Goal: Task Accomplishment & Management: Use online tool/utility

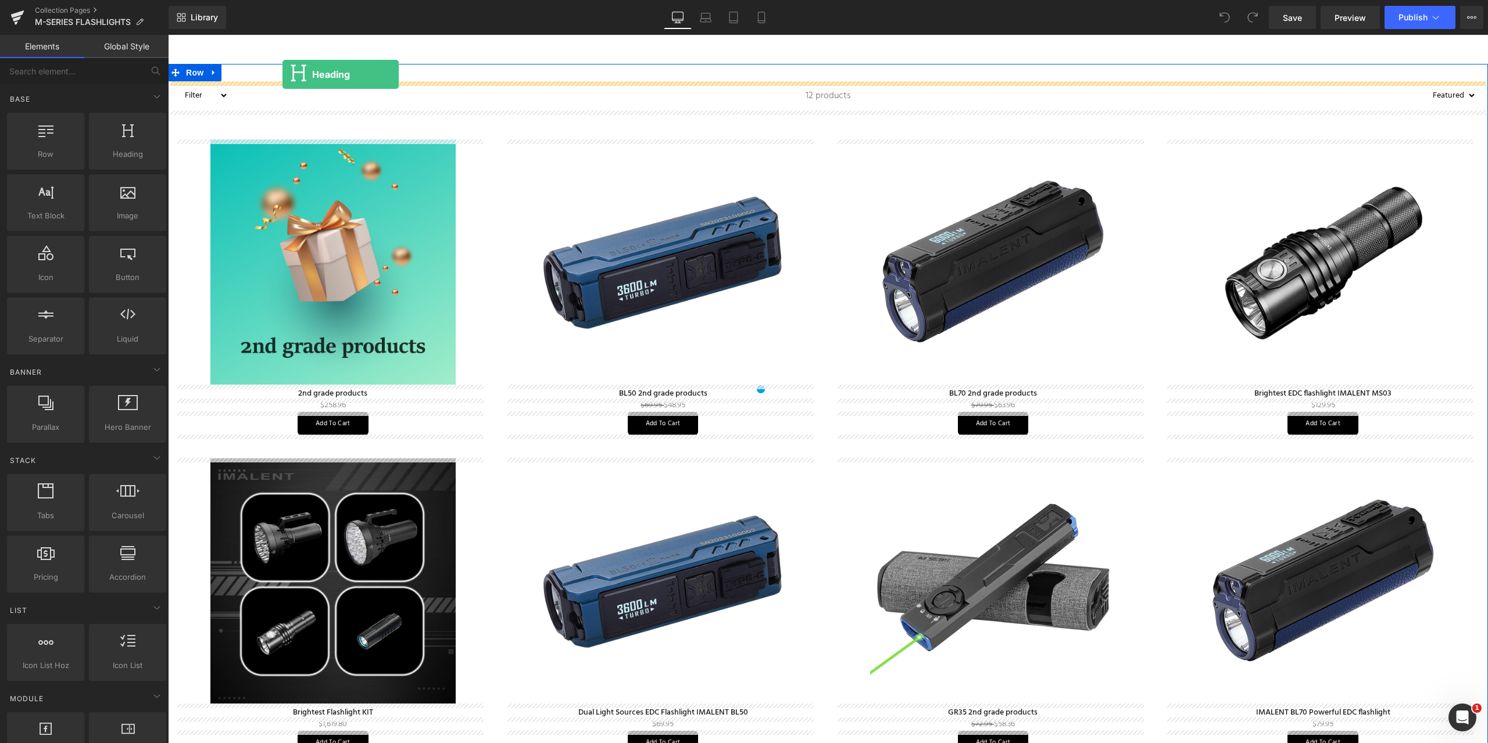
drag, startPoint x: 298, startPoint y: 183, endPoint x: 282, endPoint y: 74, distance: 109.2
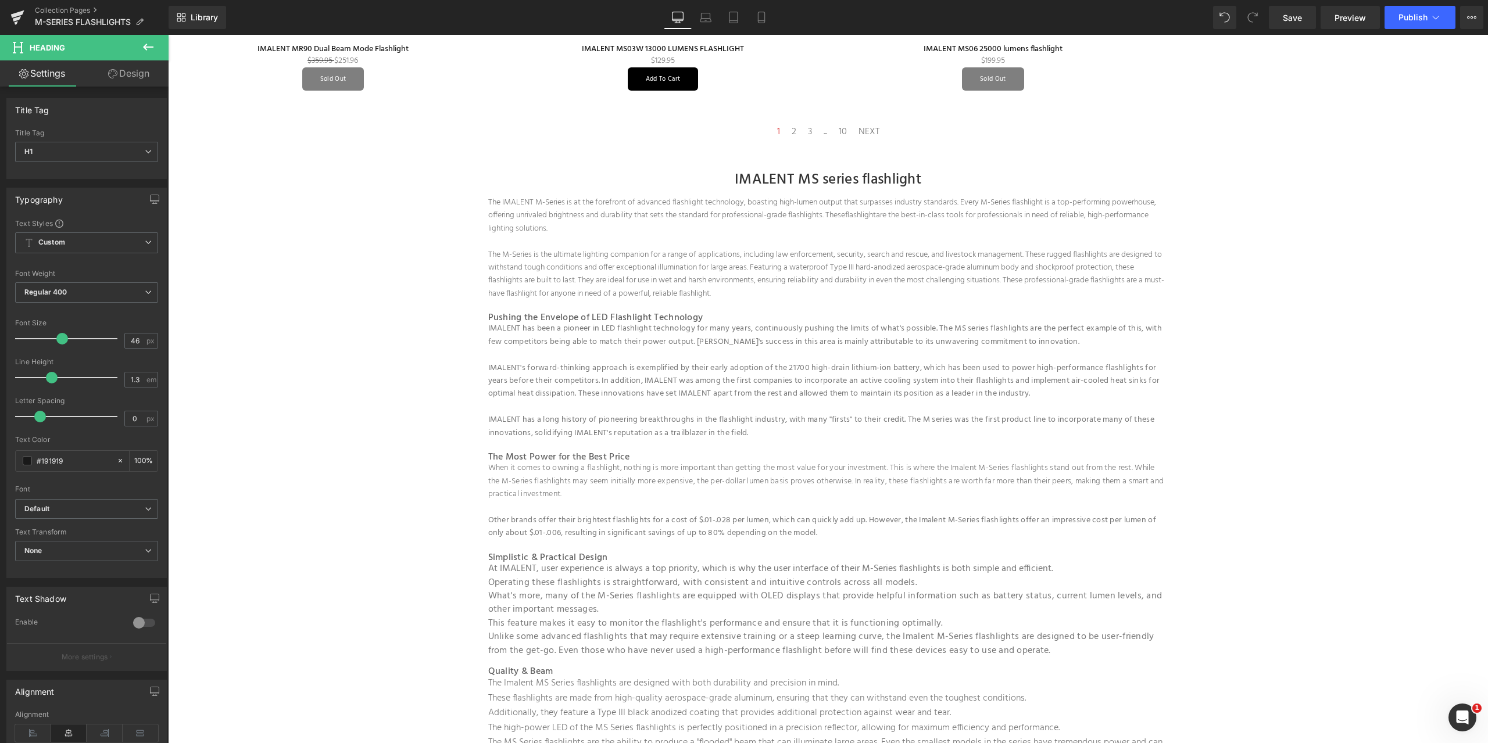
scroll to position [1221, 0]
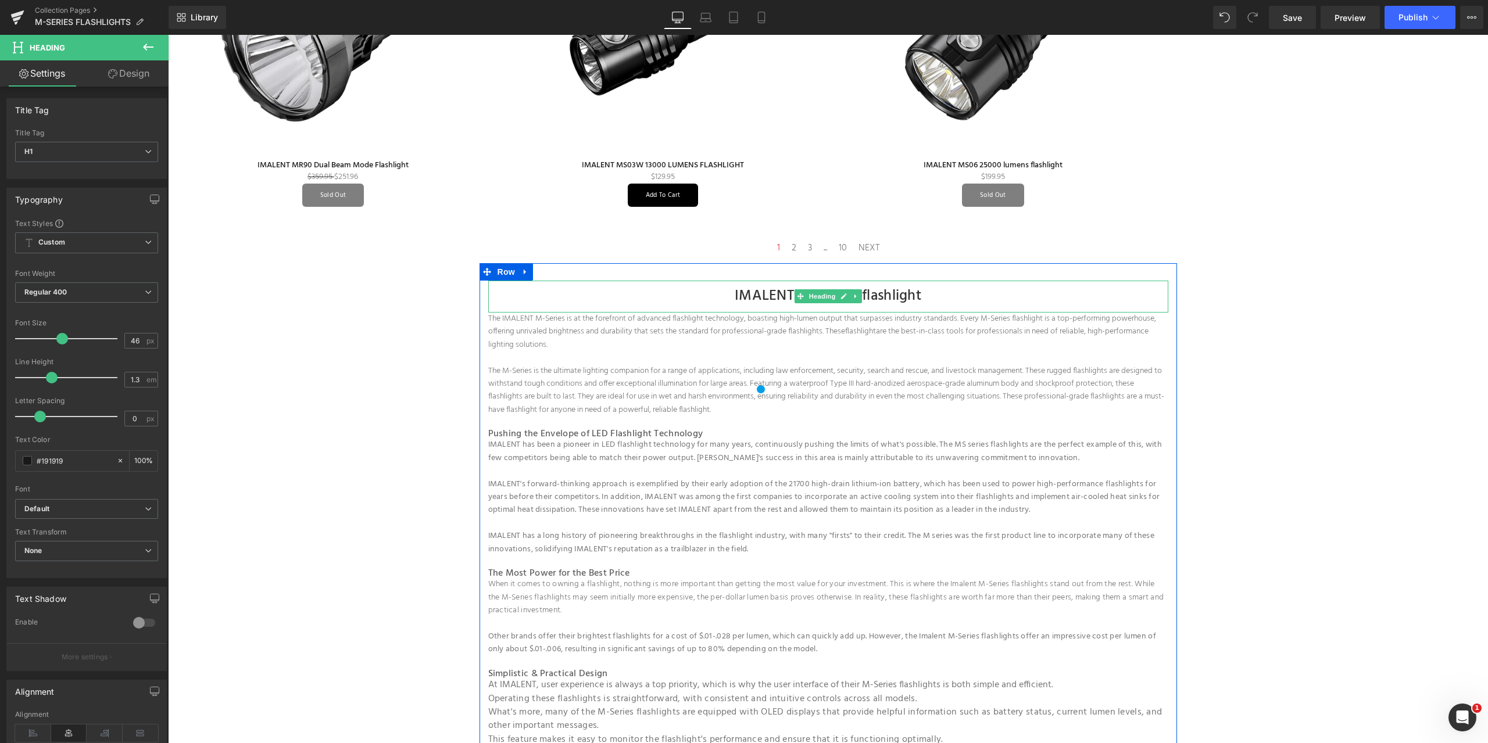
click at [732, 296] on h1 "IMALENT MS series flashlight" at bounding box center [828, 297] width 680 height 32
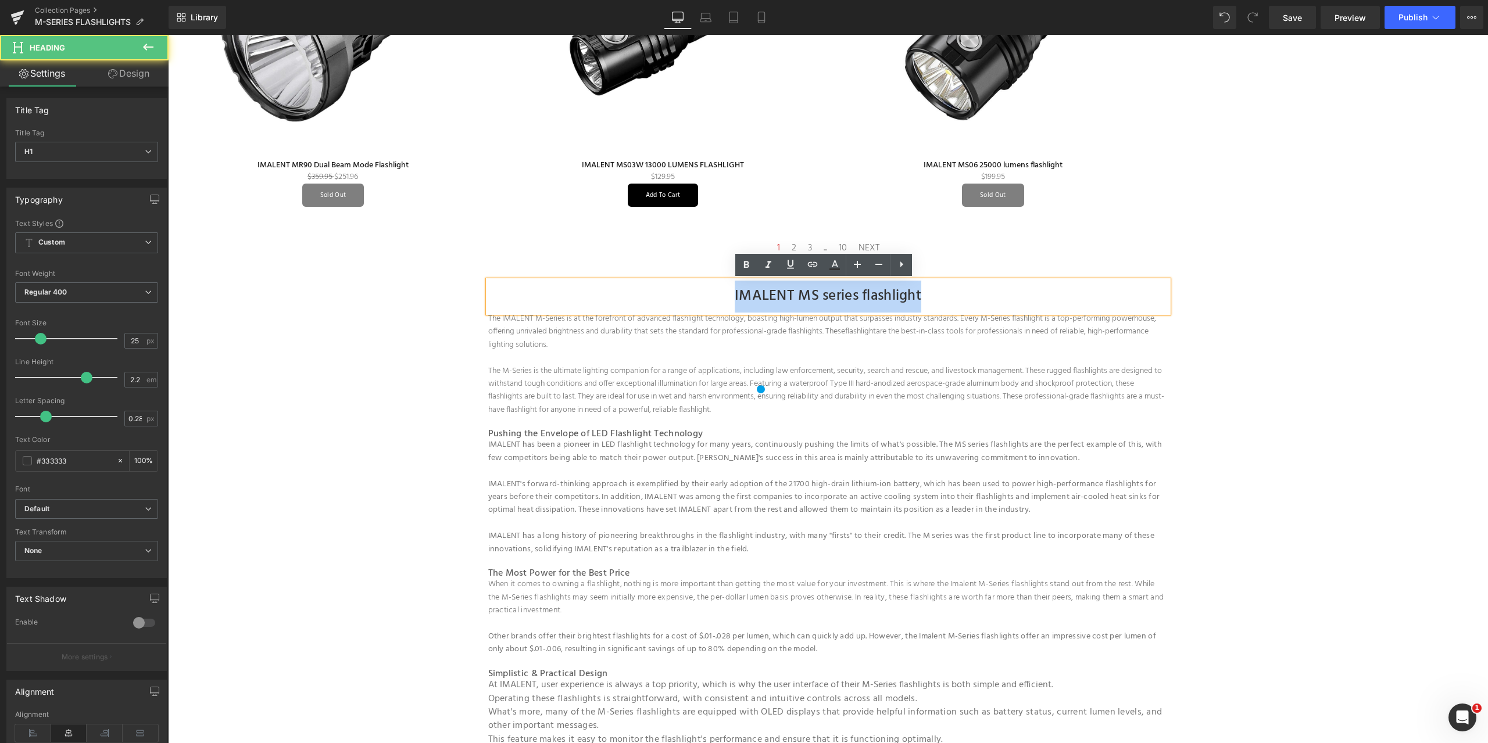
drag, startPoint x: 924, startPoint y: 298, endPoint x: 718, endPoint y: 293, distance: 205.2
click at [718, 293] on h1 "IMALENT MS series flashlight" at bounding box center [828, 297] width 680 height 32
copy h1 "IMALENT MS series flashlight"
click at [940, 295] on h1 "IMALENT MS series flashlight" at bounding box center [828, 297] width 680 height 32
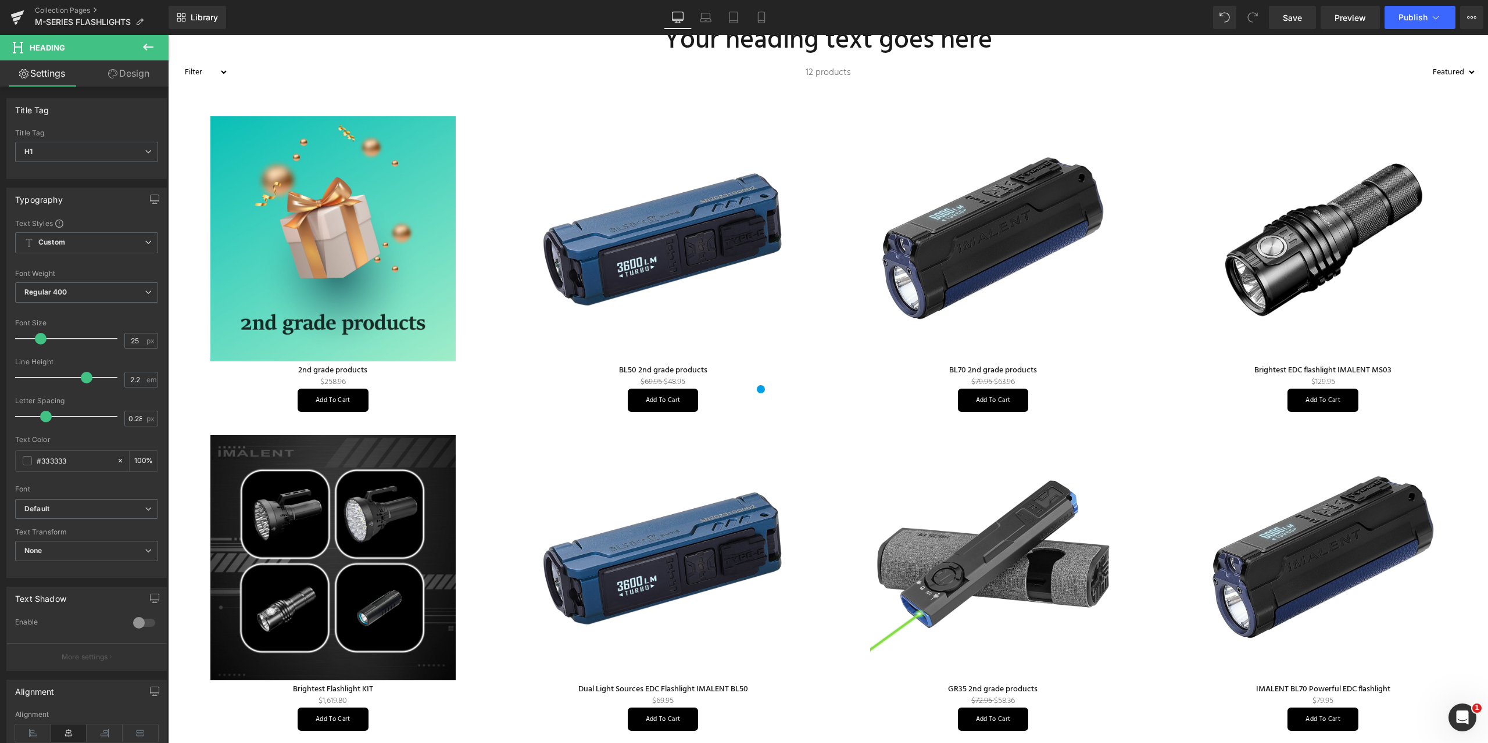
scroll to position [0, 0]
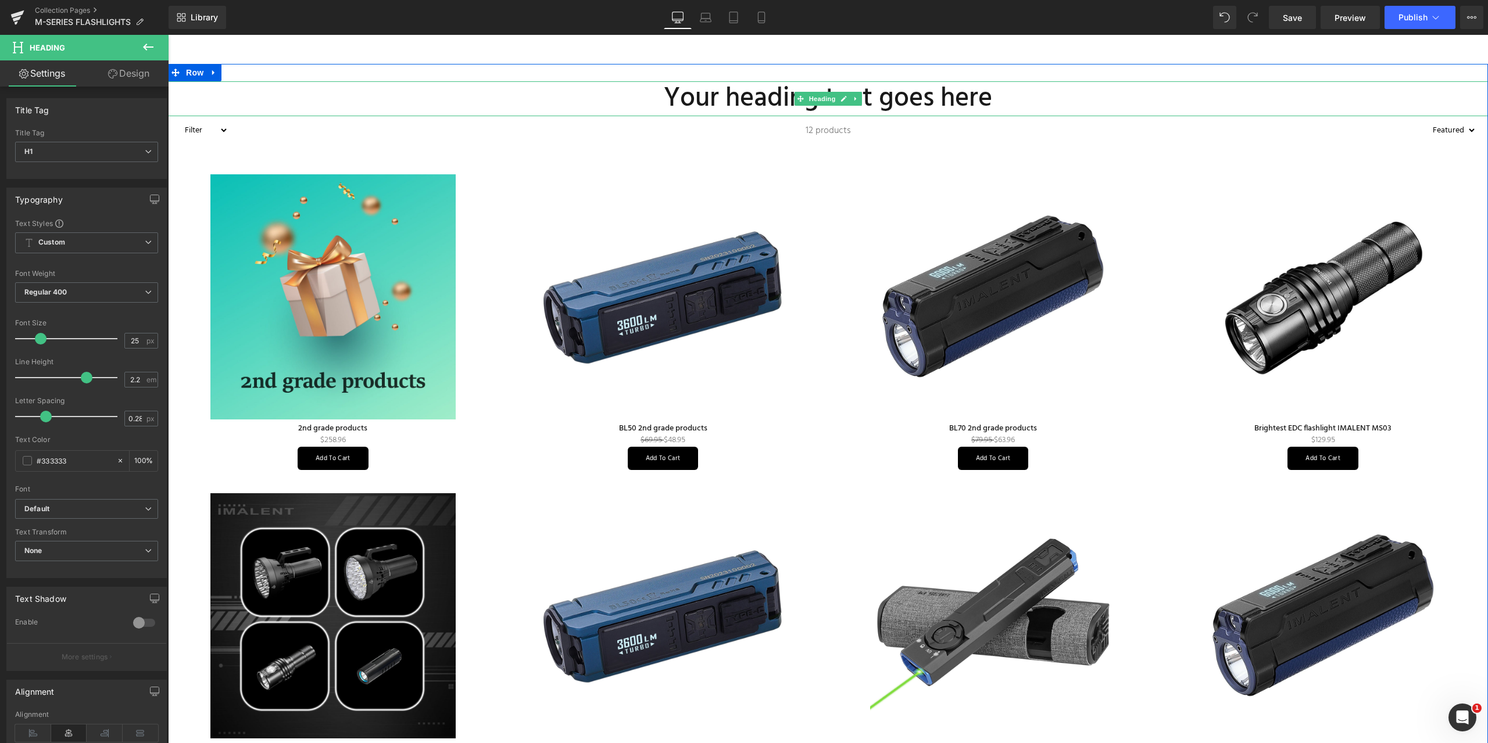
click at [992, 101] on h1 "Your heading text goes here" at bounding box center [828, 98] width 1320 height 35
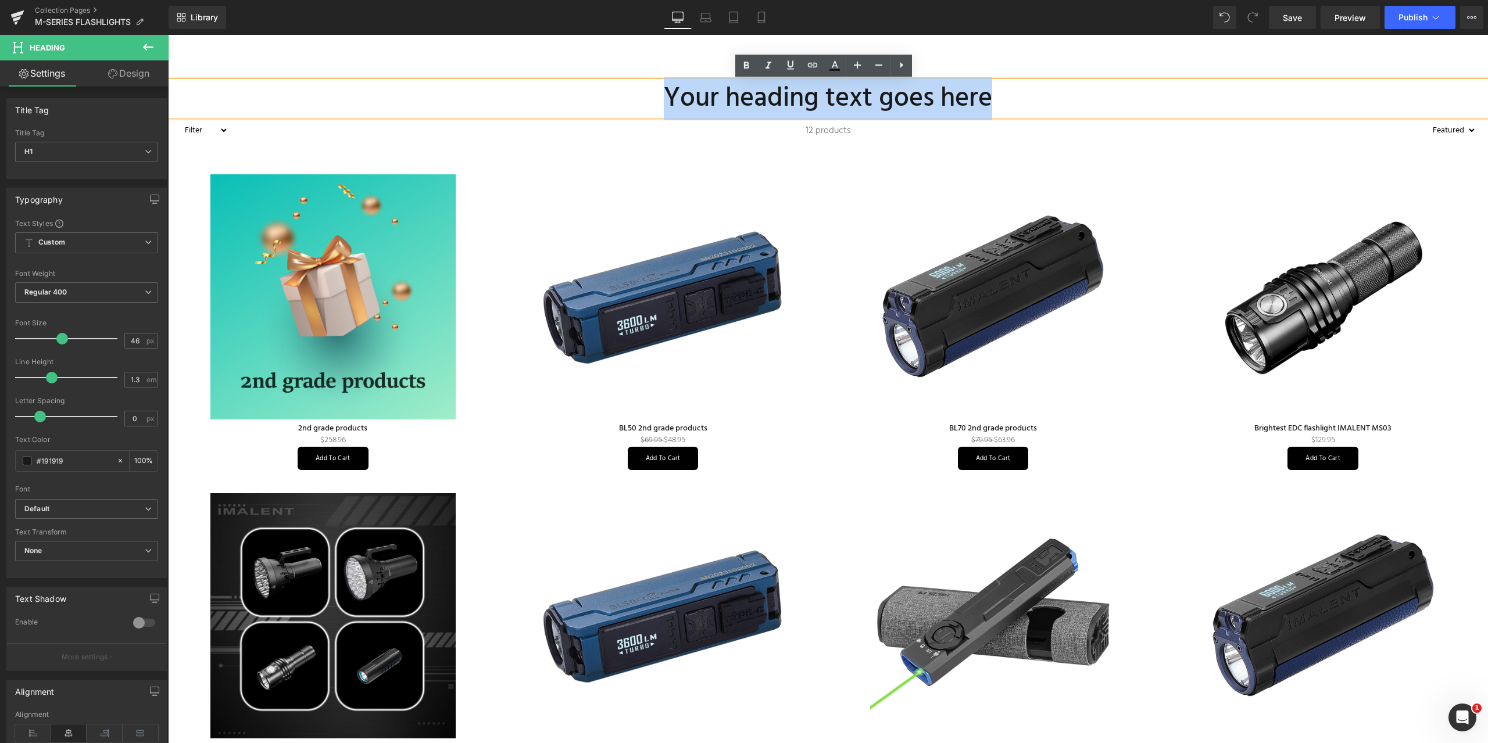
drag, startPoint x: 1010, startPoint y: 101, endPoint x: 664, endPoint y: 93, distance: 345.4
click at [660, 93] on h1 "Your heading text goes here" at bounding box center [828, 98] width 1320 height 35
paste div
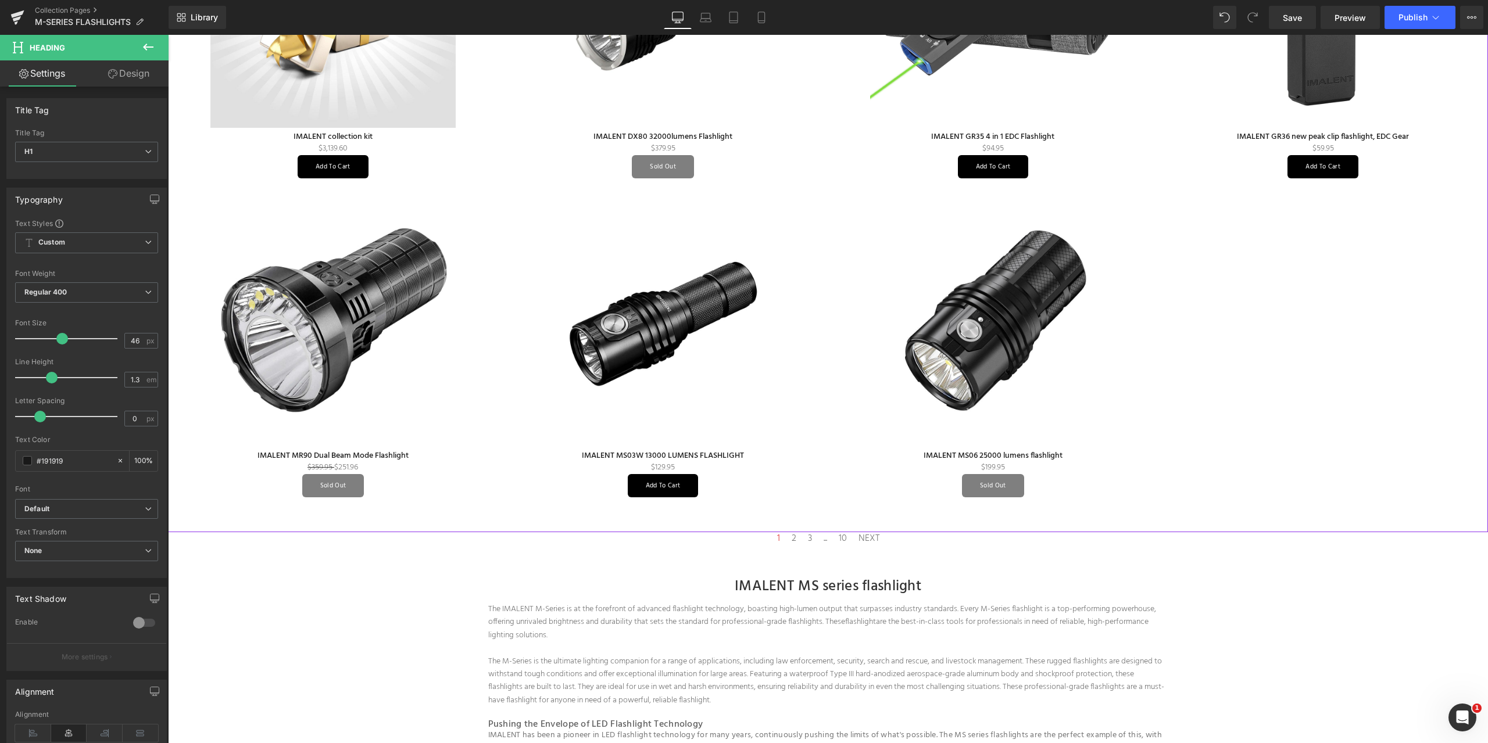
scroll to position [1279, 0]
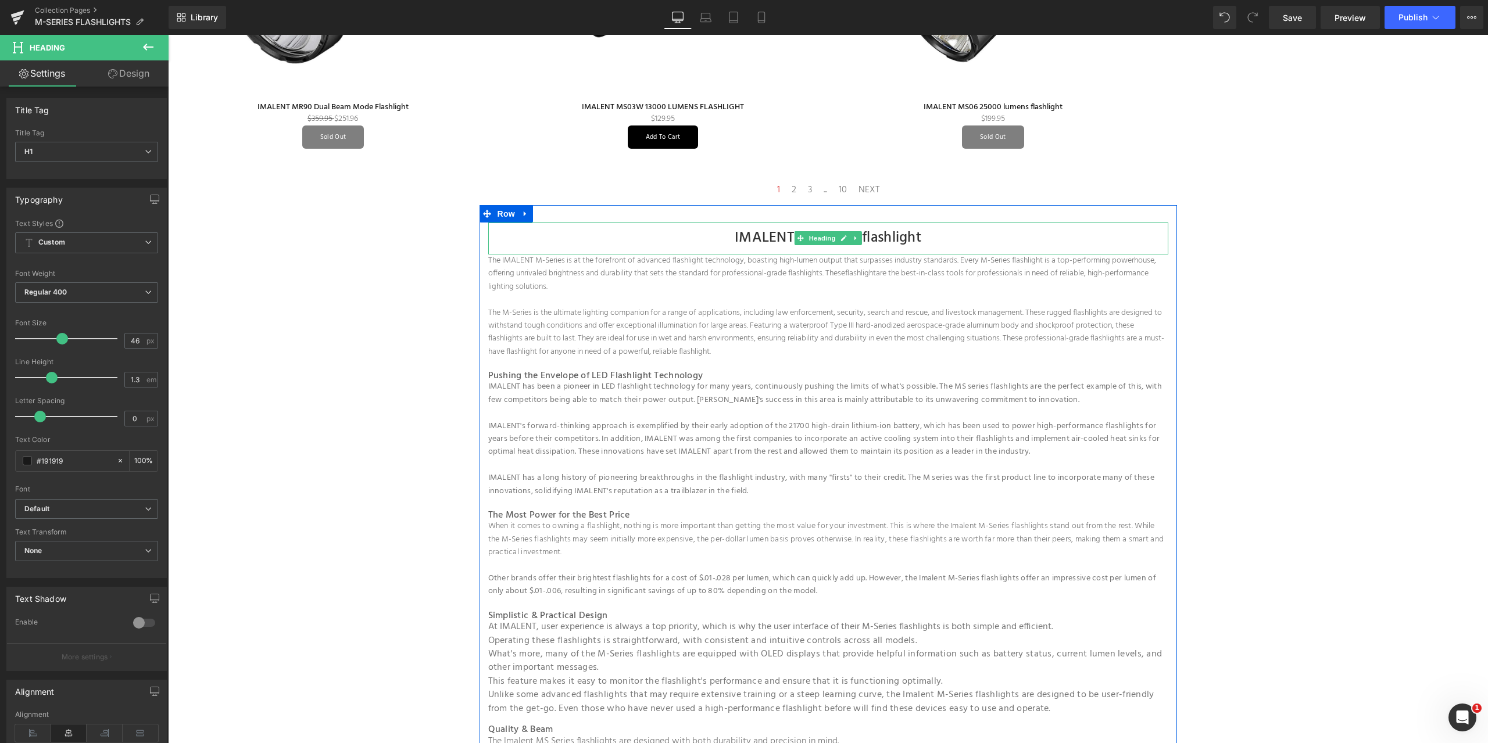
click at [921, 228] on h1 "IMALENT MS series flashlight" at bounding box center [828, 239] width 680 height 32
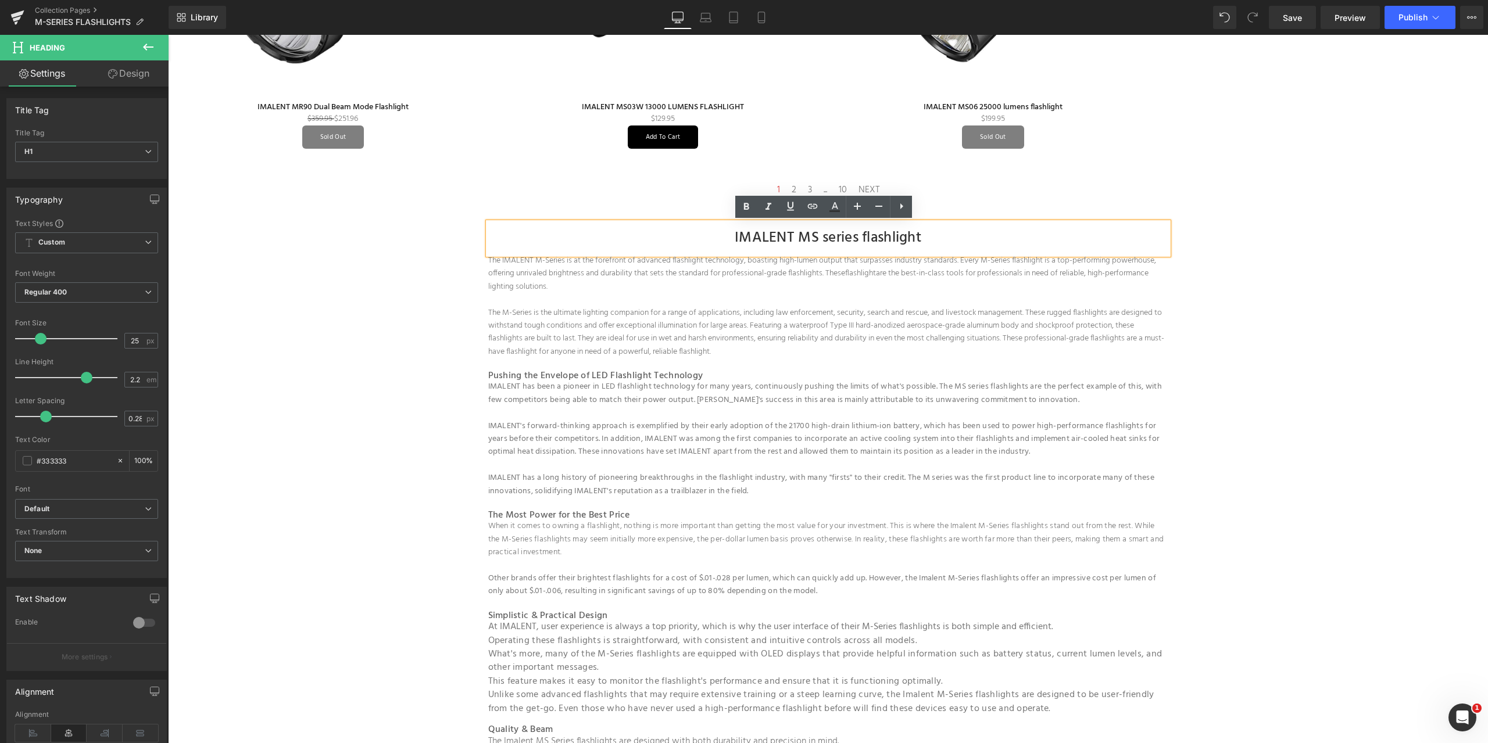
click at [935, 319] on p "The M-Series is the ultimate lighting companion for a range of applications, in…" at bounding box center [828, 333] width 680 height 52
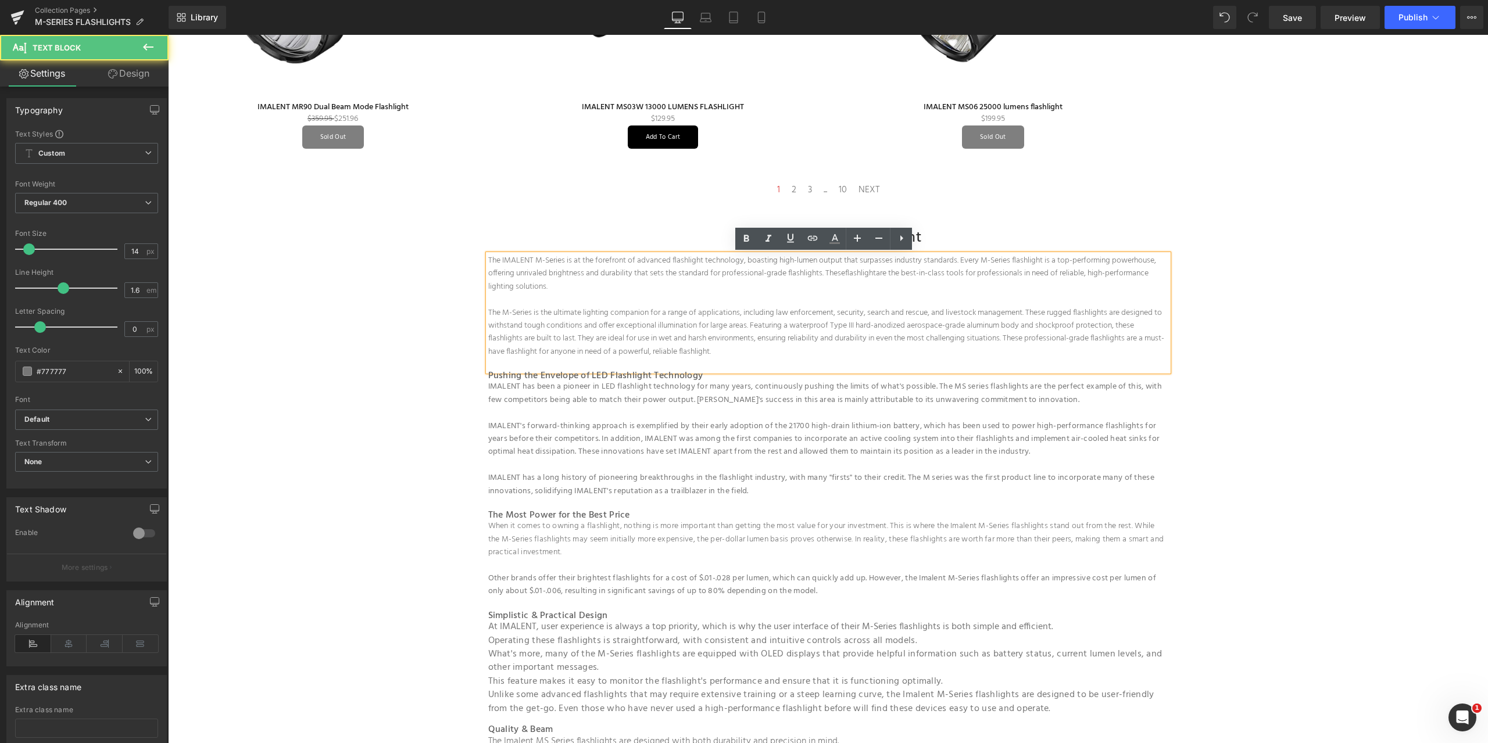
click at [953, 230] on h1 "IMALENT MS series flashlight" at bounding box center [828, 239] width 680 height 32
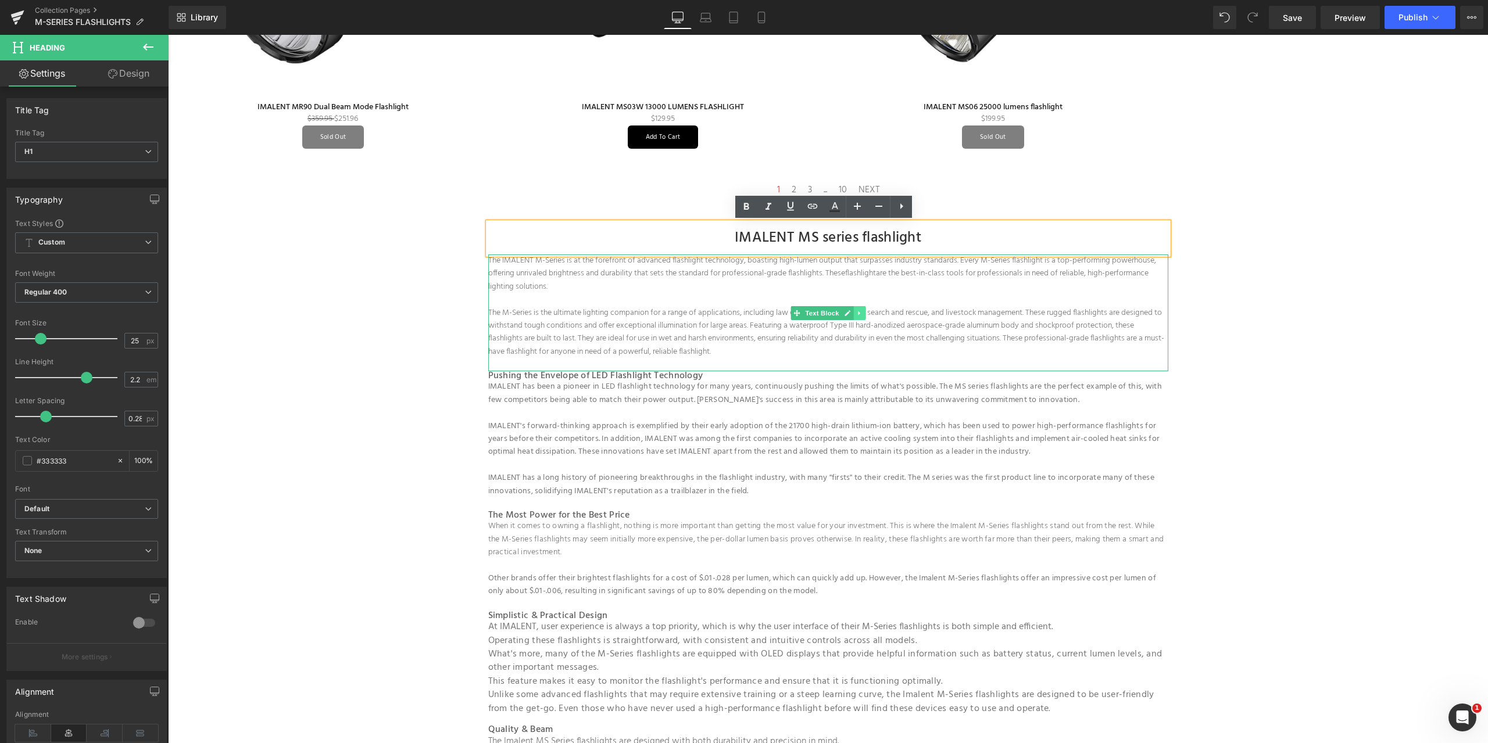
click at [853, 309] on link at bounding box center [859, 313] width 12 height 14
click at [948, 240] on h1 "IMALENT MS series flashlight" at bounding box center [828, 239] width 680 height 32
click at [899, 204] on icon at bounding box center [902, 206] width 14 height 14
drag, startPoint x: 957, startPoint y: 249, endPoint x: 954, endPoint y: 255, distance: 7.0
click at [957, 249] on h1 "IMALENT MS series flashlight" at bounding box center [828, 239] width 680 height 32
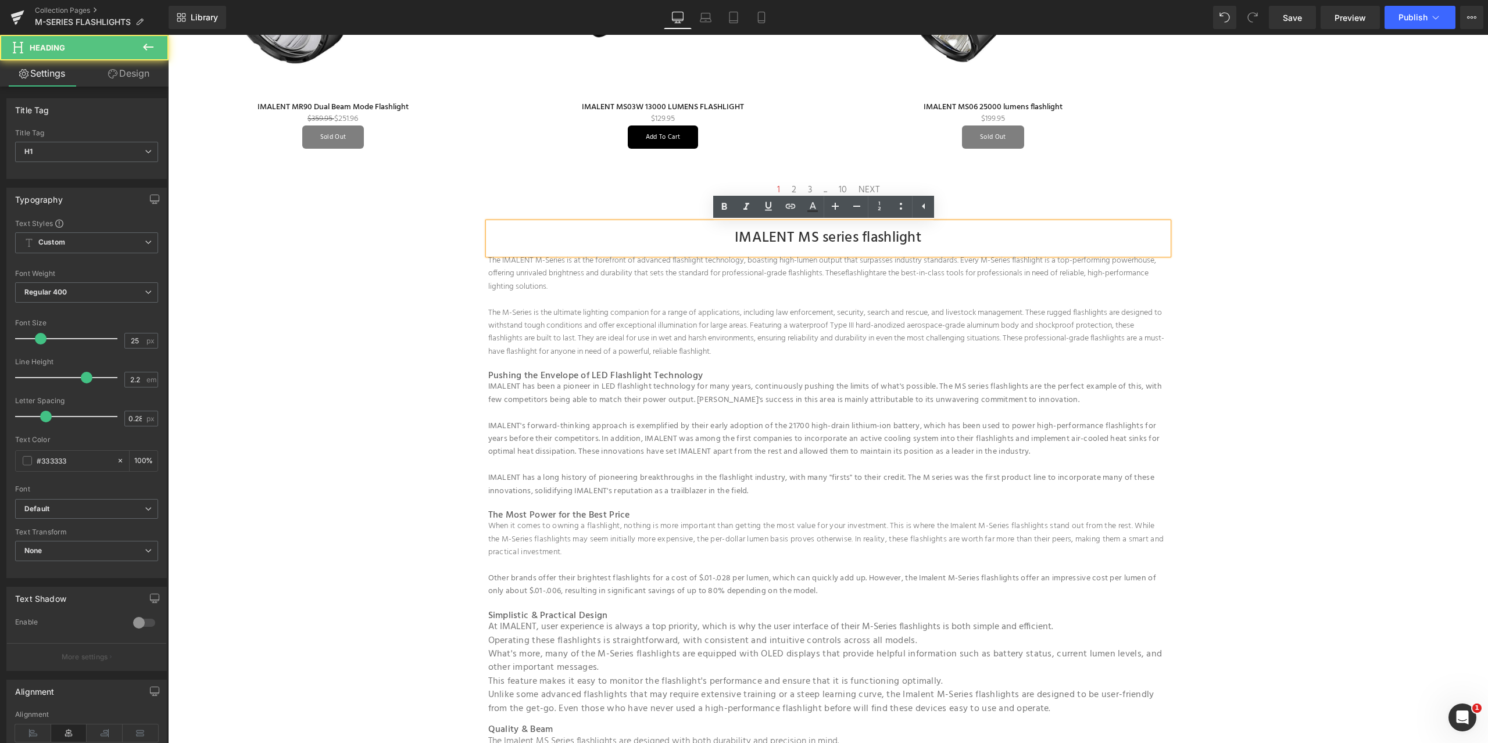
click at [924, 296] on p at bounding box center [828, 300] width 680 height 13
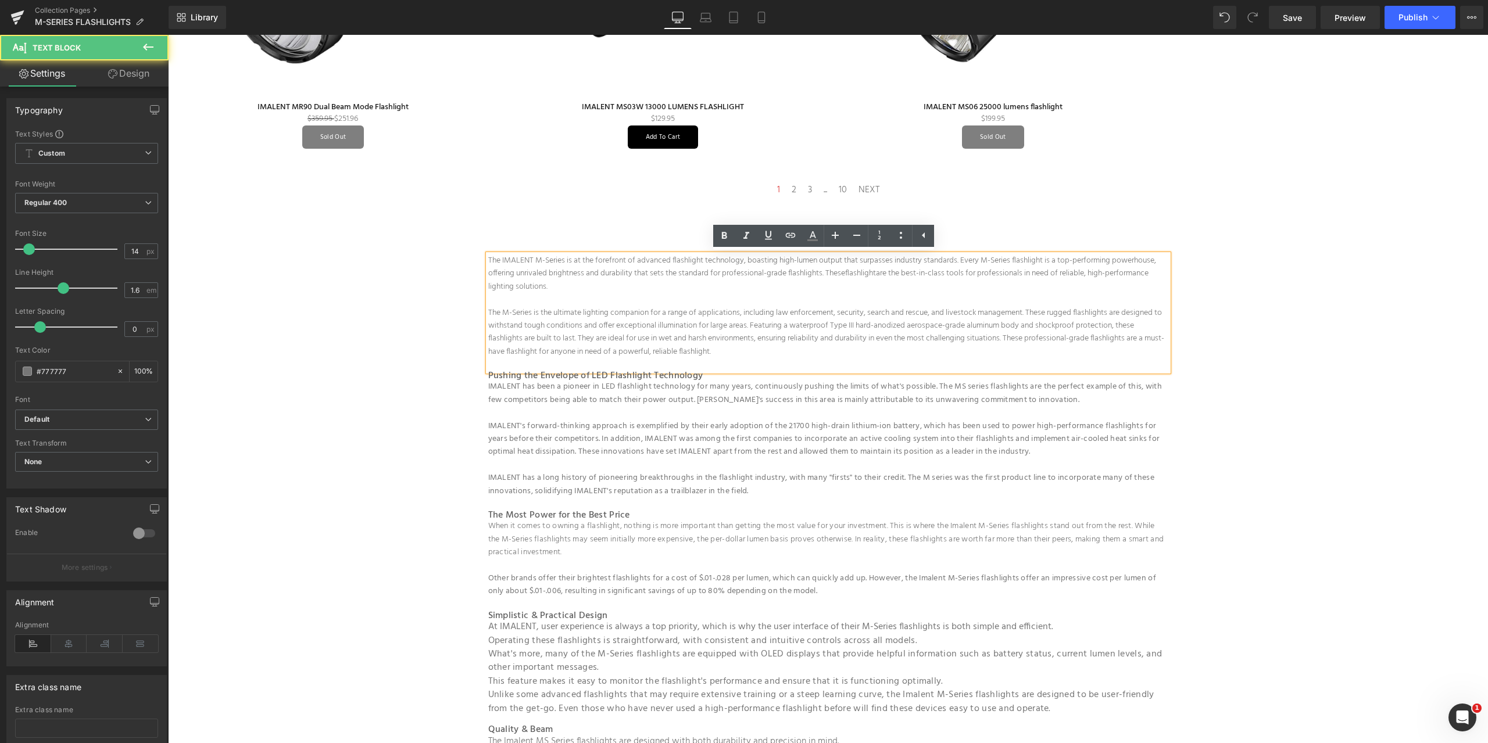
drag, startPoint x: 910, startPoint y: 366, endPoint x: 916, endPoint y: 365, distance: 6.4
click at [910, 366] on p at bounding box center [828, 365] width 680 height 13
click at [984, 235] on h1 "IMALENT MS series flashlight" at bounding box center [828, 239] width 680 height 32
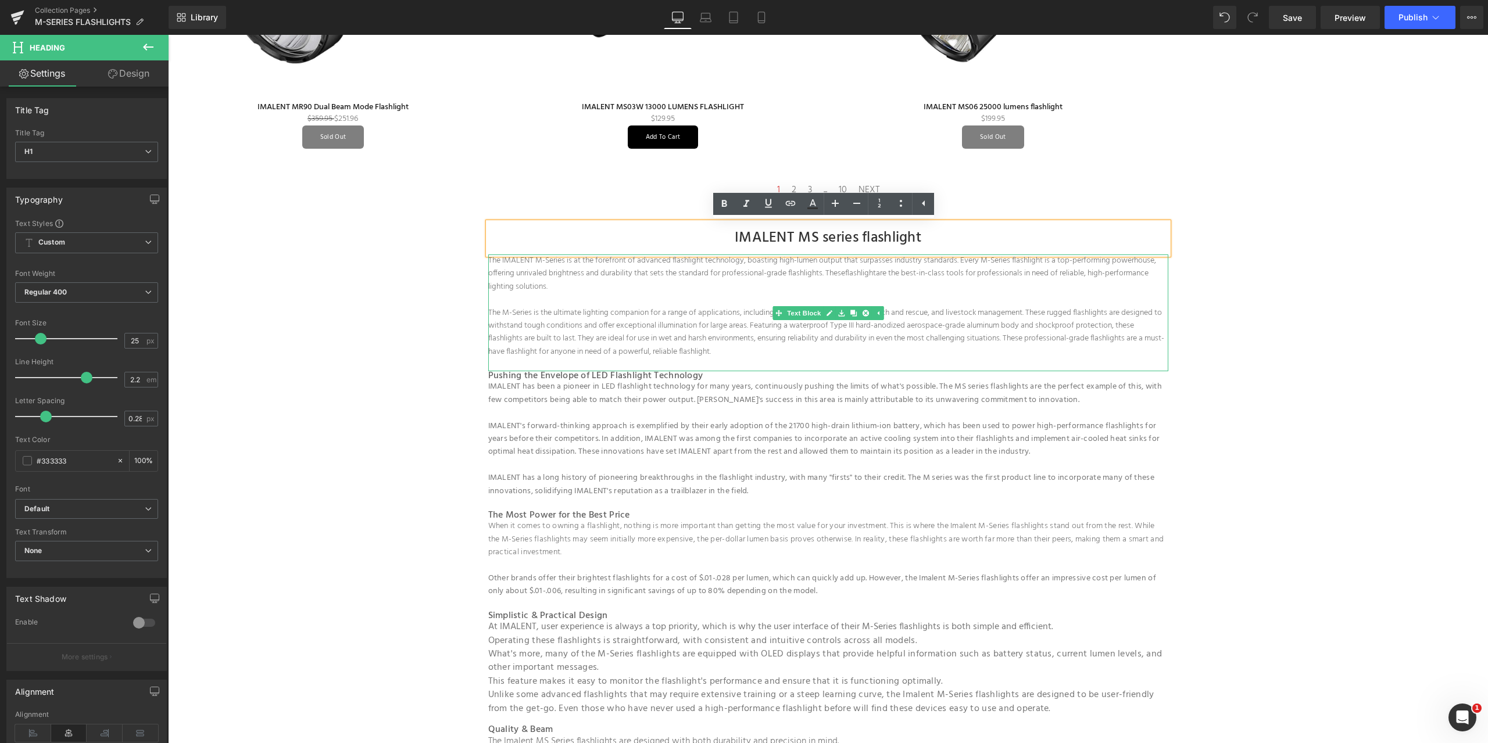
click at [615, 268] on p "The IMALENT M-Series is at the forefront of advanced flashlight technology, boa…" at bounding box center [828, 274] width 680 height 39
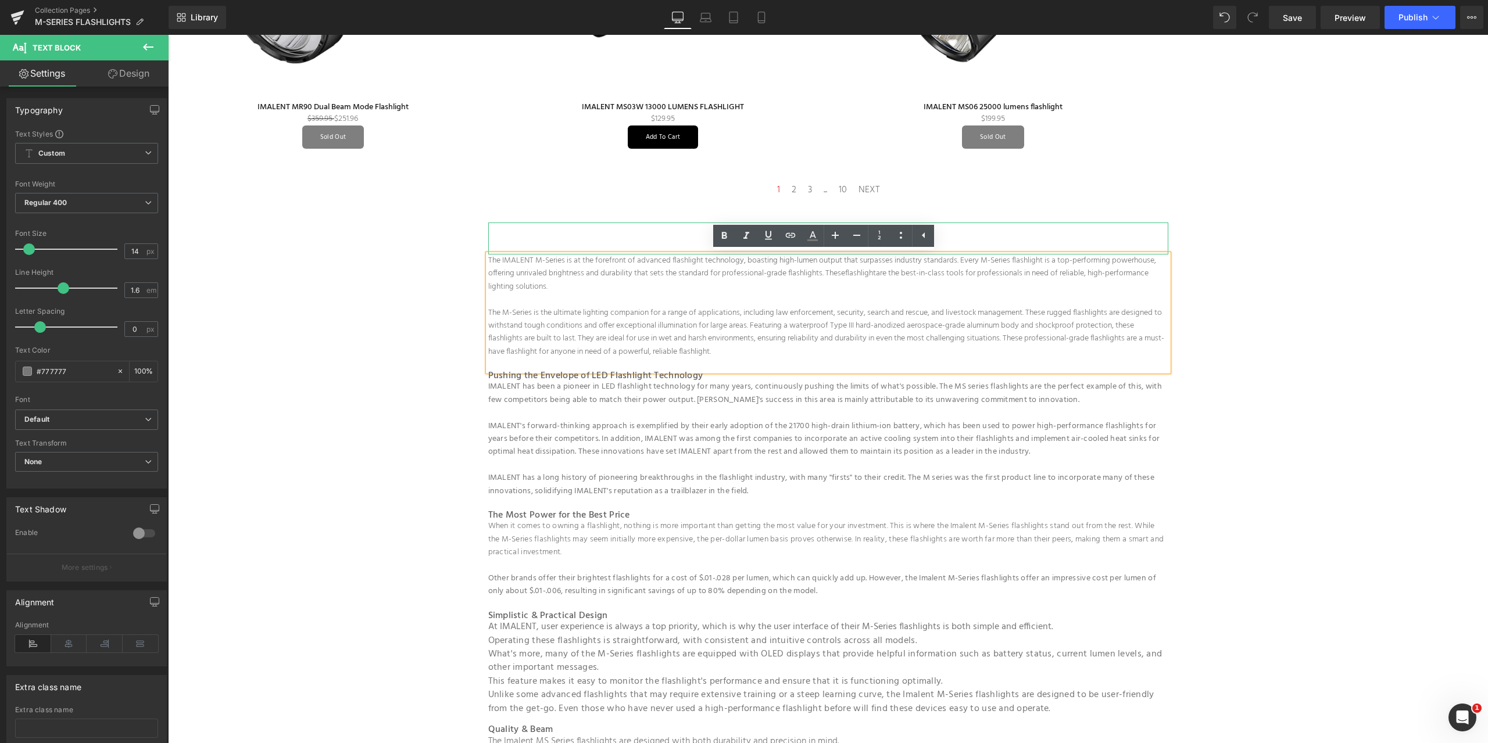
click at [1008, 239] on h1 "IMALENT MS series flashlight" at bounding box center [828, 239] width 680 height 32
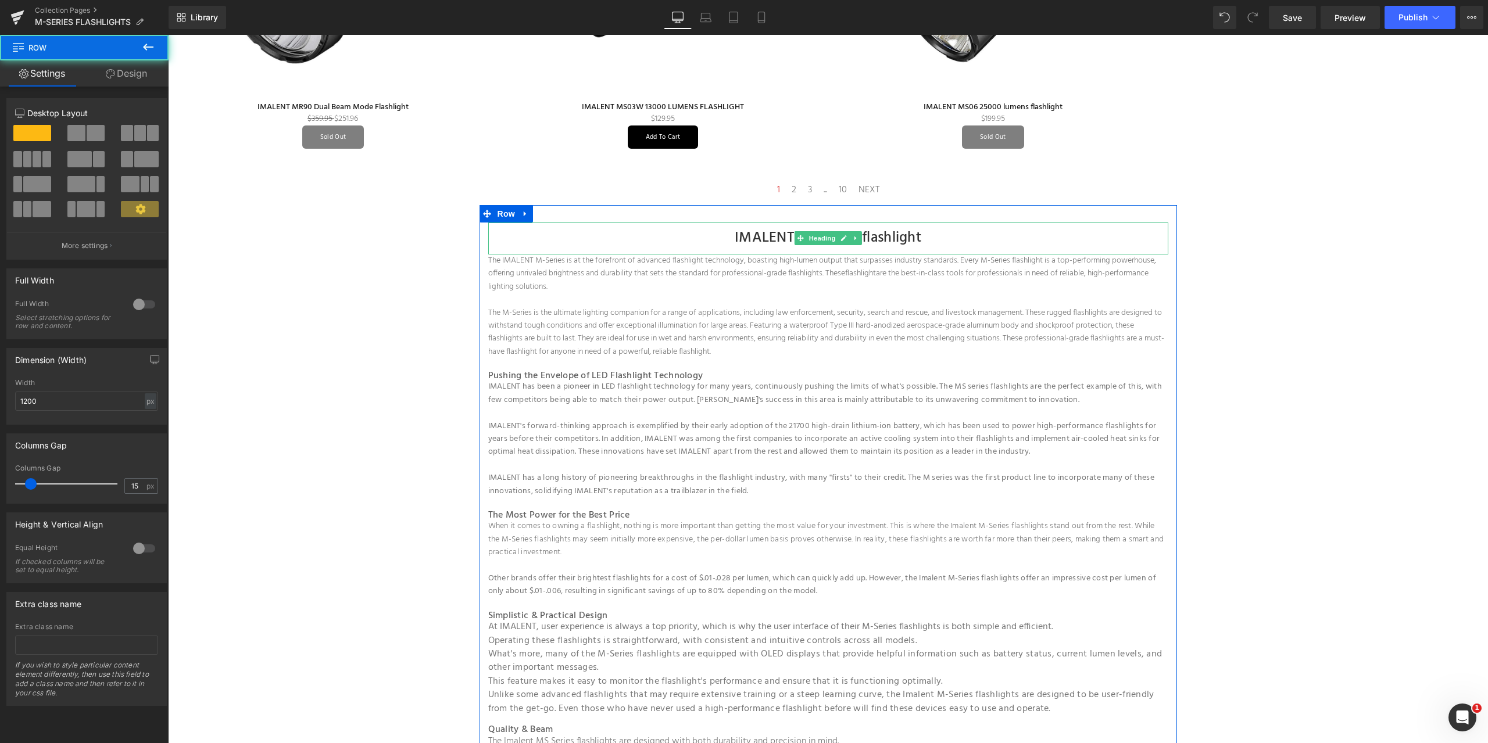
click at [650, 226] on h1 "IMALENT MS series flashlight" at bounding box center [828, 239] width 680 height 32
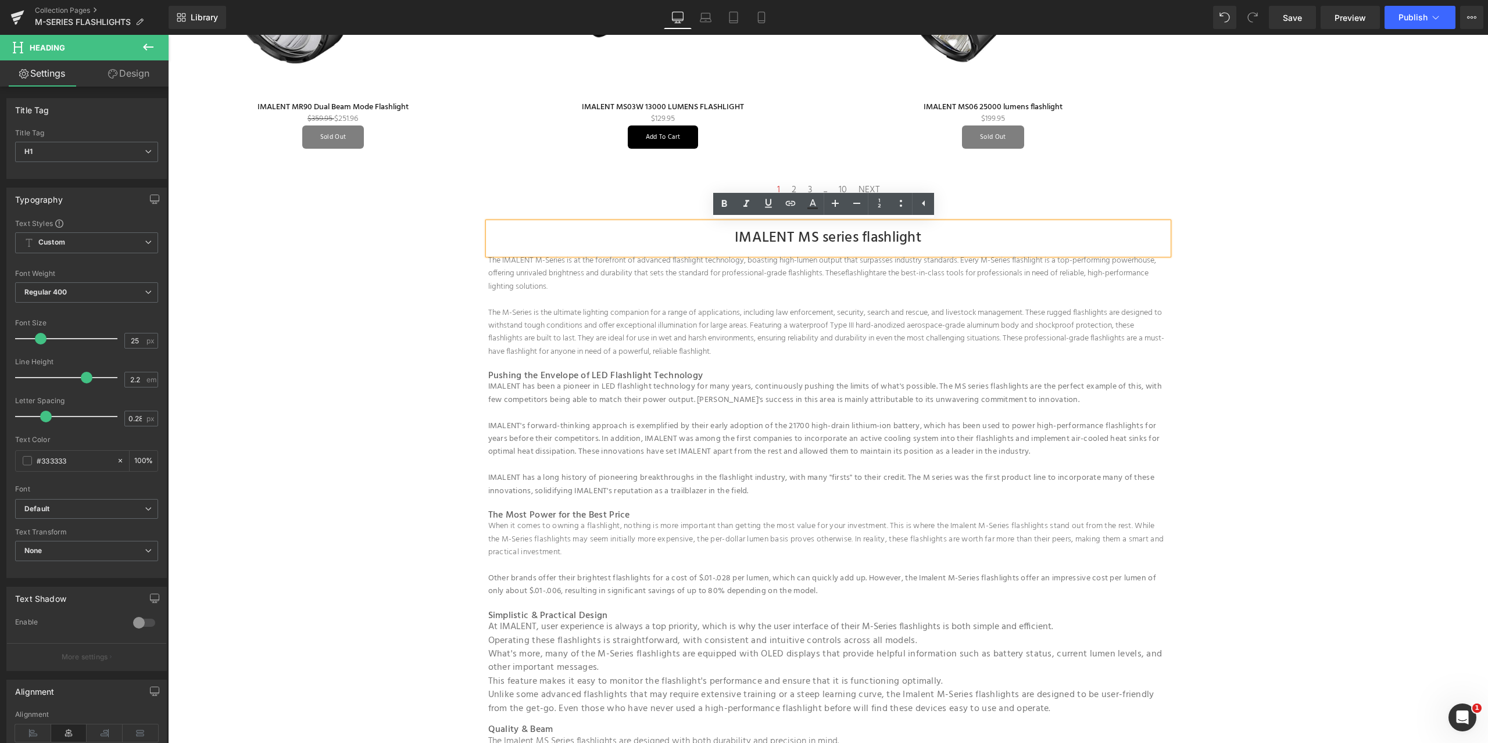
click at [526, 223] on div "IMALENT MS series flashlight" at bounding box center [828, 239] width 680 height 32
click at [556, 324] on p "The M-Series is the ultimate lighting companion for a range of applications, in…" at bounding box center [828, 333] width 680 height 52
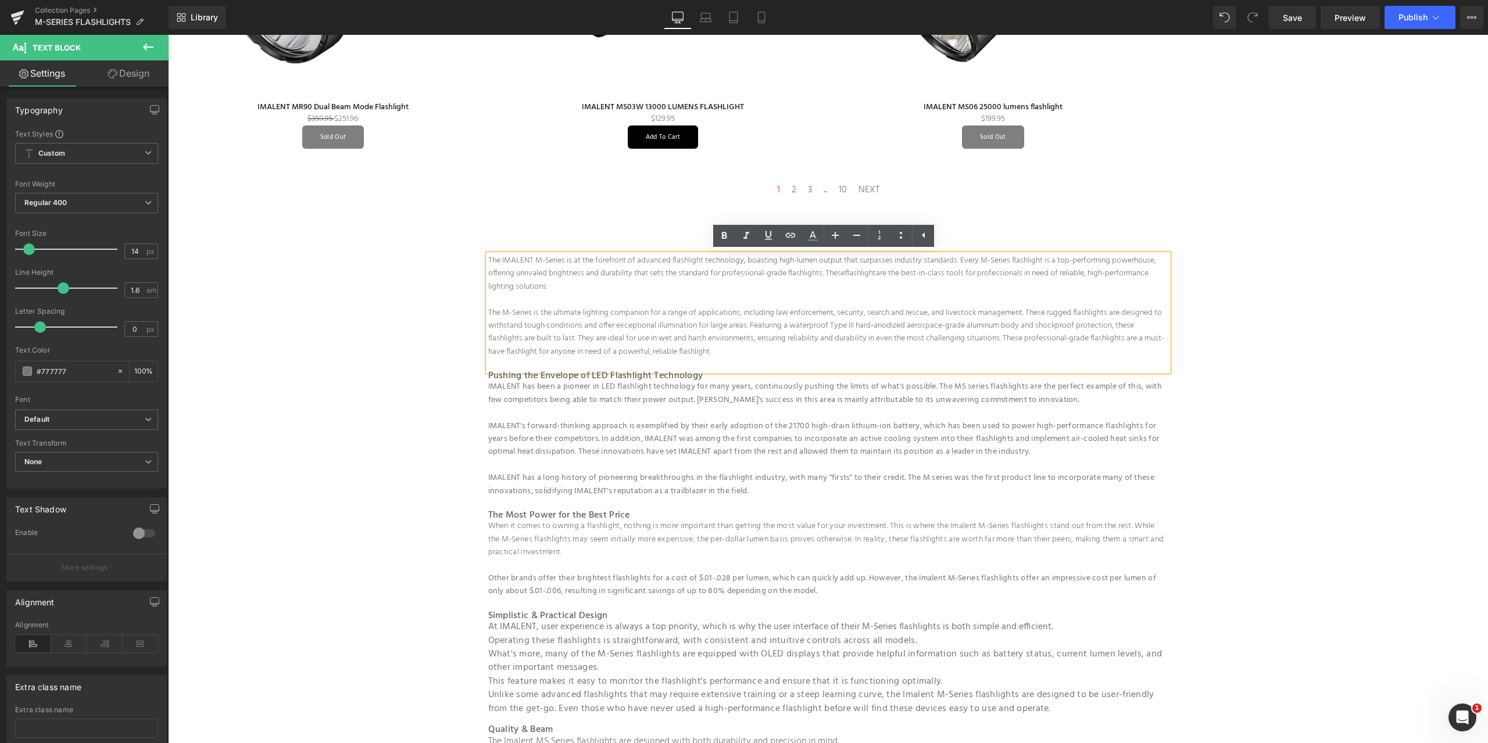
click at [1250, 292] on div "IMALENT MS series flashlight Heading Filter M-Series Flashlights R-Series Flash…" at bounding box center [828, 202] width 1320 height 2834
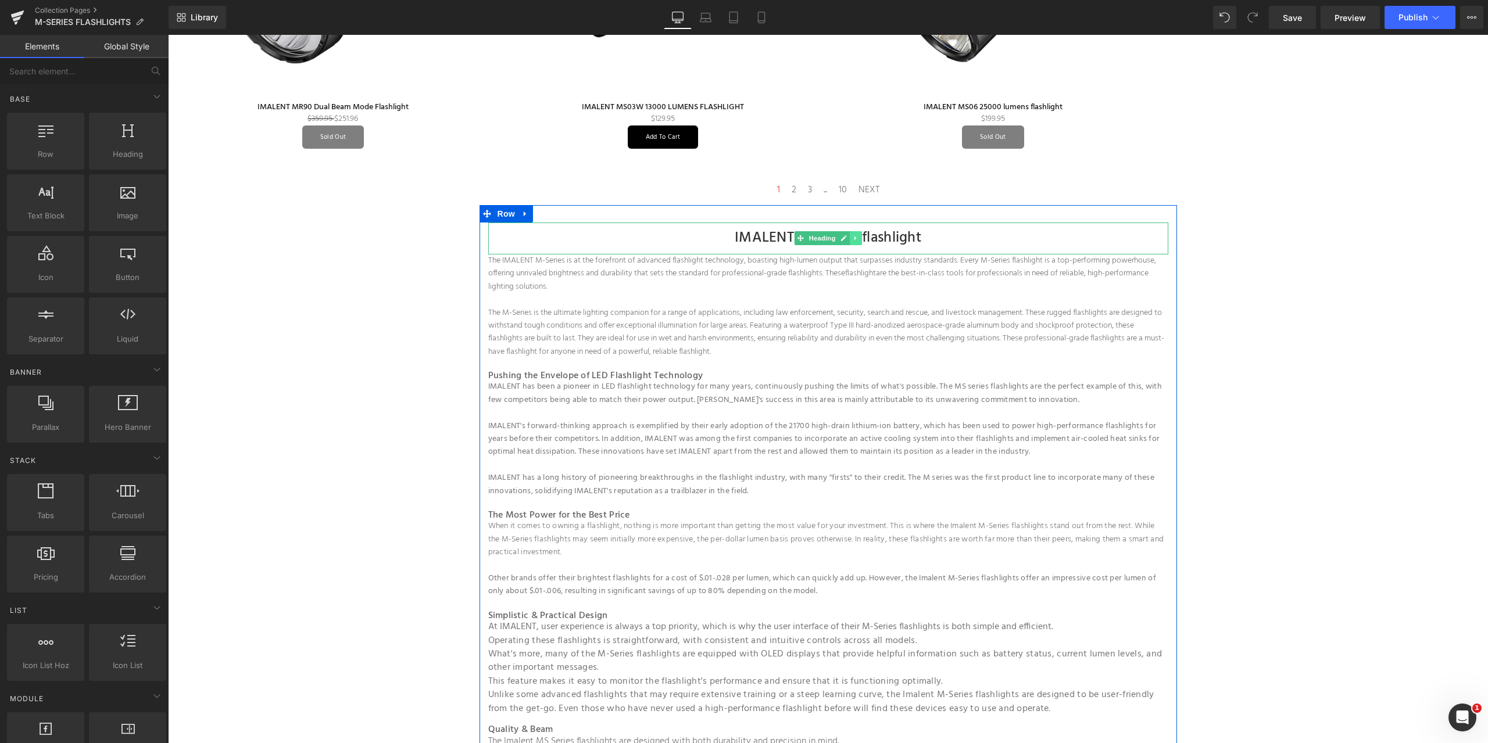
click at [853, 241] on icon at bounding box center [856, 238] width 6 height 7
click at [859, 235] on icon at bounding box center [862, 238] width 6 height 6
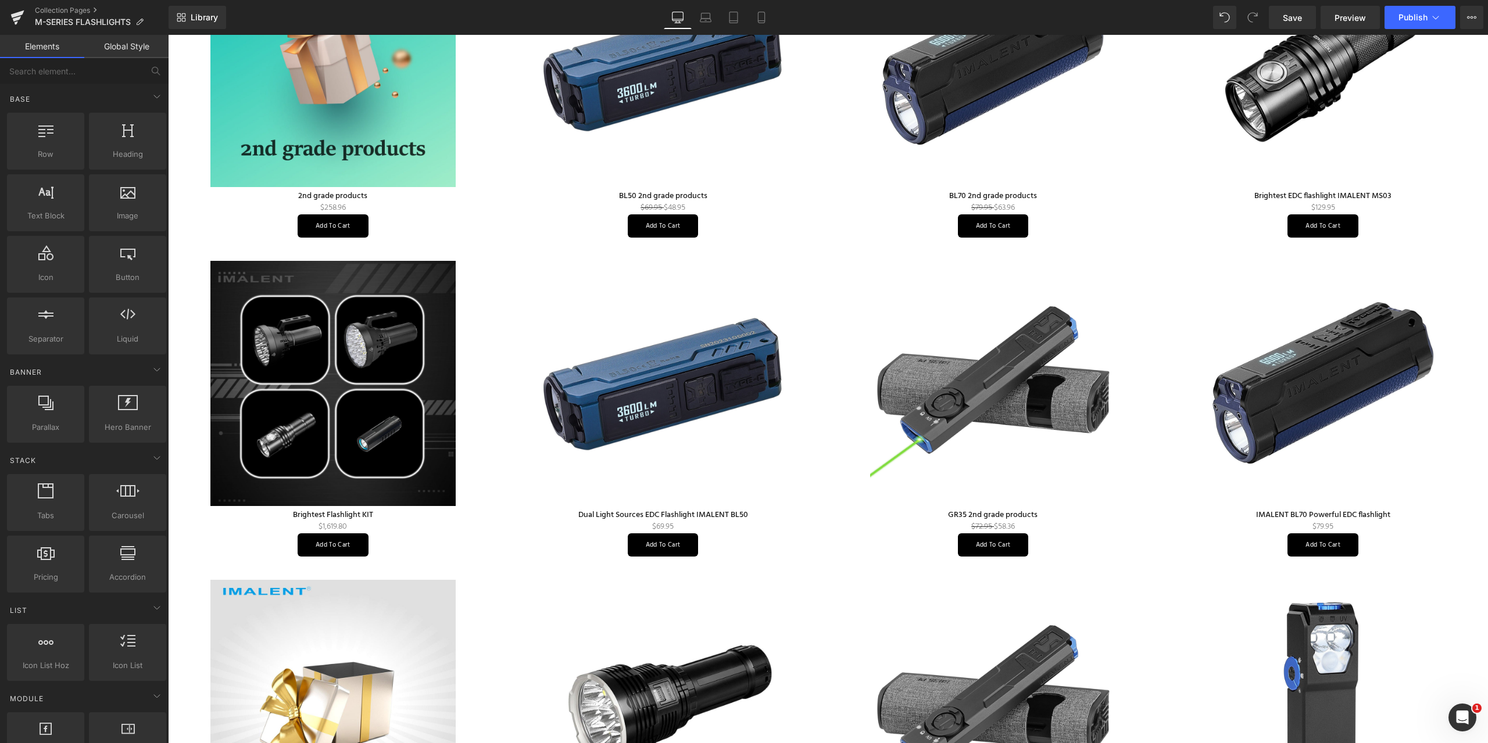
scroll to position [0, 0]
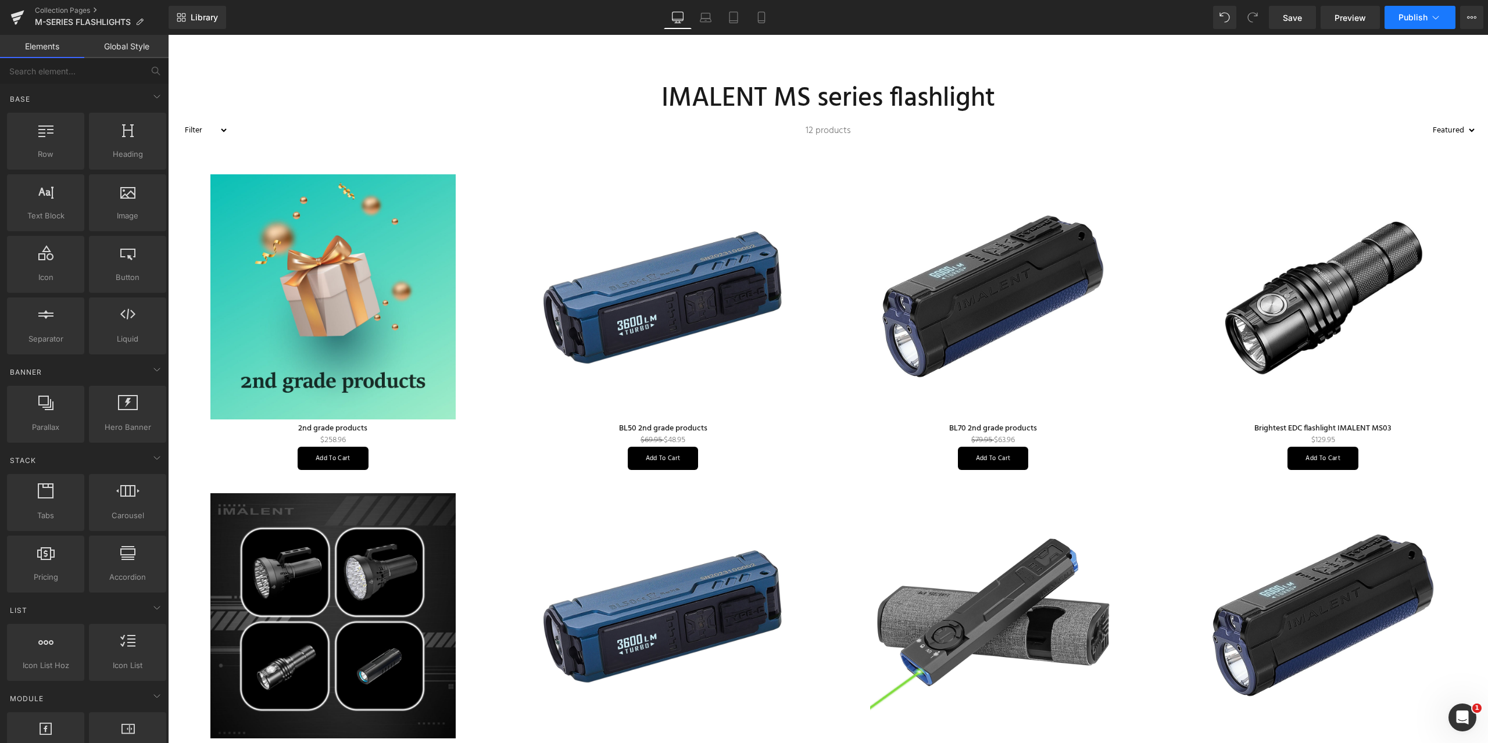
click at [1436, 15] on icon at bounding box center [1436, 18] width 12 height 12
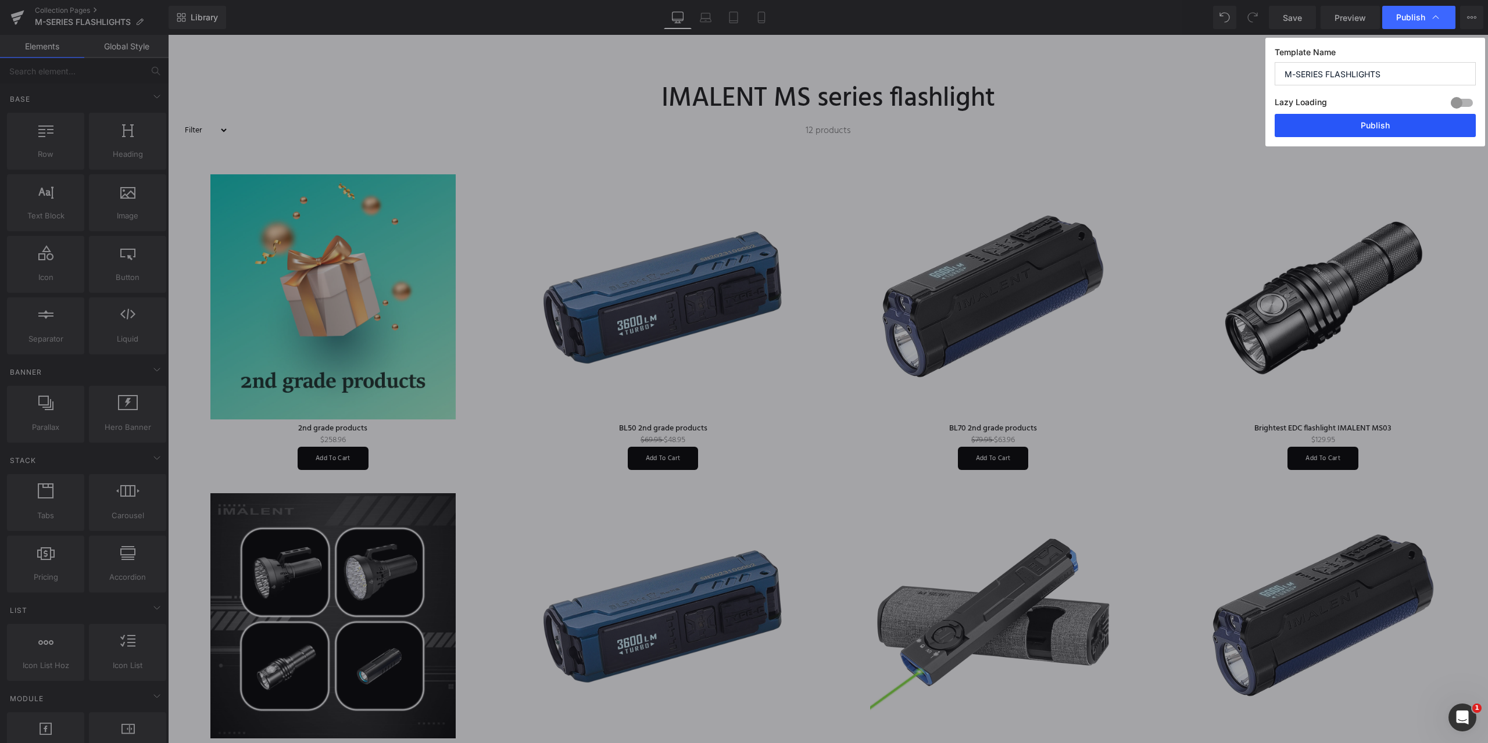
click at [1376, 125] on button "Publish" at bounding box center [1375, 125] width 201 height 23
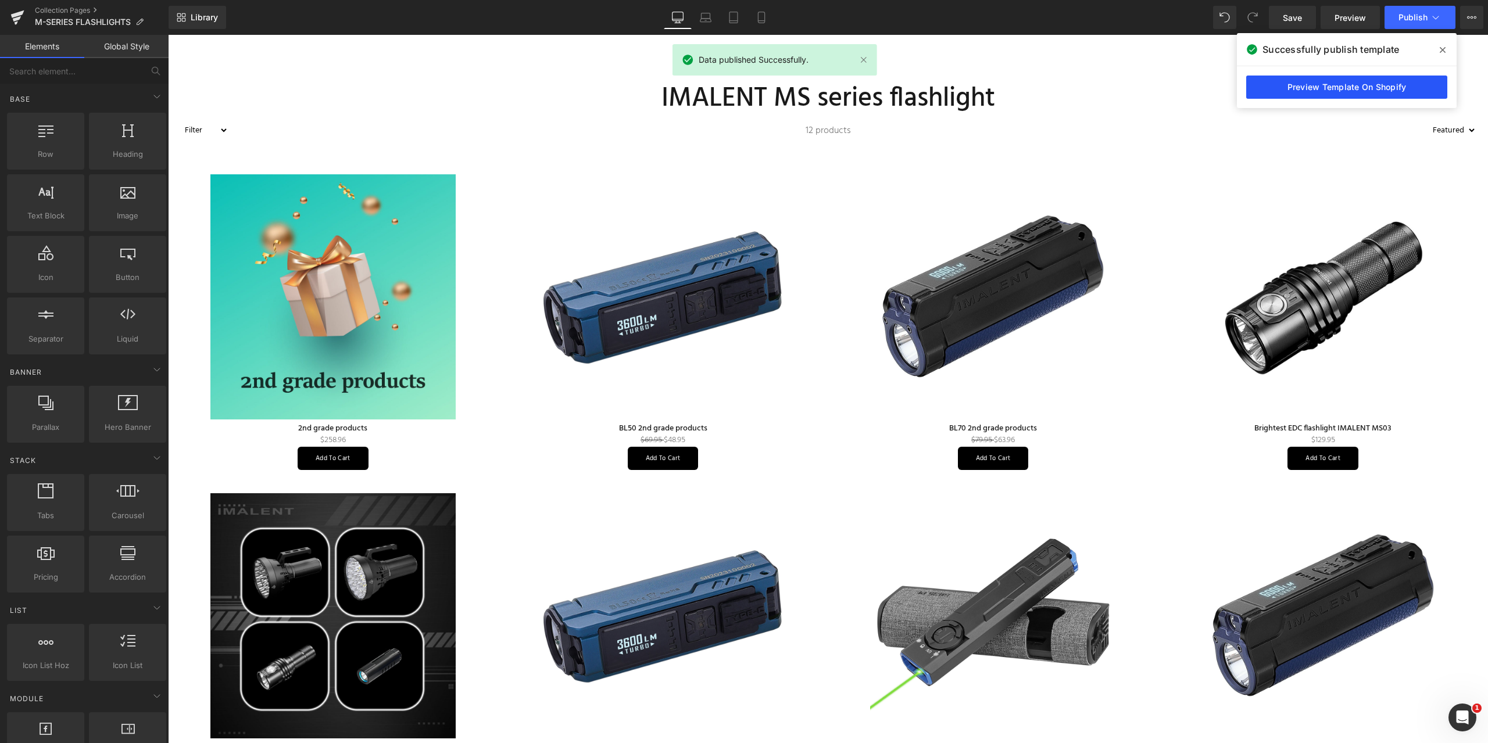
click at [1349, 86] on link "Preview Template On Shopify" at bounding box center [1346, 87] width 201 height 23
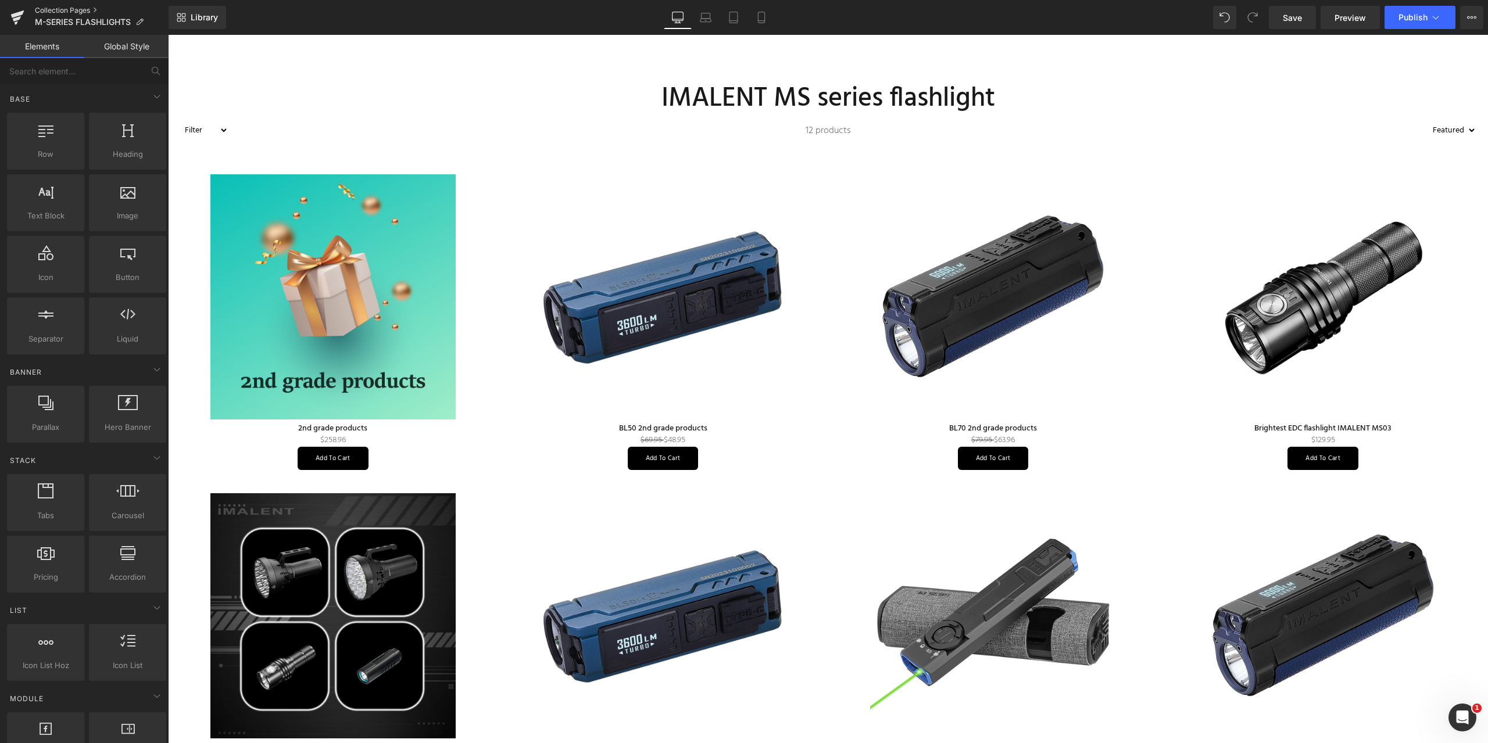
click at [76, 10] on link "Collection Pages" at bounding box center [102, 10] width 134 height 9
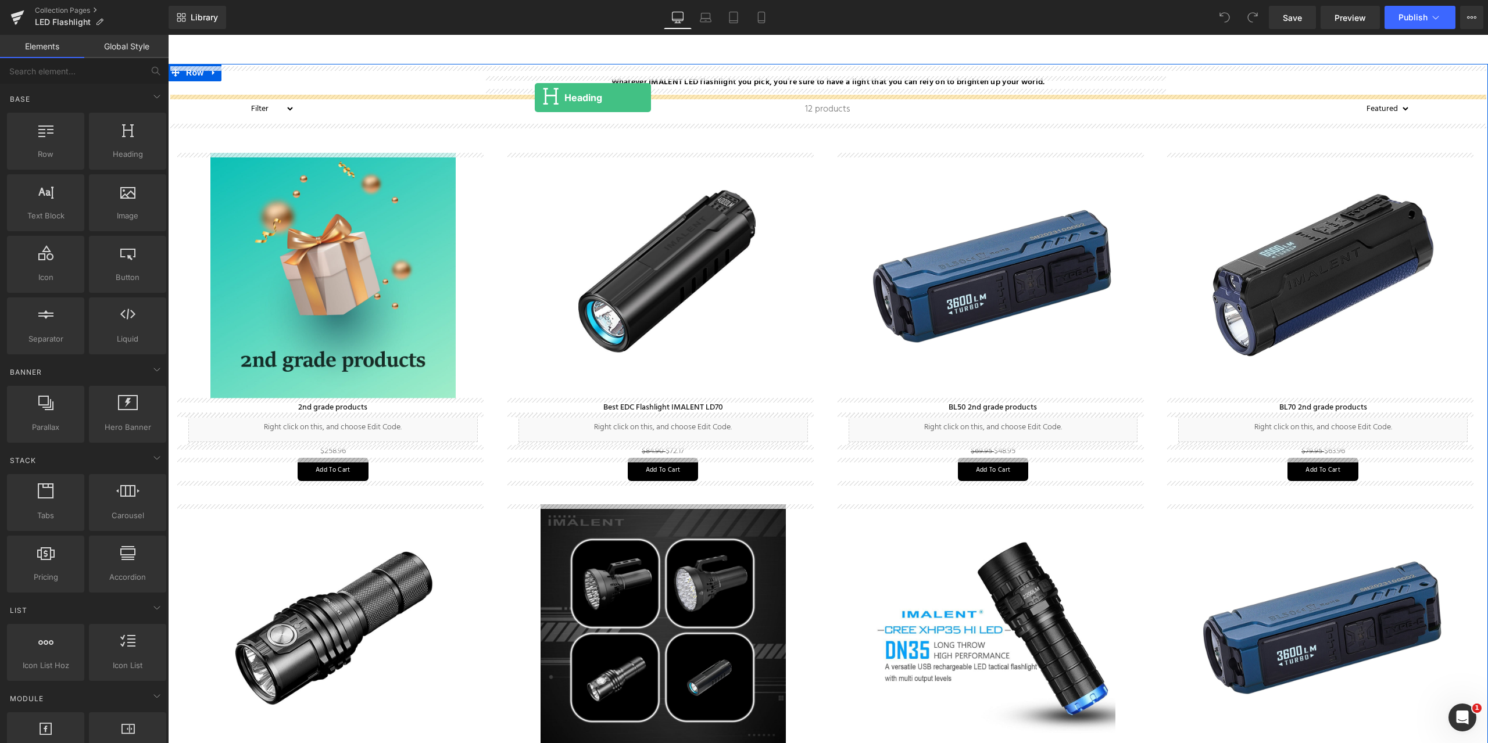
drag, startPoint x: 281, startPoint y: 190, endPoint x: 535, endPoint y: 98, distance: 269.8
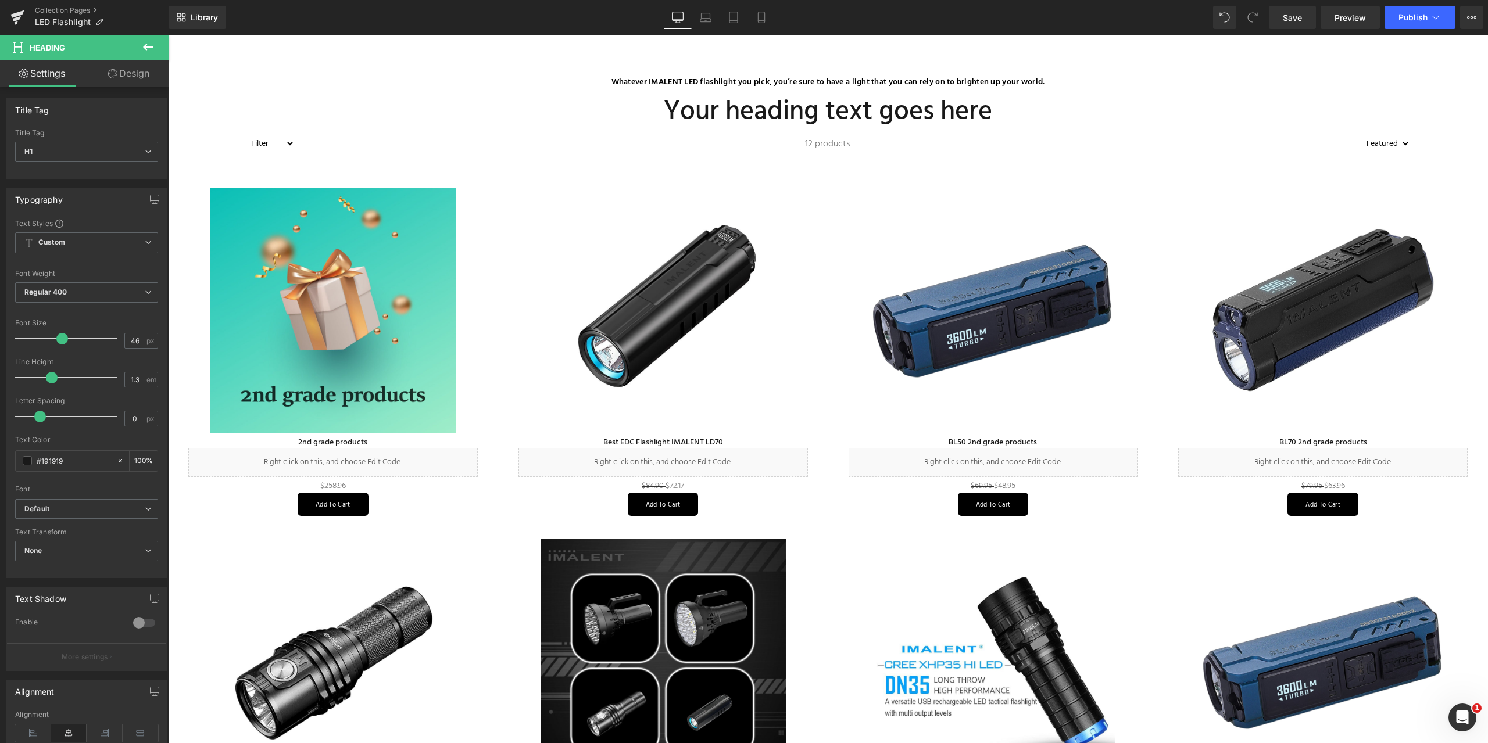
click at [148, 43] on icon at bounding box center [148, 47] width 14 height 14
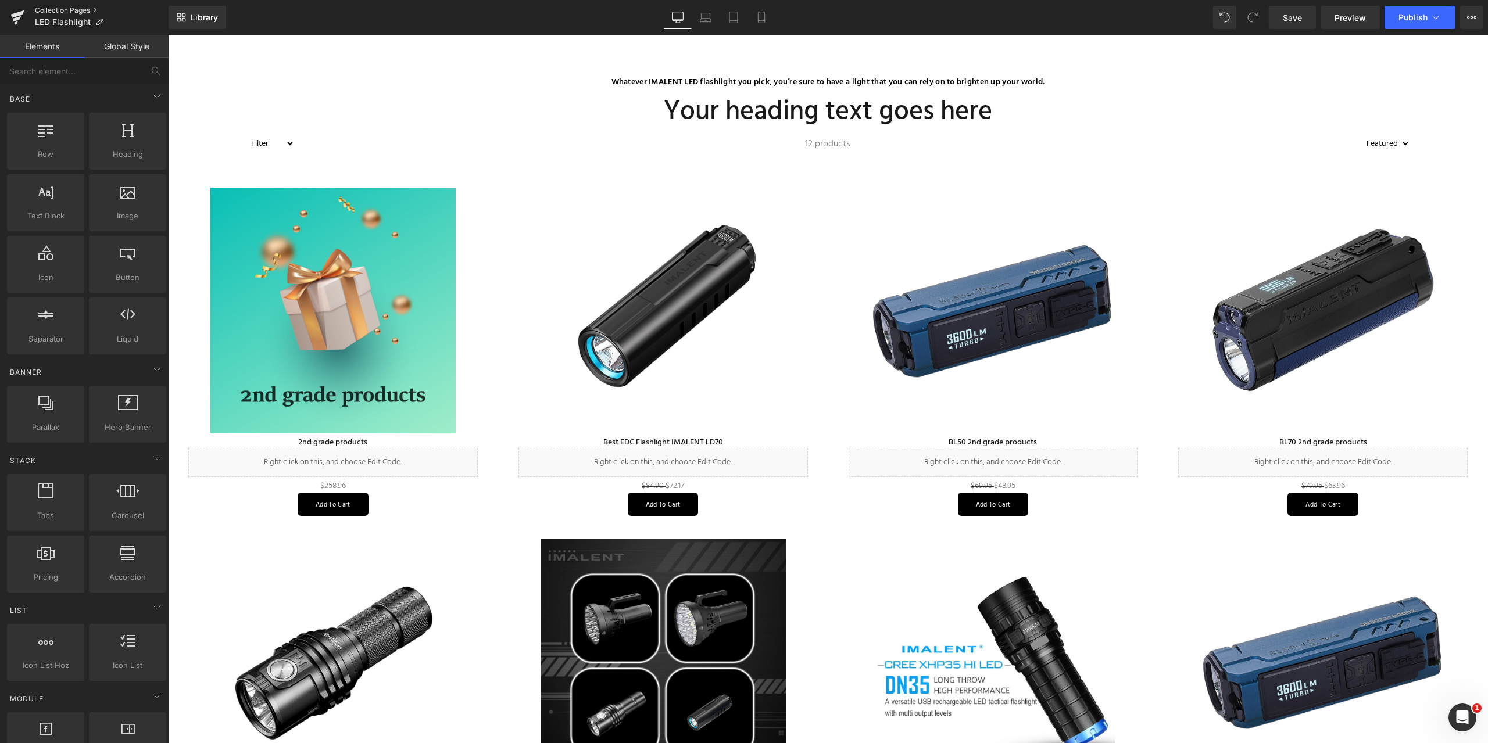
click at [62, 7] on link "Collection Pages" at bounding box center [102, 10] width 134 height 9
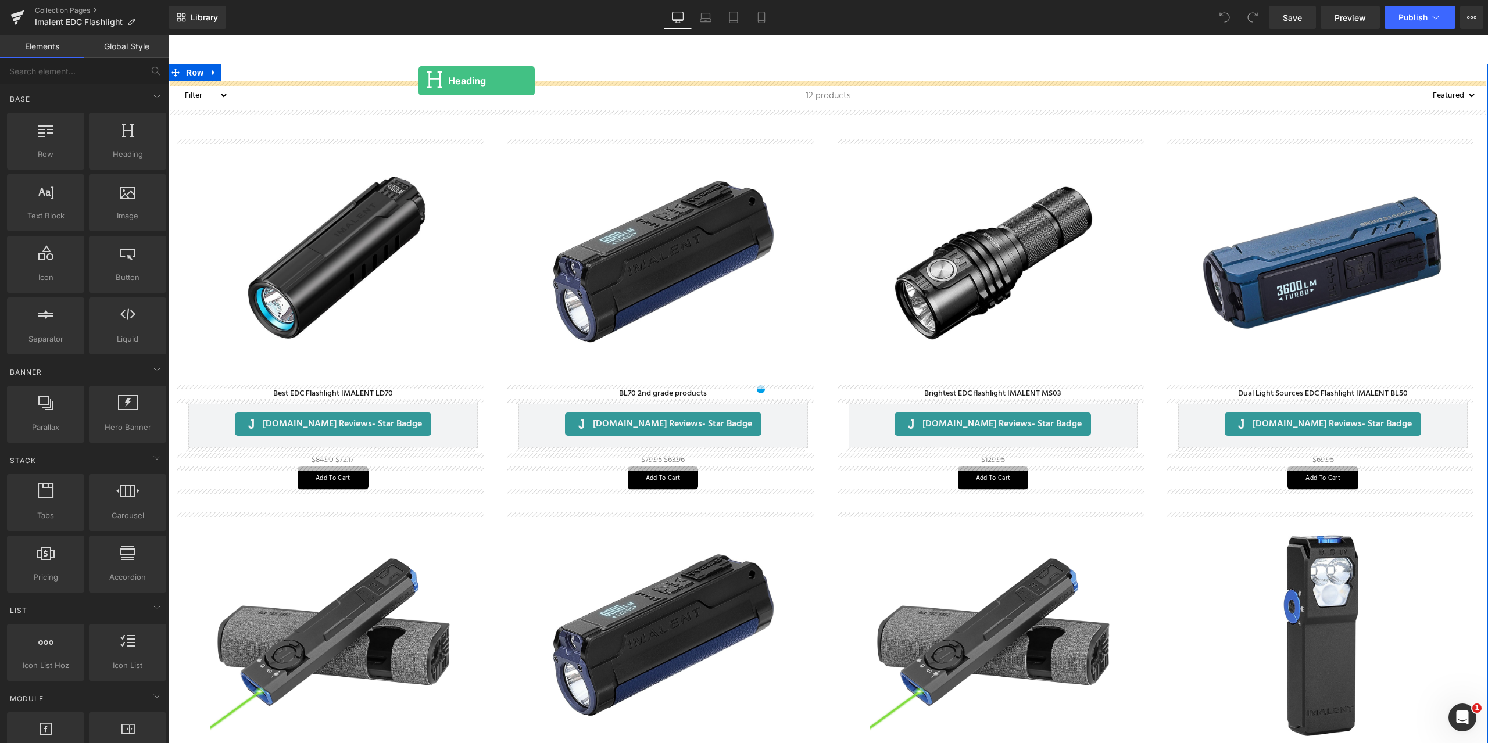
drag, startPoint x: 307, startPoint y: 201, endPoint x: 419, endPoint y: 81, distance: 163.7
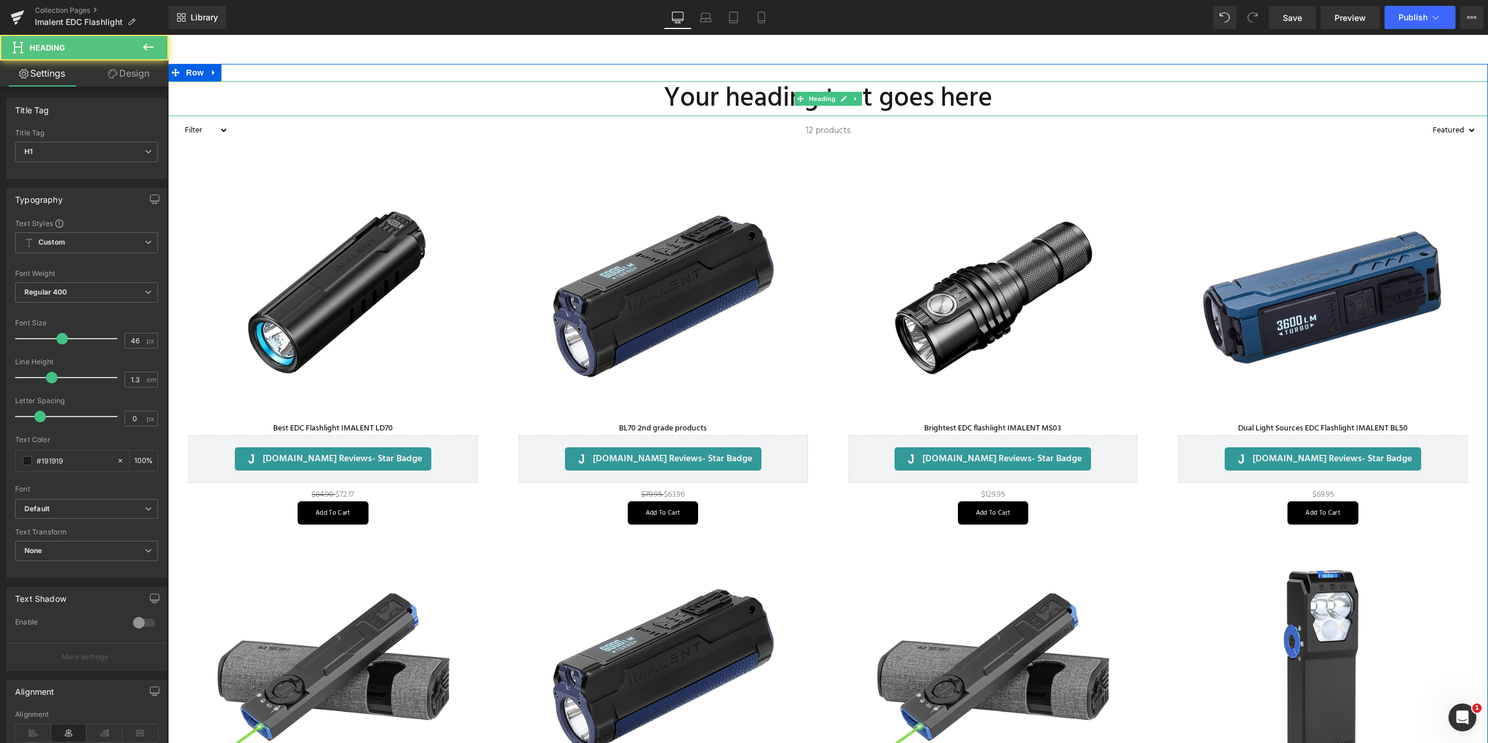
click at [739, 96] on h1 "Your heading text goes here" at bounding box center [828, 98] width 1320 height 35
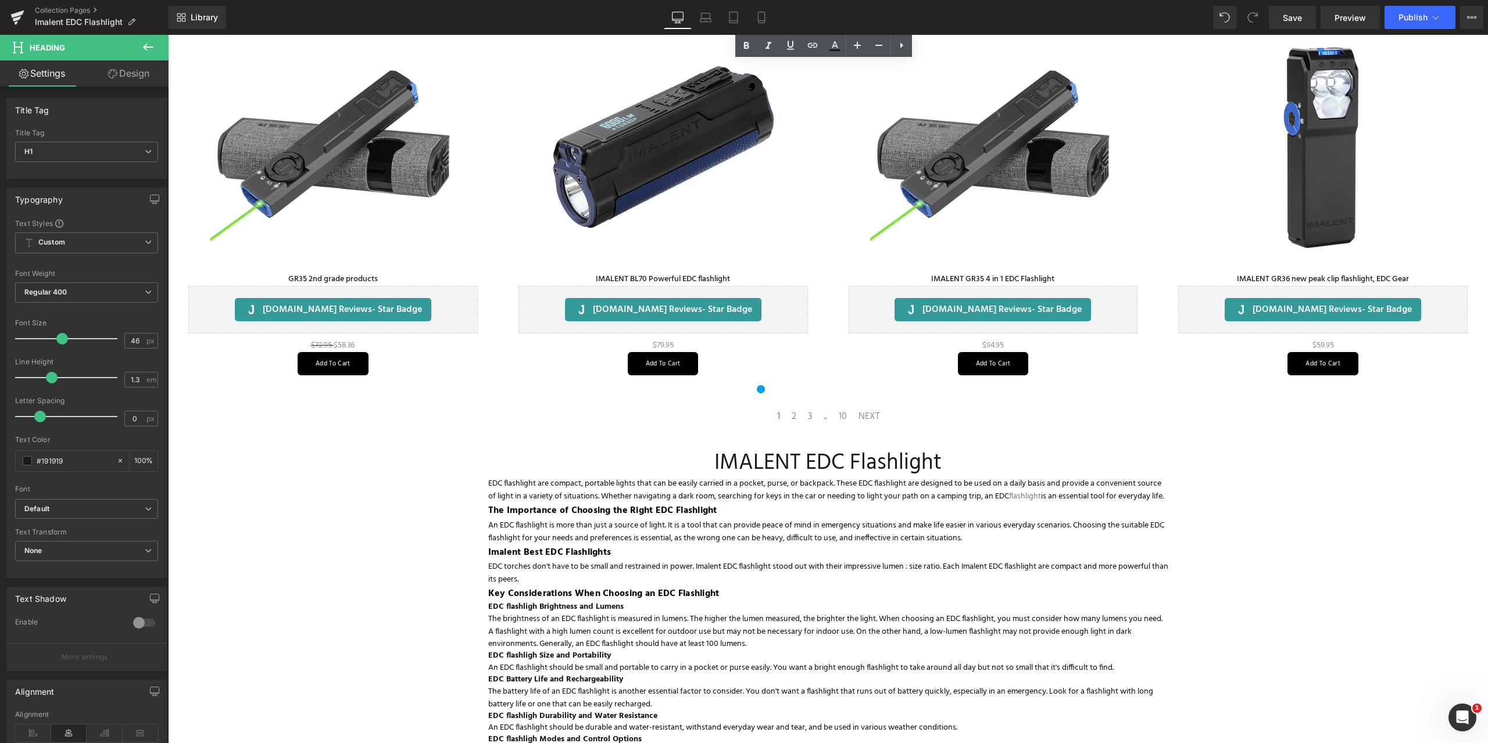
scroll to position [756, 0]
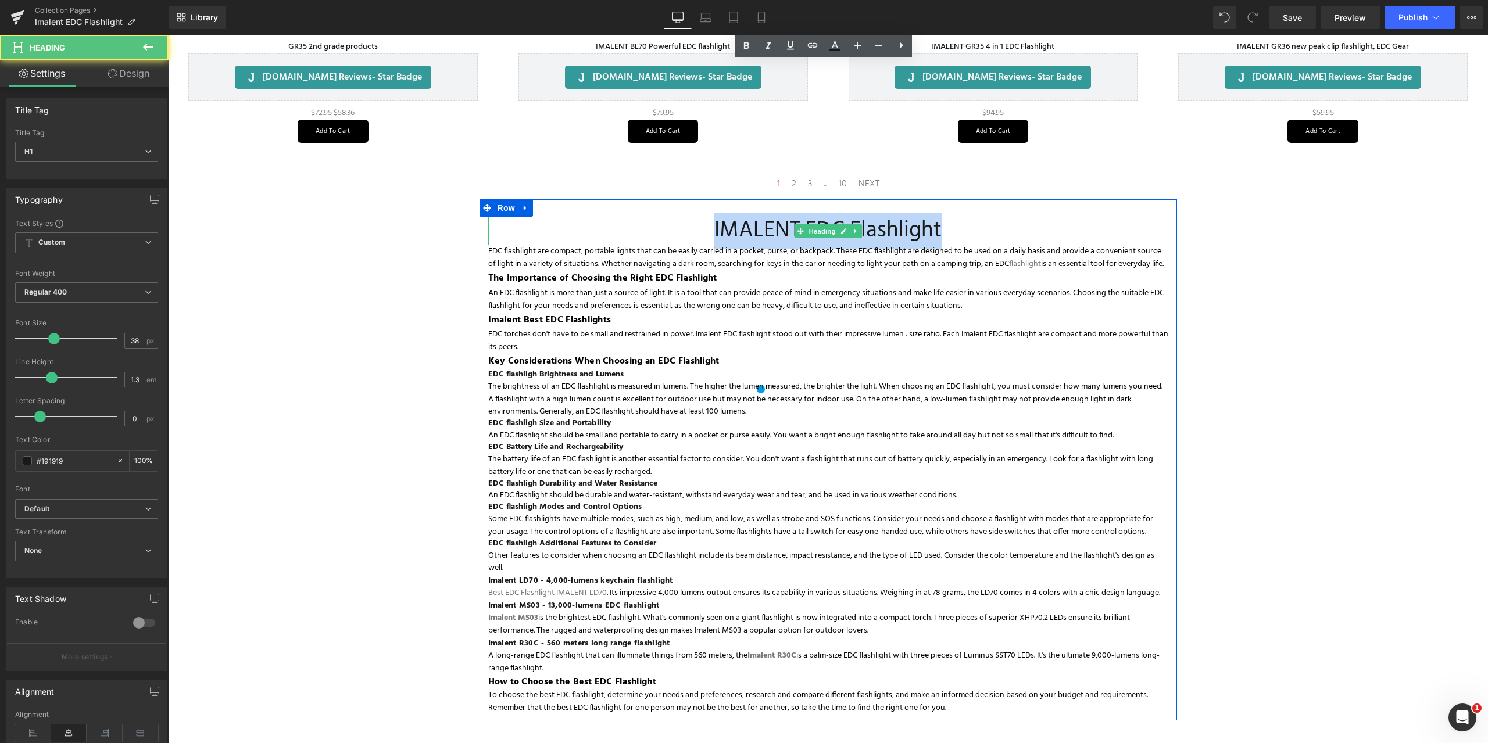
drag, startPoint x: 713, startPoint y: 226, endPoint x: 961, endPoint y: 231, distance: 248.8
click at [961, 231] on h1 "IMALENT EDC Flashlight" at bounding box center [828, 231] width 680 height 28
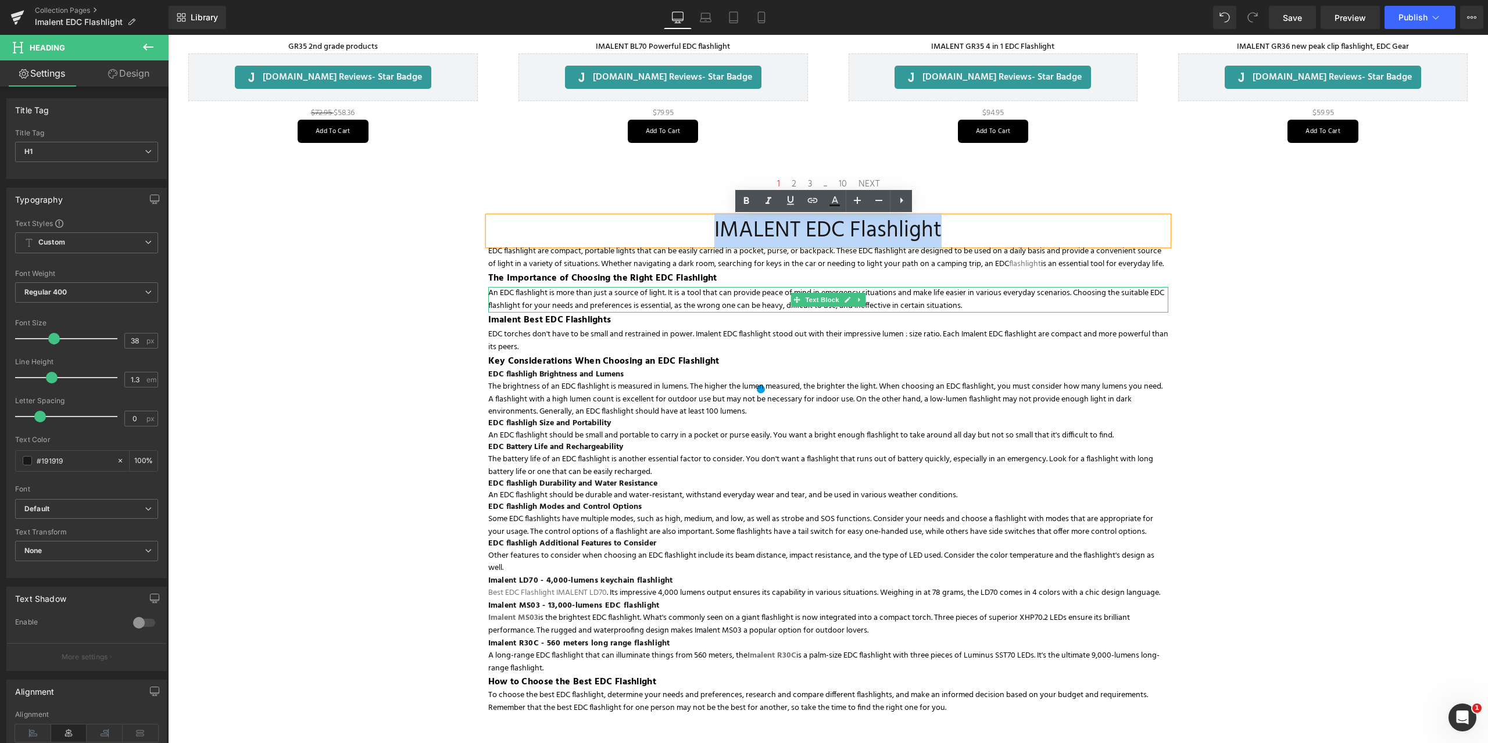
copy h1 "IMALENT EDC Flashlight"
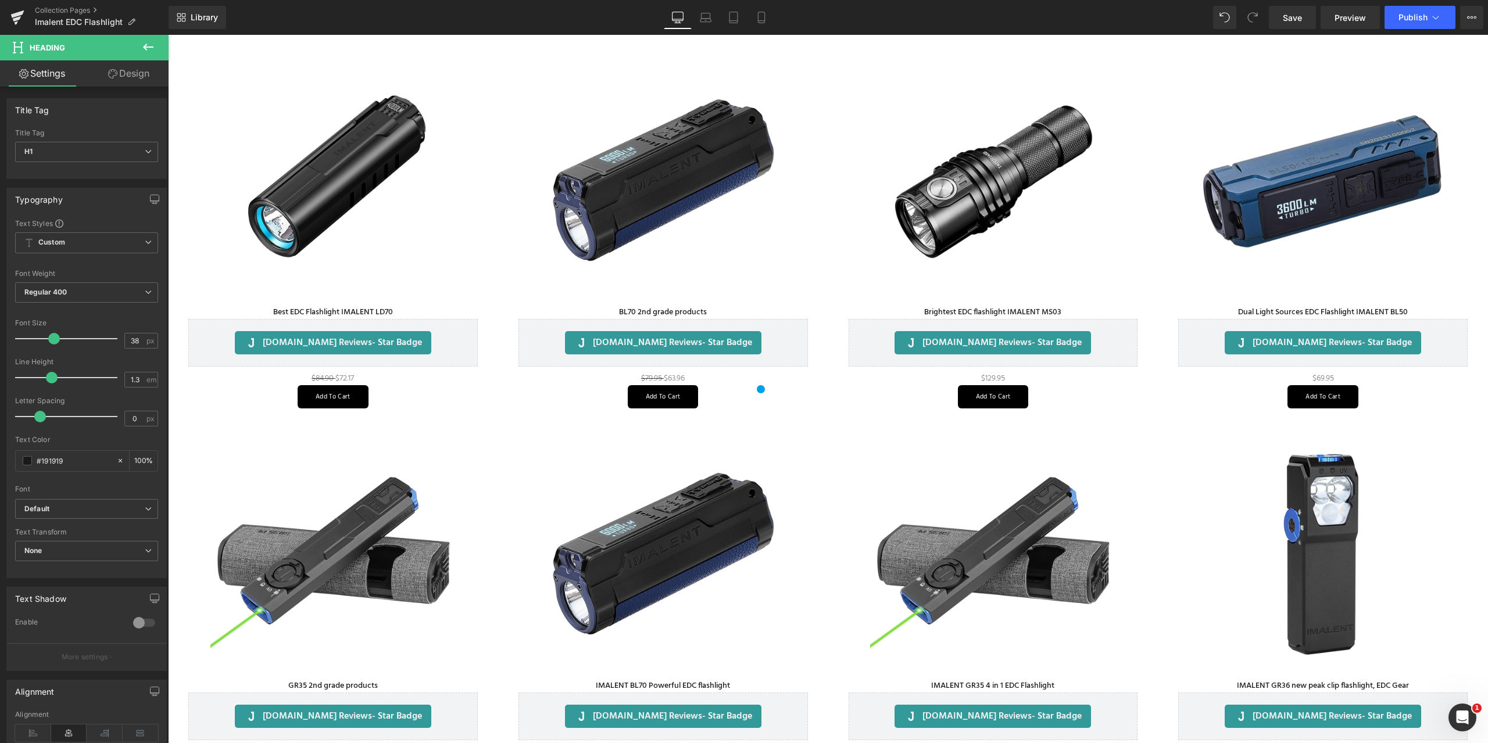
scroll to position [0, 0]
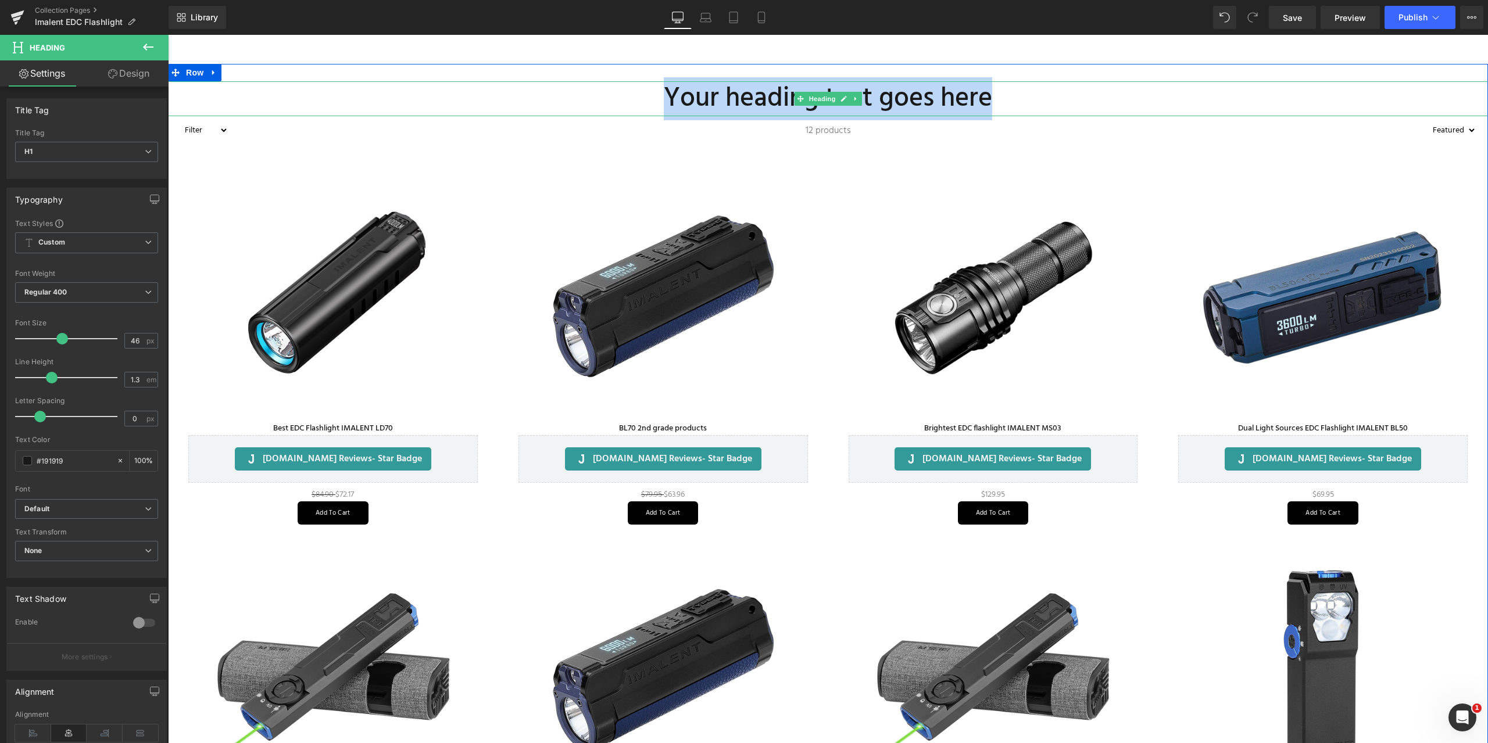
drag, startPoint x: 664, startPoint y: 92, endPoint x: 996, endPoint y: 97, distance: 331.4
click at [996, 97] on h1 "Your heading text goes here" at bounding box center [828, 98] width 1320 height 35
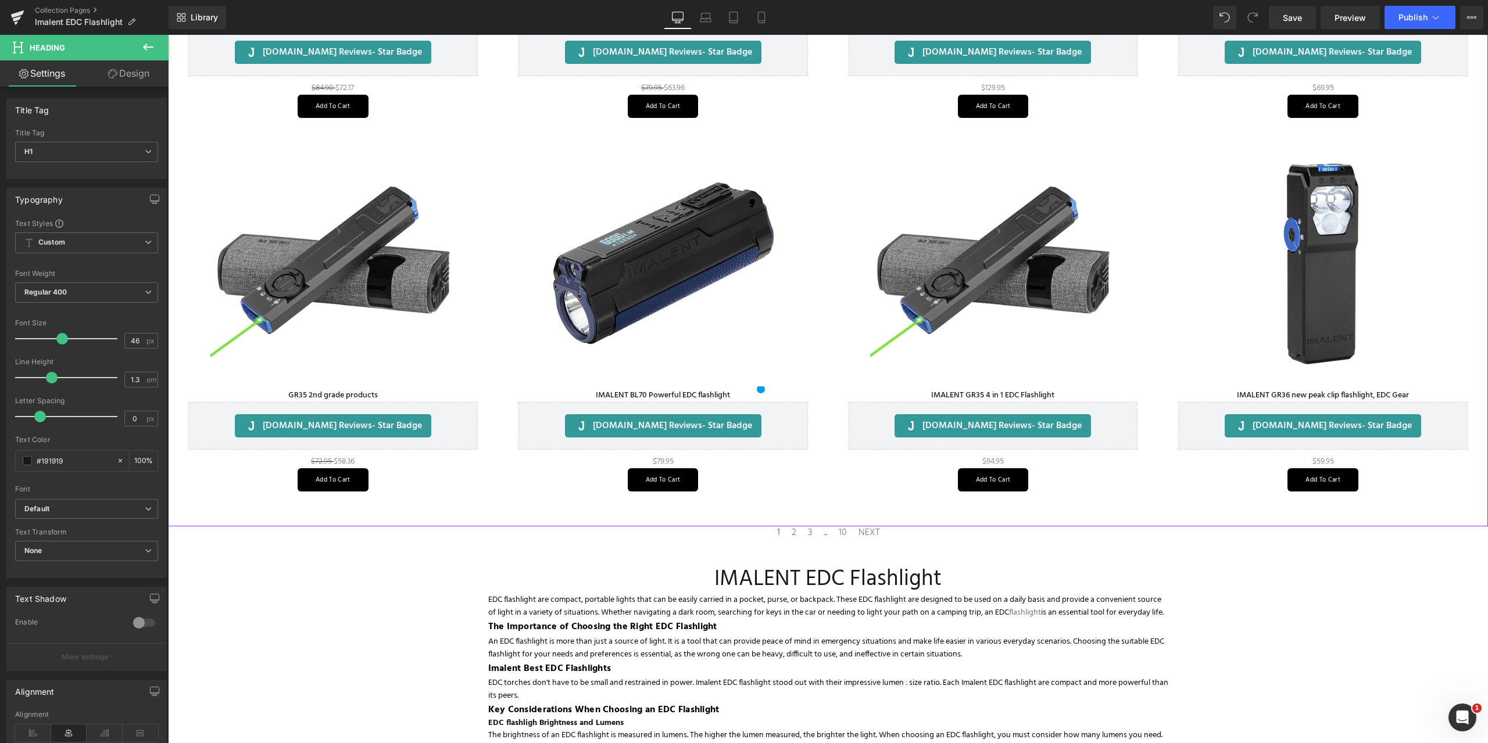
scroll to position [639, 0]
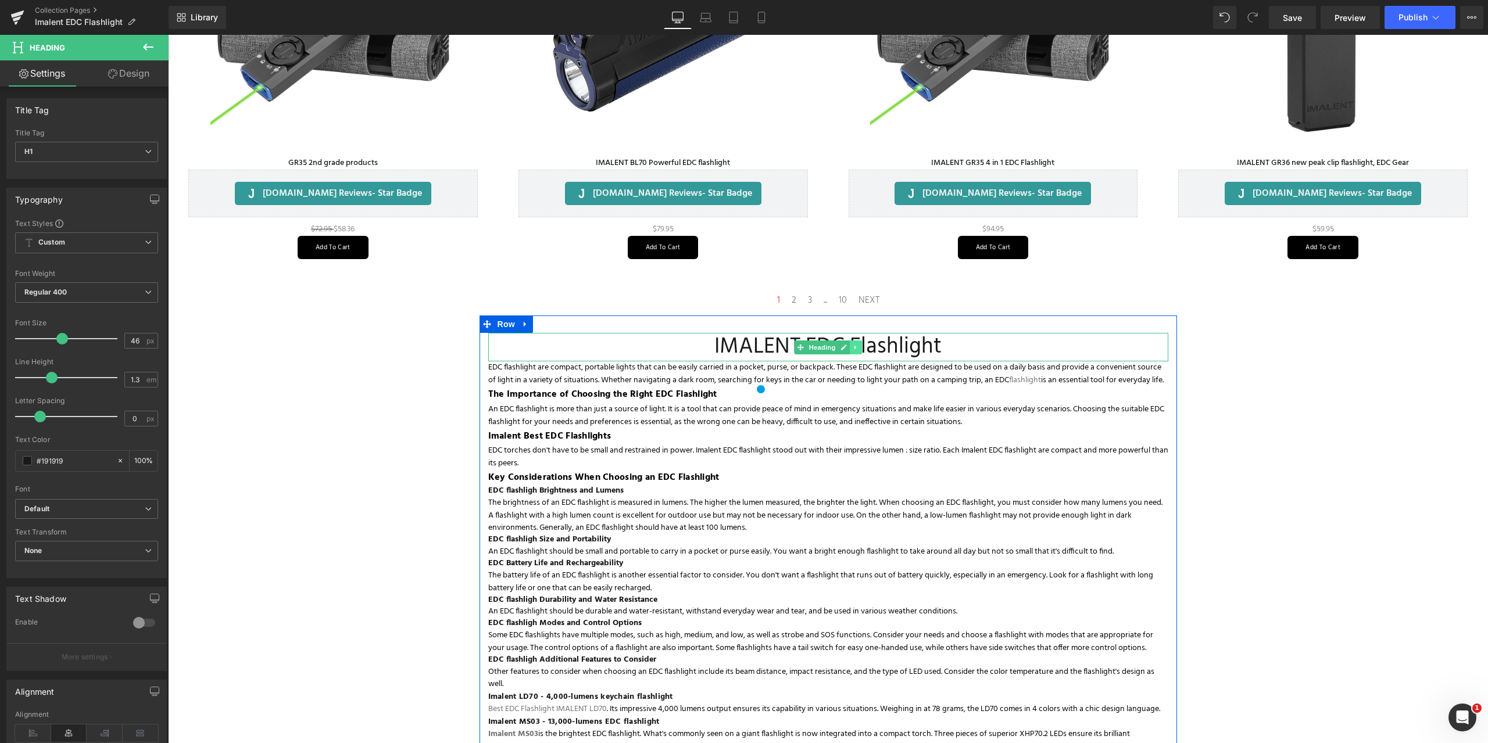
click at [853, 349] on icon at bounding box center [856, 347] width 6 height 7
click at [859, 346] on icon at bounding box center [862, 347] width 6 height 6
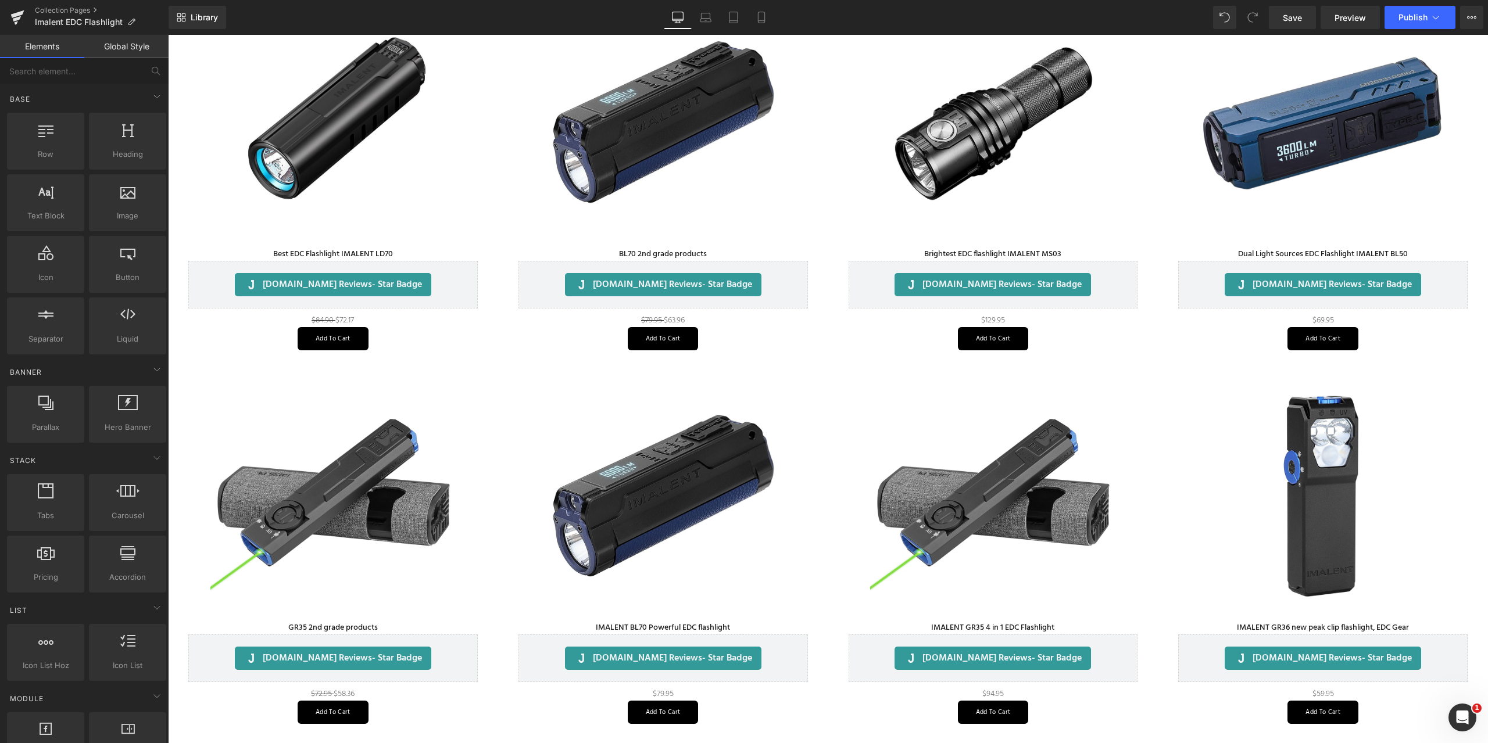
scroll to position [0, 0]
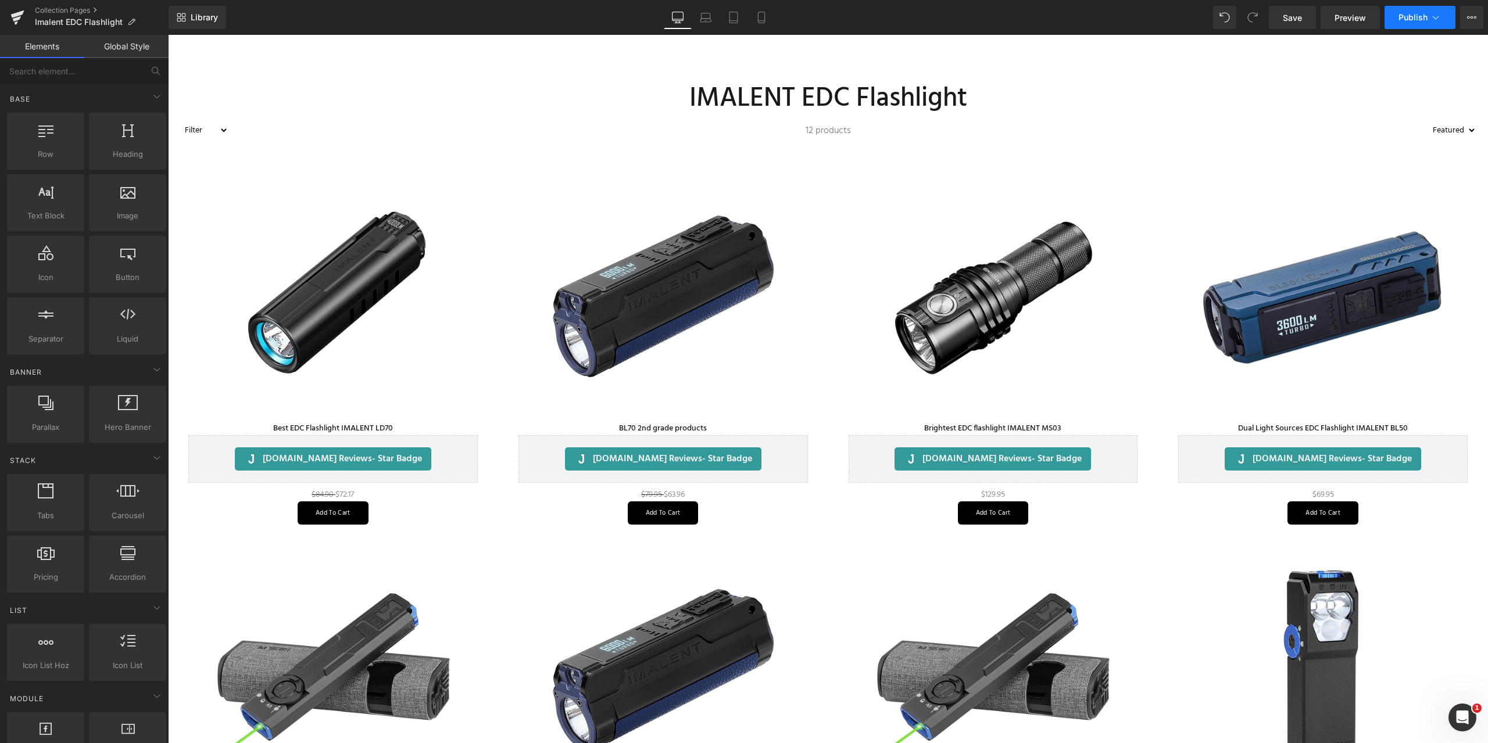
click at [1435, 17] on icon at bounding box center [1436, 18] width 12 height 12
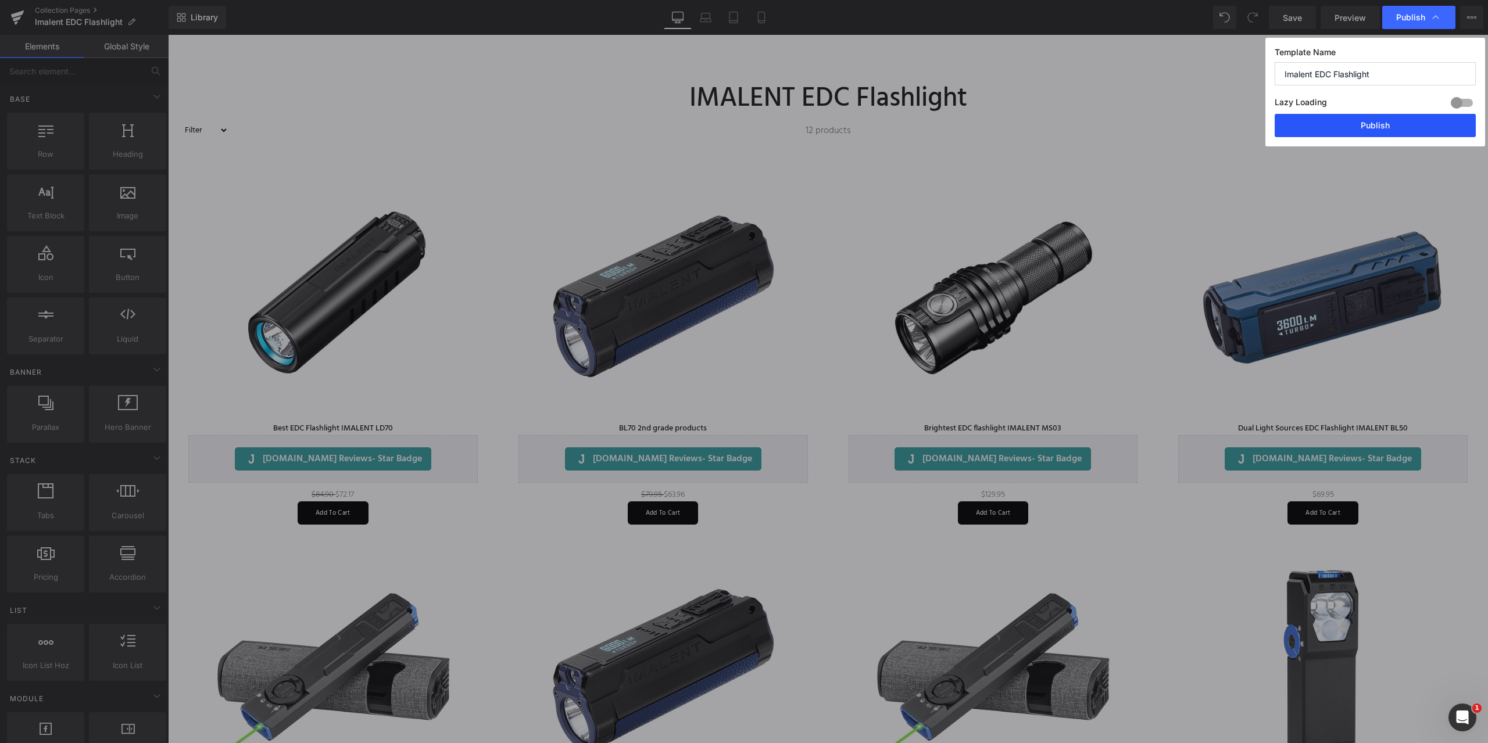
click at [1364, 119] on button "Publish" at bounding box center [1375, 125] width 201 height 23
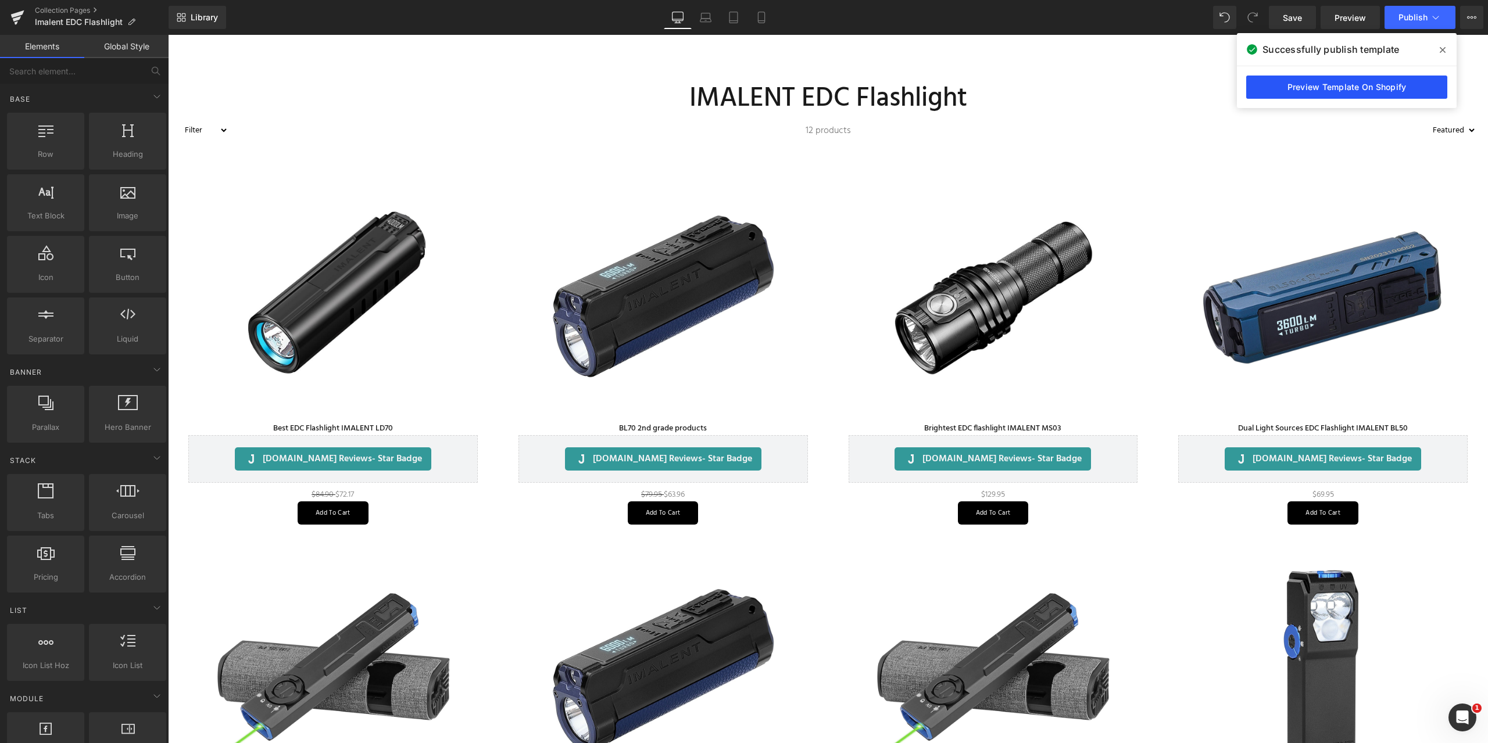
click at [1332, 96] on link "Preview Template On Shopify" at bounding box center [1346, 87] width 201 height 23
click at [69, 8] on link "Collection Pages" at bounding box center [102, 10] width 134 height 9
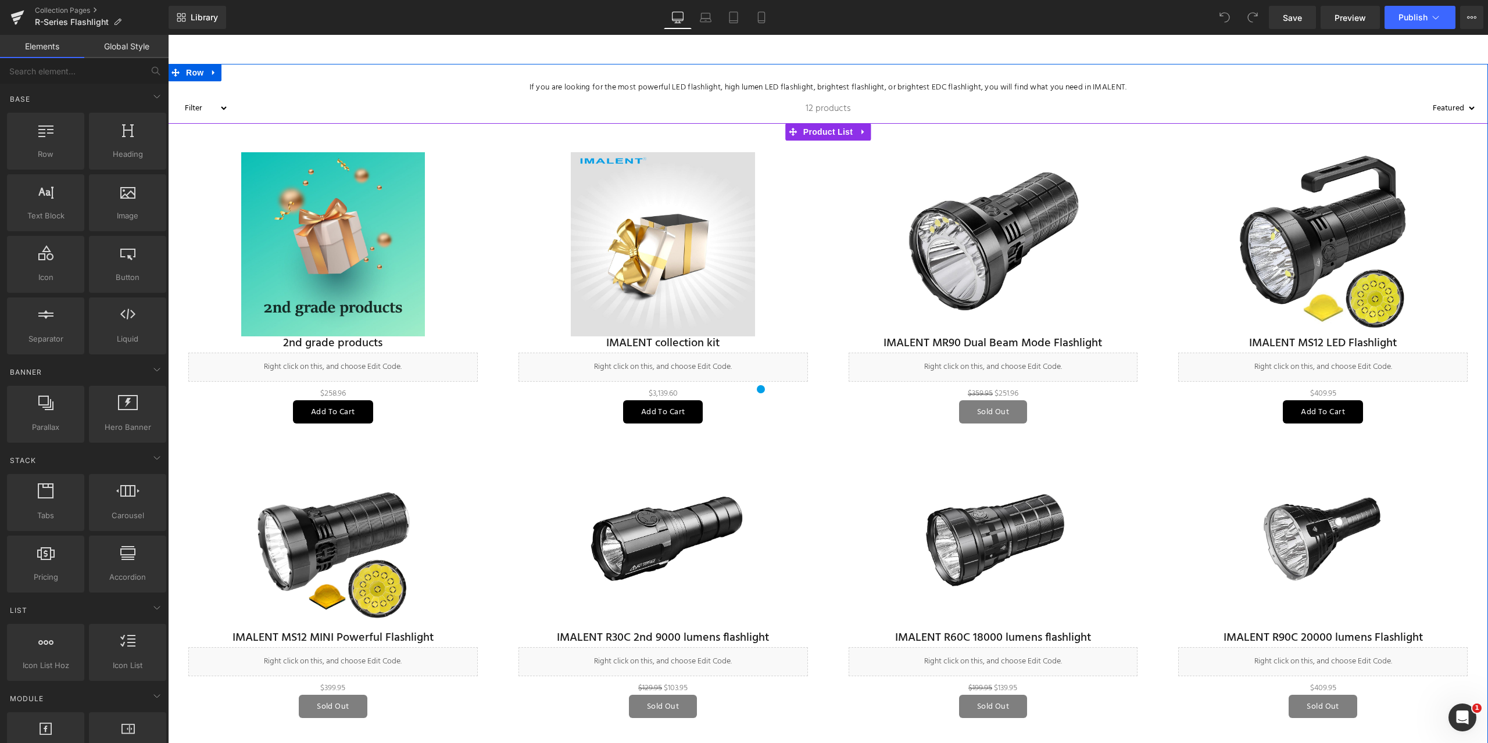
scroll to position [233, 0]
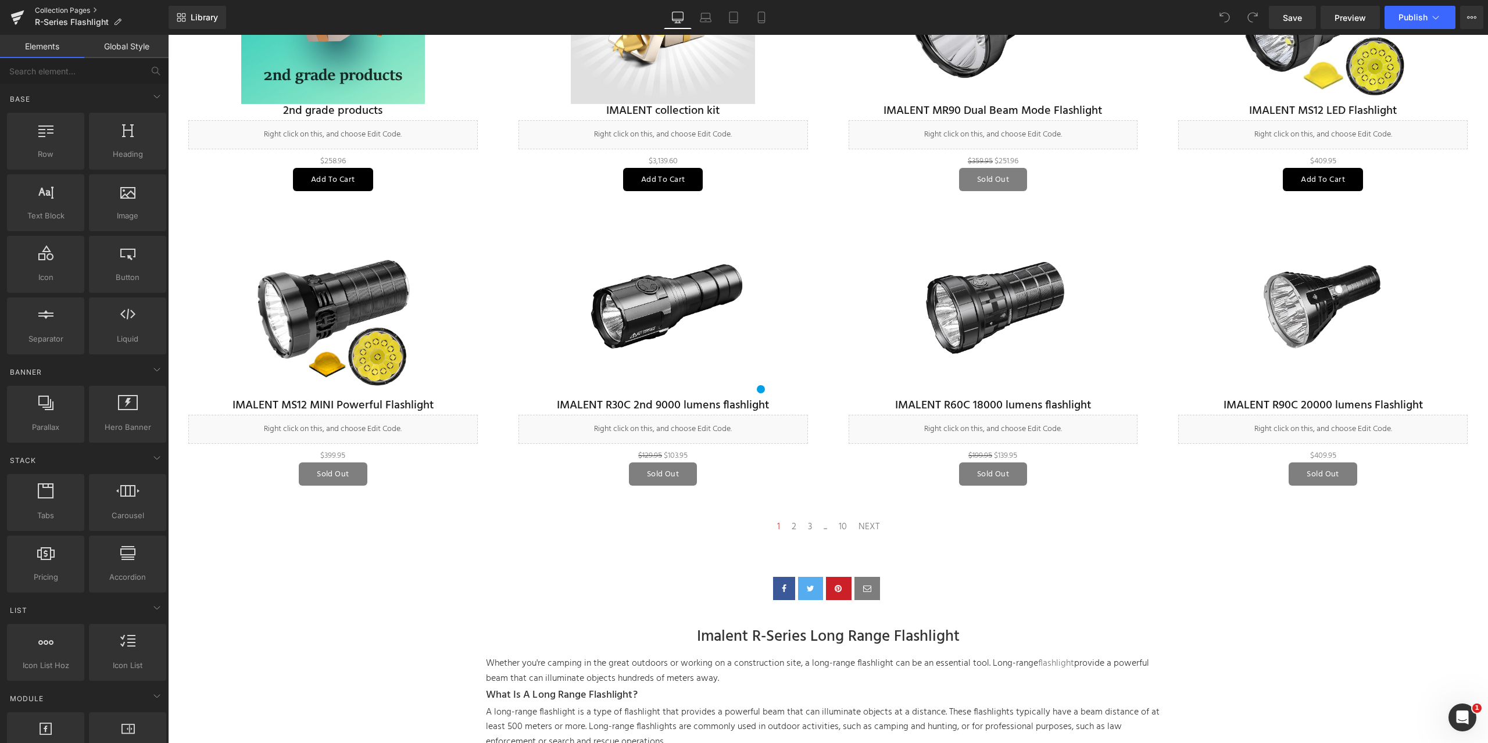
click at [62, 6] on link "Collection Pages" at bounding box center [102, 10] width 134 height 9
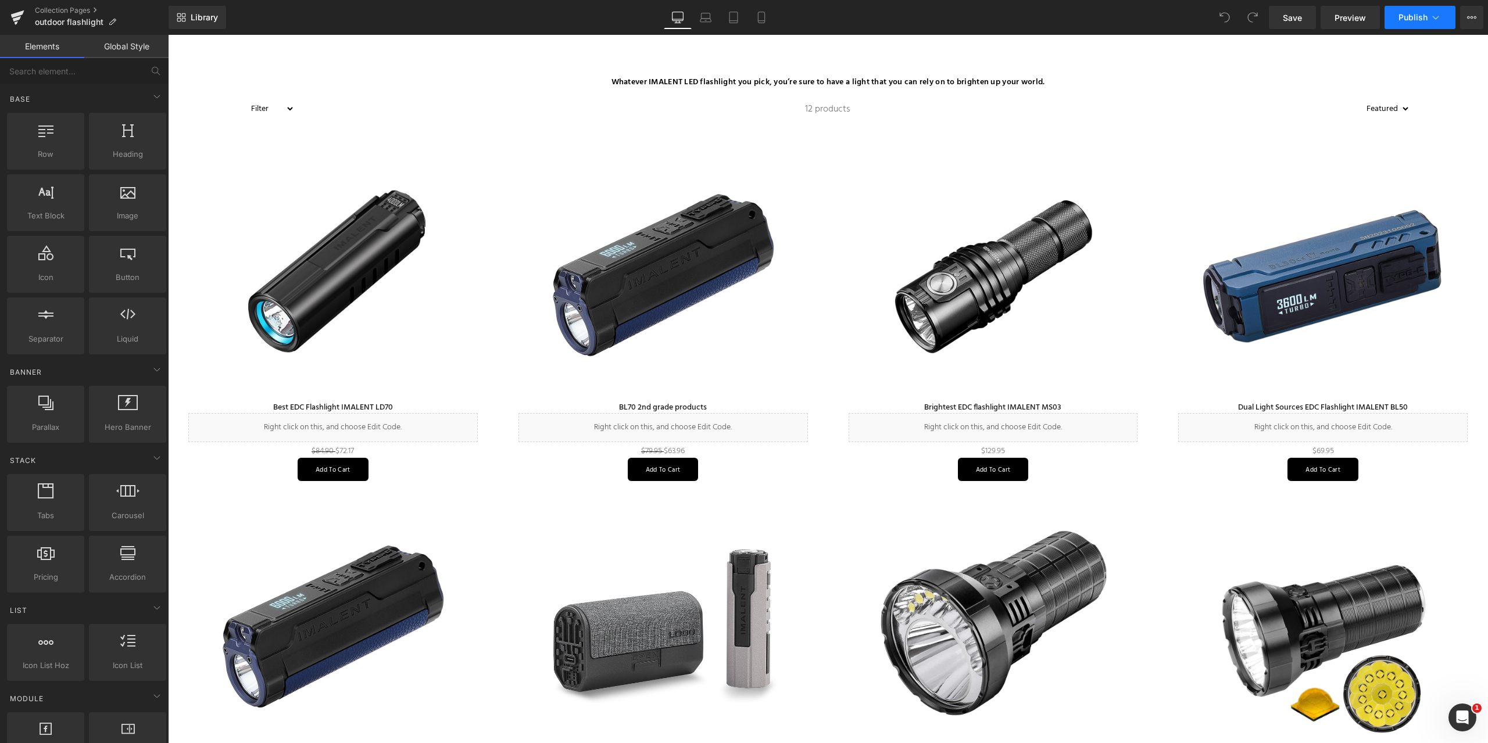
click at [1443, 16] on button "Publish" at bounding box center [1420, 17] width 71 height 23
click at [1344, 15] on span "Preview" at bounding box center [1350, 18] width 31 height 12
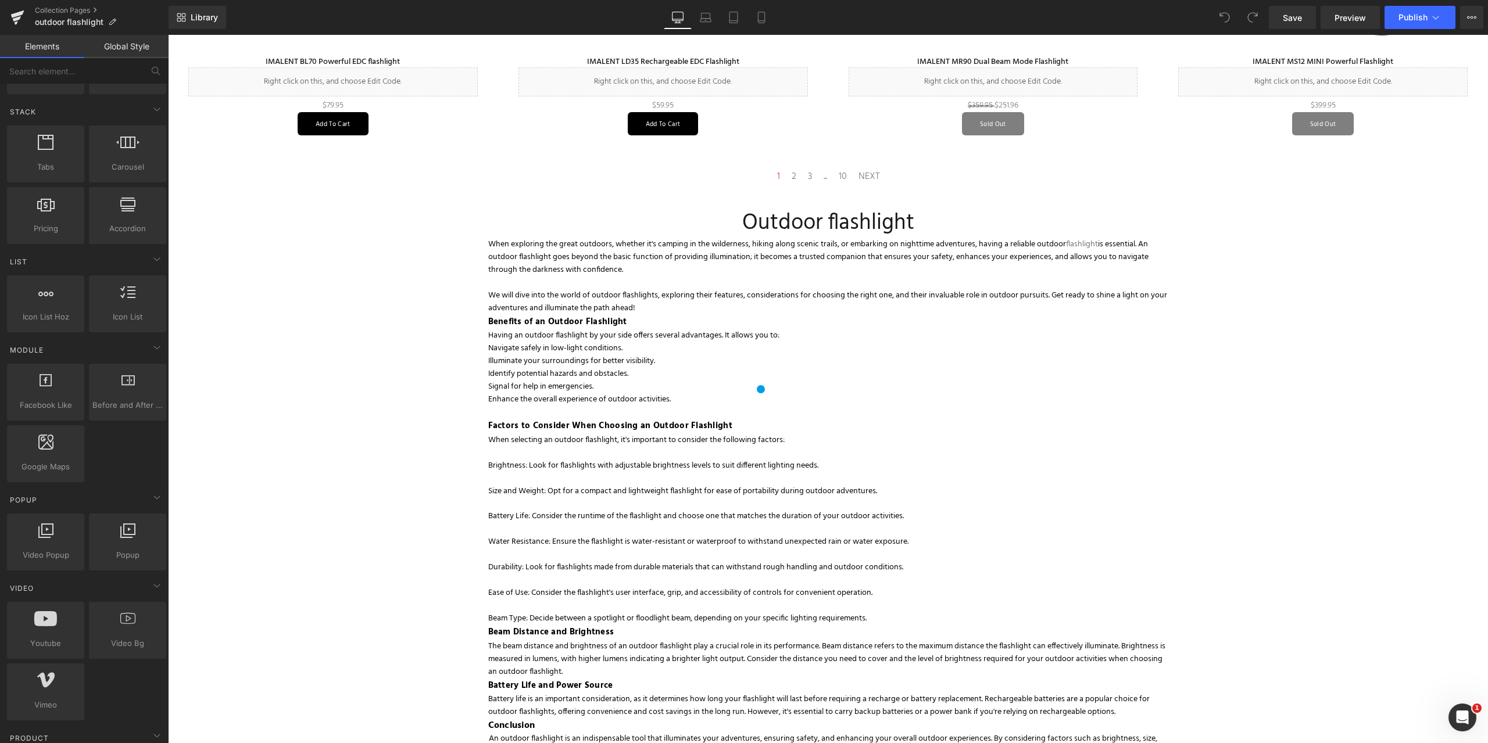
scroll to position [581, 0]
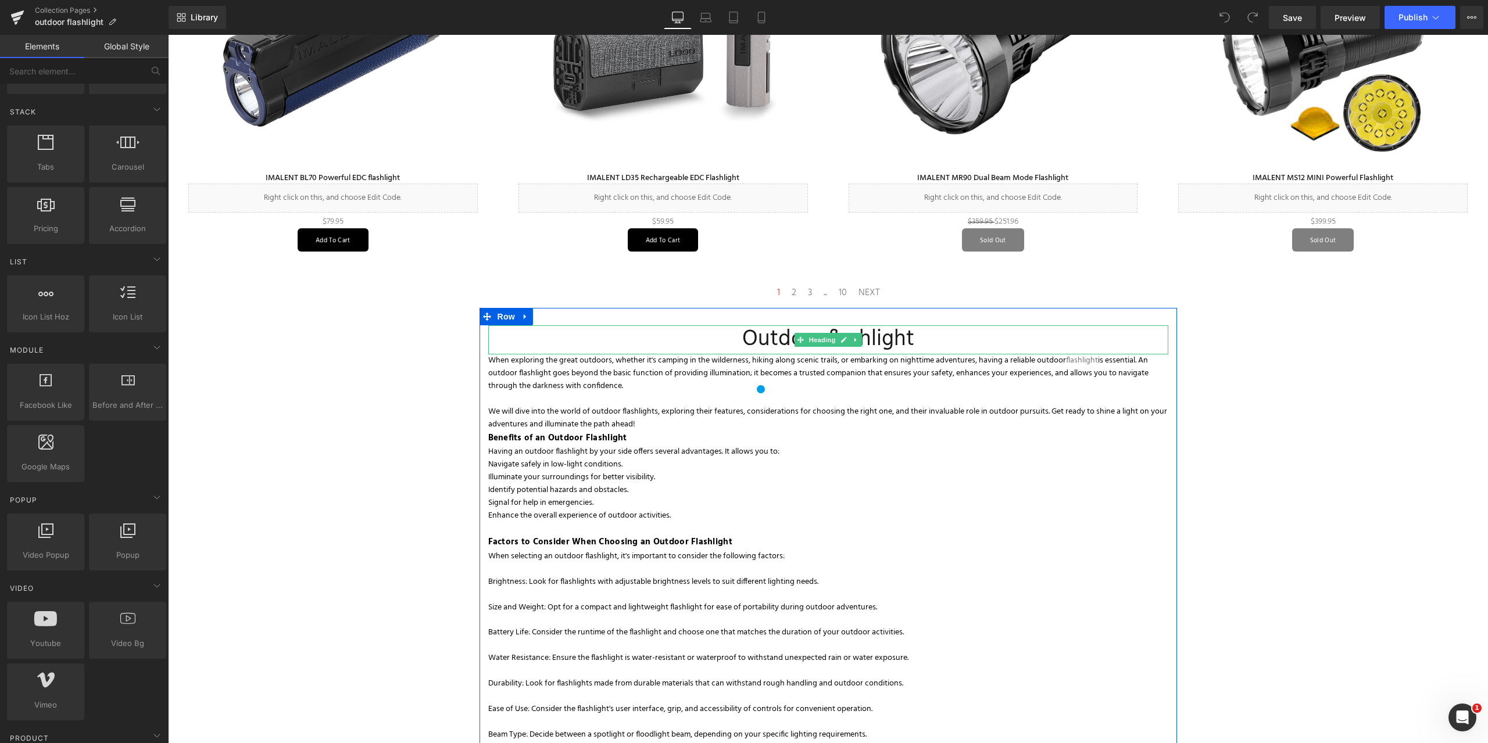
click at [742, 335] on h1 "Outdoor flashlight" at bounding box center [828, 340] width 680 height 28
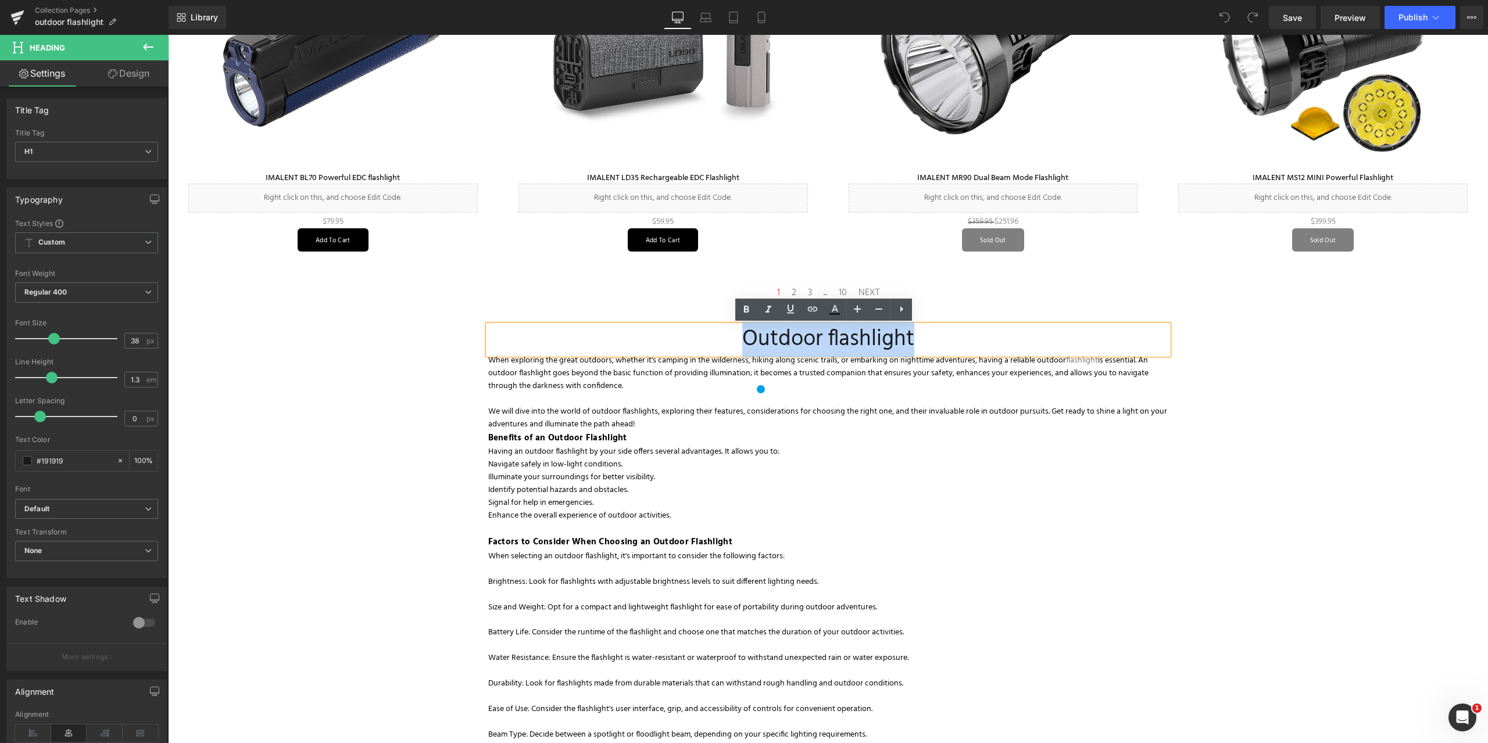
drag, startPoint x: 741, startPoint y: 335, endPoint x: 946, endPoint y: 338, distance: 205.8
click at [946, 338] on h1 "Outdoor flashlight" at bounding box center [828, 340] width 680 height 28
copy h1 "Outdoor flashlight"
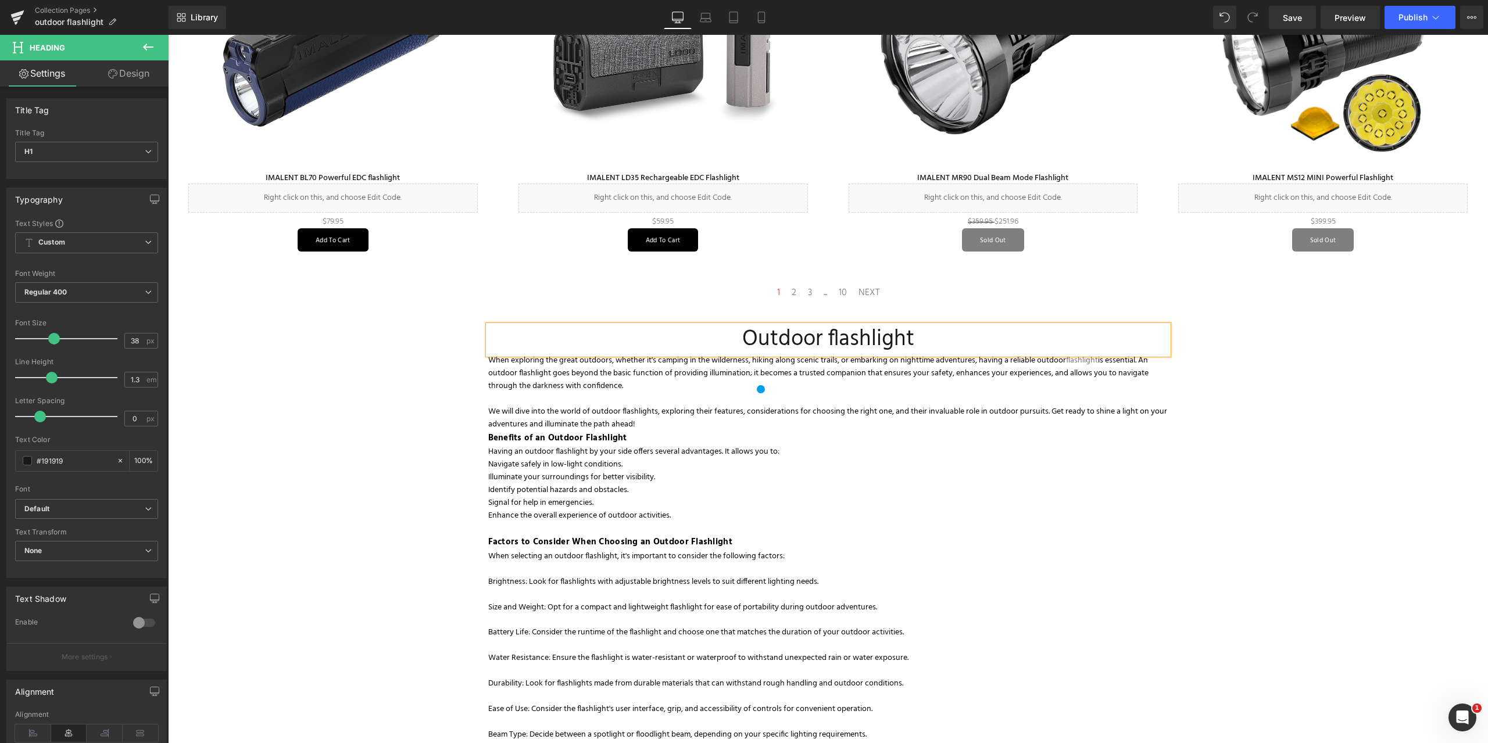
click at [1258, 359] on div "Whatever IMALENT LED flashlight you pick, you’re sure to have a light that you …" at bounding box center [828, 266] width 1320 height 1567
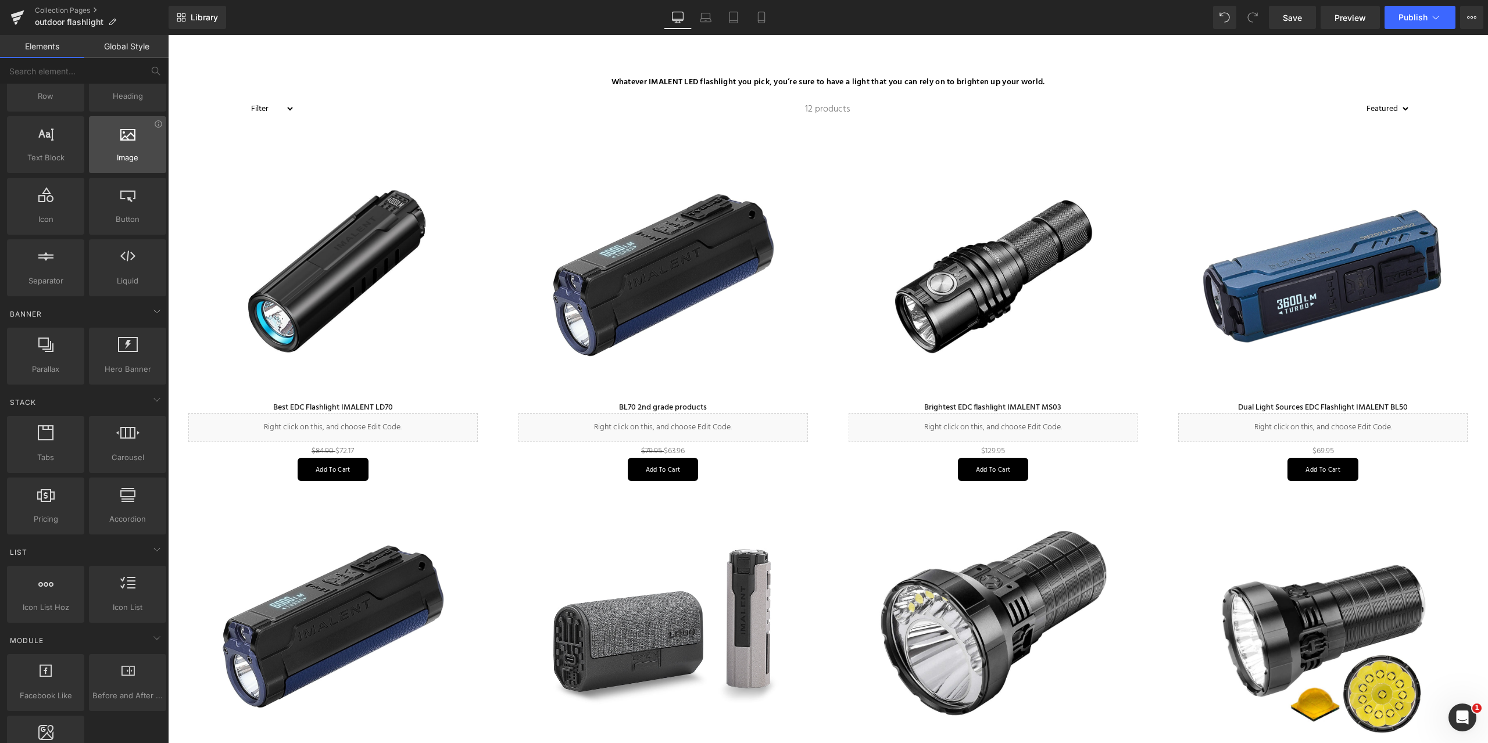
scroll to position [0, 0]
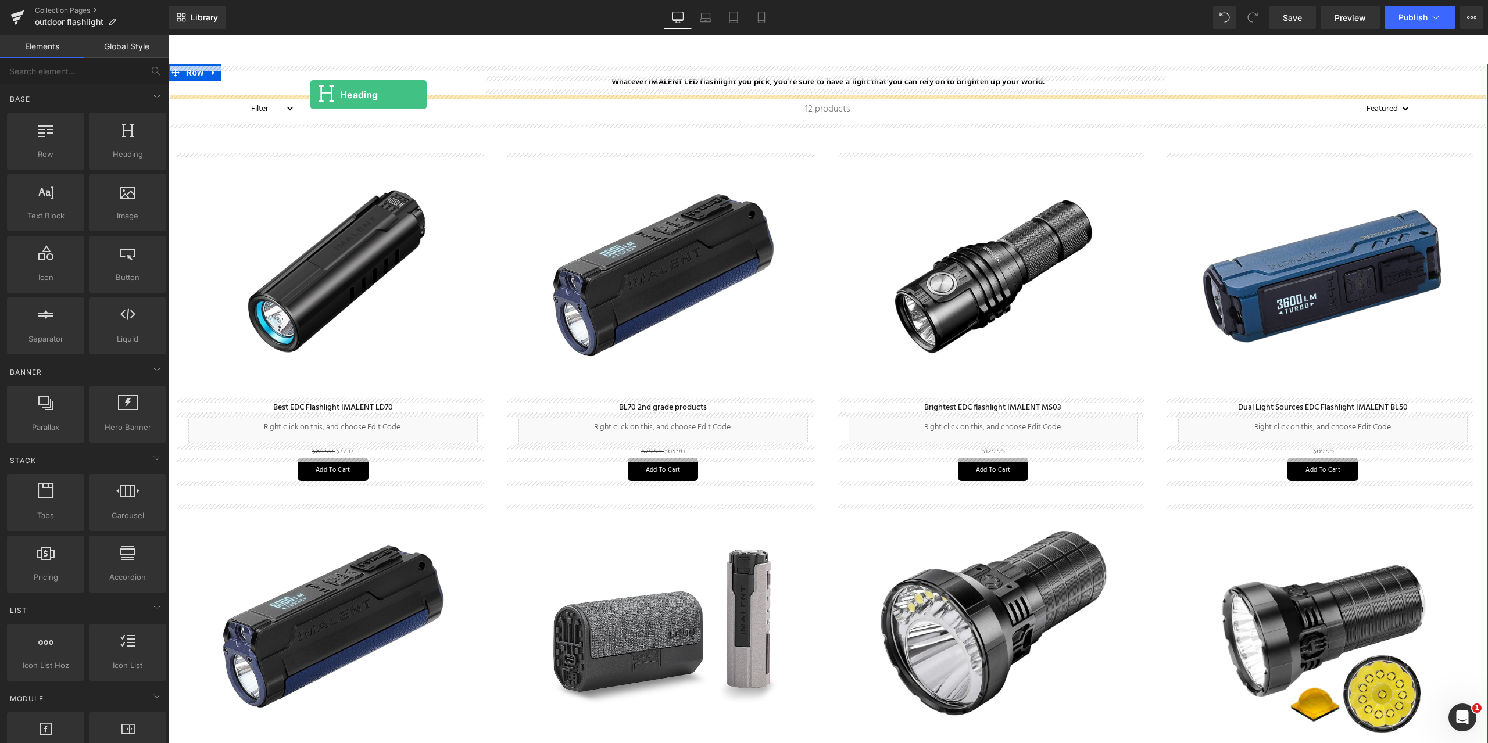
drag, startPoint x: 295, startPoint y: 176, endPoint x: 310, endPoint y: 95, distance: 82.2
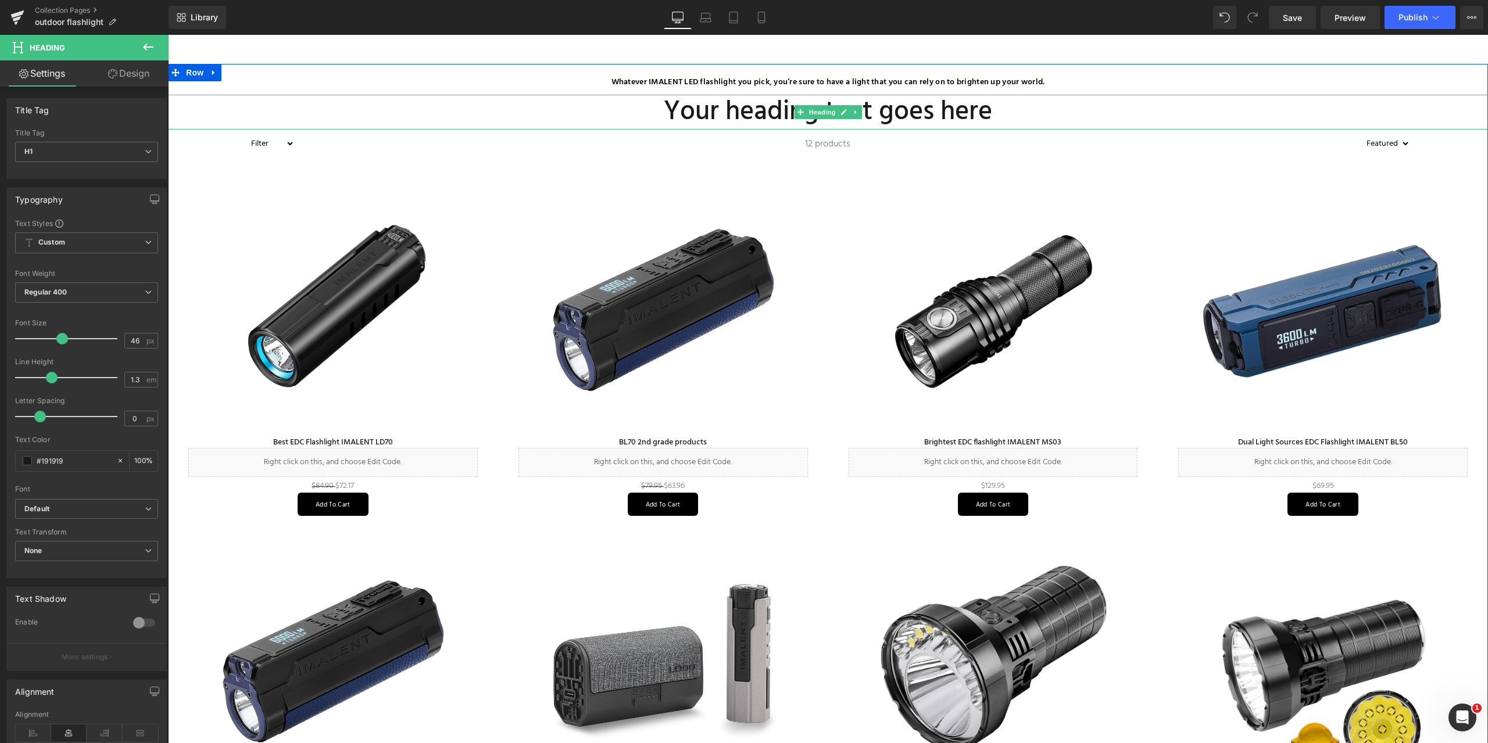
click at [693, 110] on h1 "Your heading text goes here" at bounding box center [828, 112] width 1320 height 35
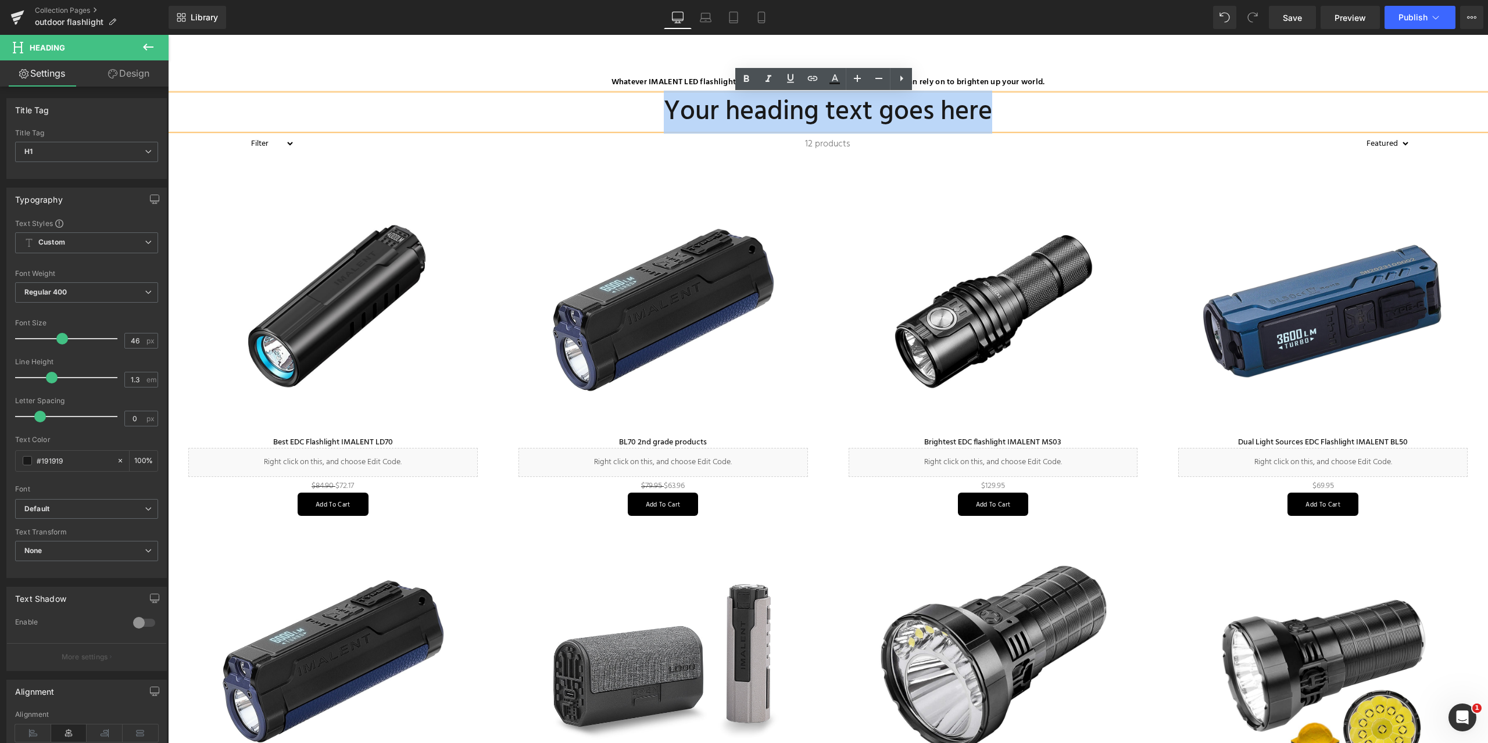
drag, startPoint x: 660, startPoint y: 108, endPoint x: 1069, endPoint y: 115, distance: 408.7
click at [1069, 115] on h1 "Your heading text goes here" at bounding box center [828, 112] width 1320 height 35
paste div
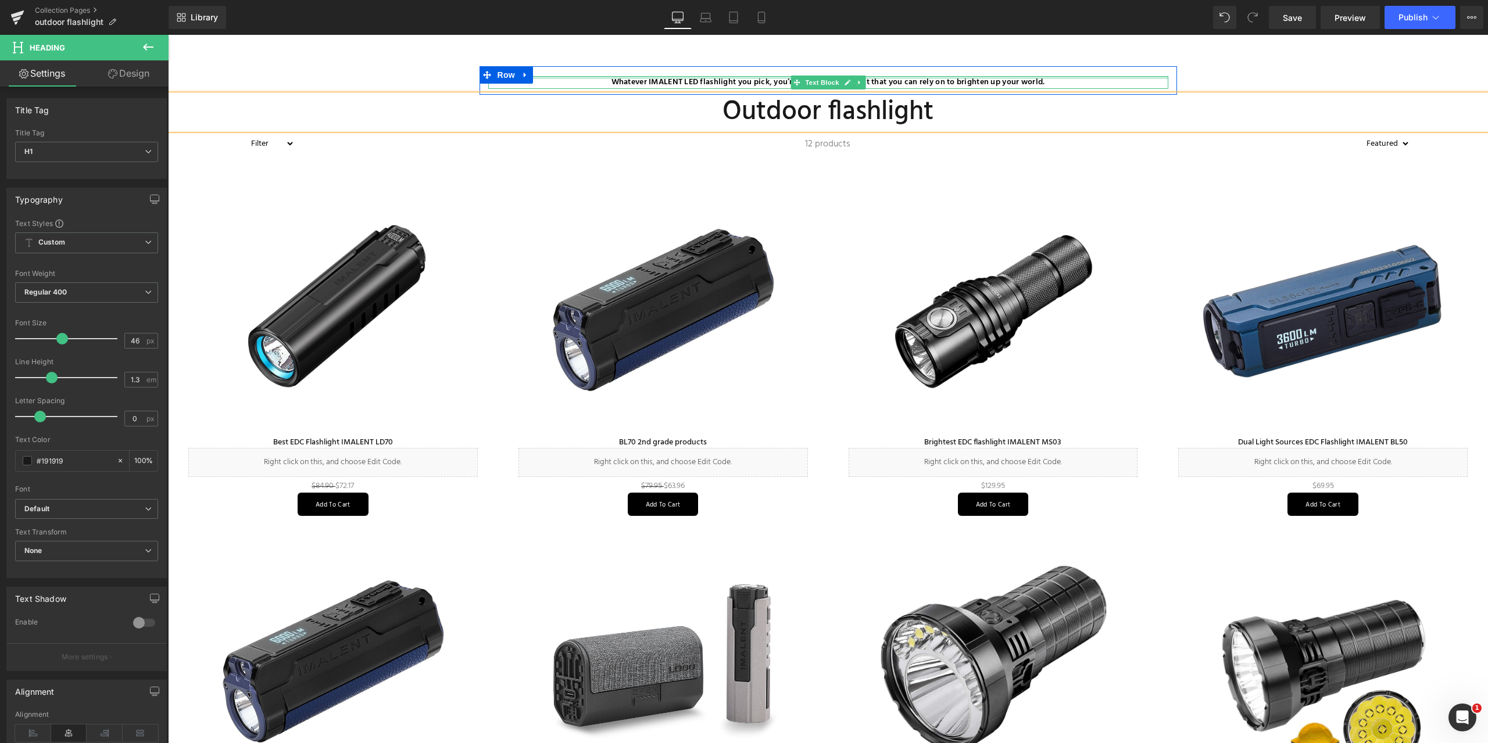
click at [605, 79] on p "Whatever IMALENT LED flashlight you pick, you’re sure to have a light that you …" at bounding box center [828, 82] width 680 height 13
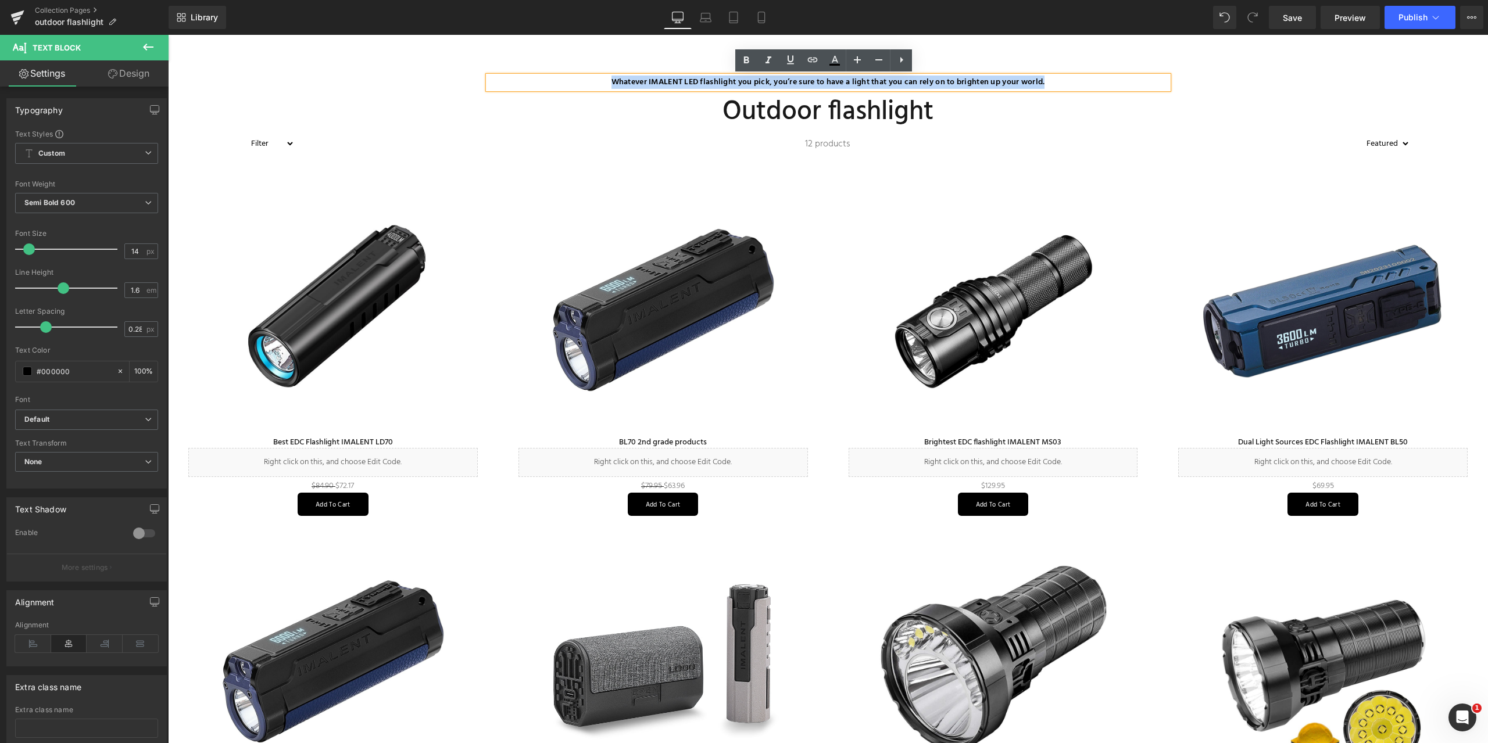
drag, startPoint x: 603, startPoint y: 80, endPoint x: 1050, endPoint y: 88, distance: 447.1
click at [1050, 88] on p "Whatever IMALENT LED flashlight you pick, you’re sure to have a light that you …" at bounding box center [828, 82] width 680 height 13
copy p "Whatever IMALENT LED flashlight you pick, you’re sure to have a light that you …"
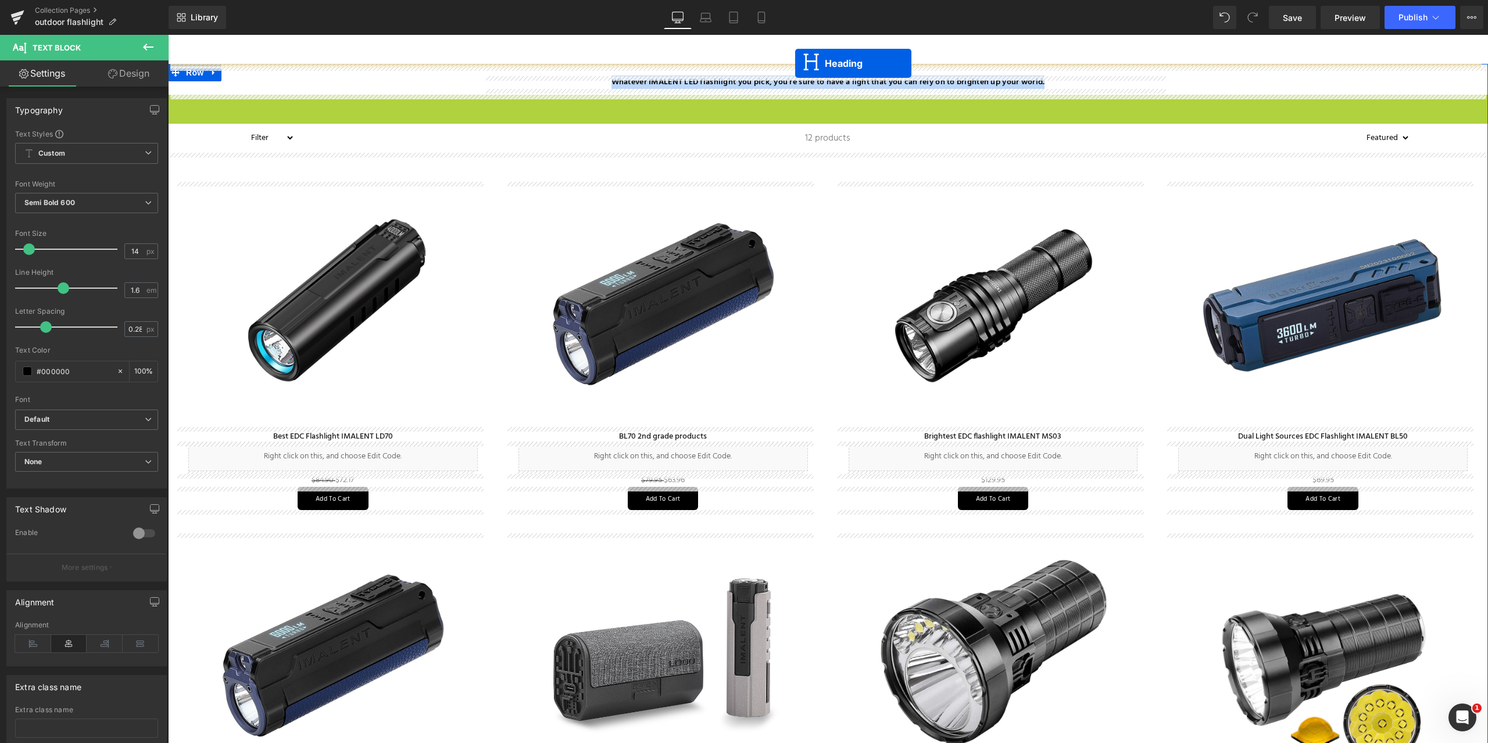
drag, startPoint x: 796, startPoint y: 112, endPoint x: 795, endPoint y: 63, distance: 48.2
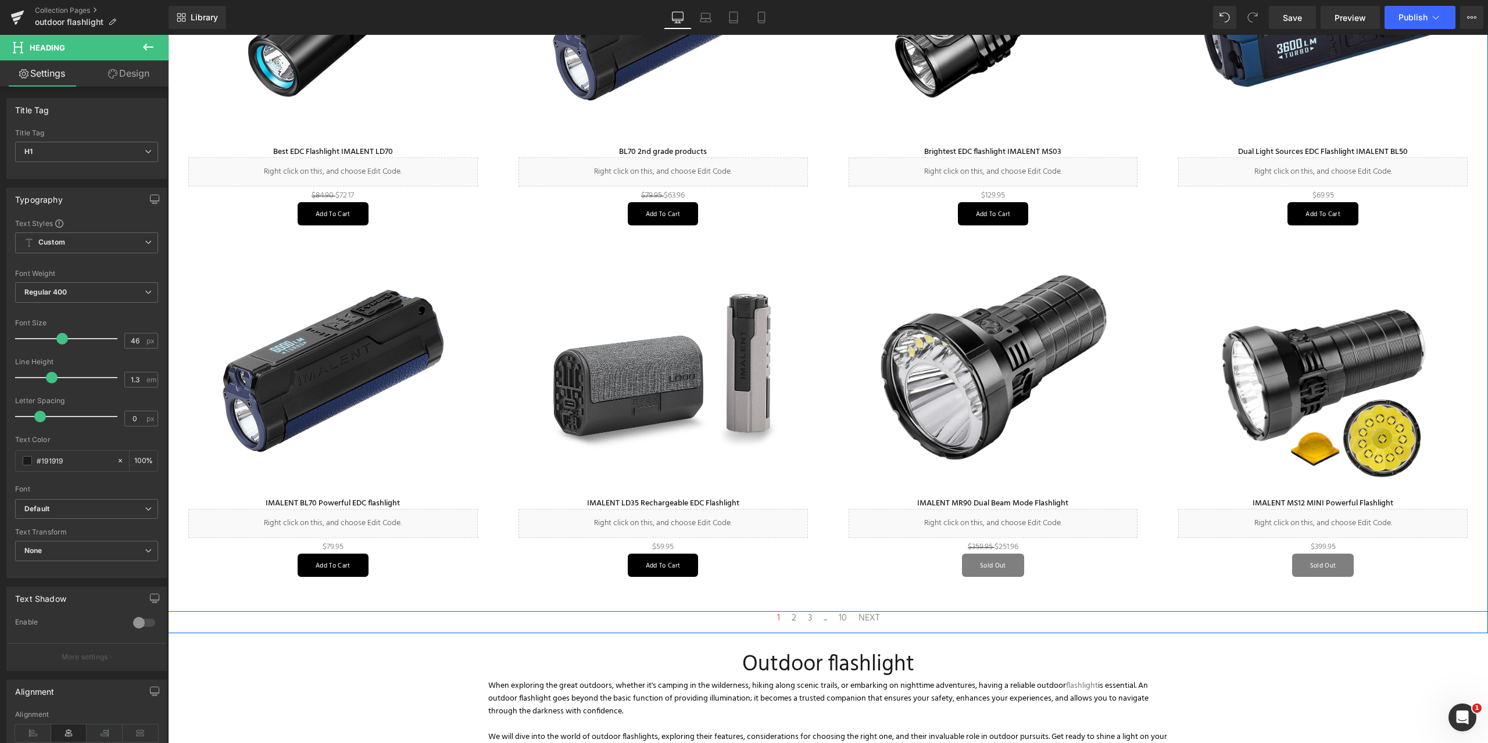
scroll to position [581, 0]
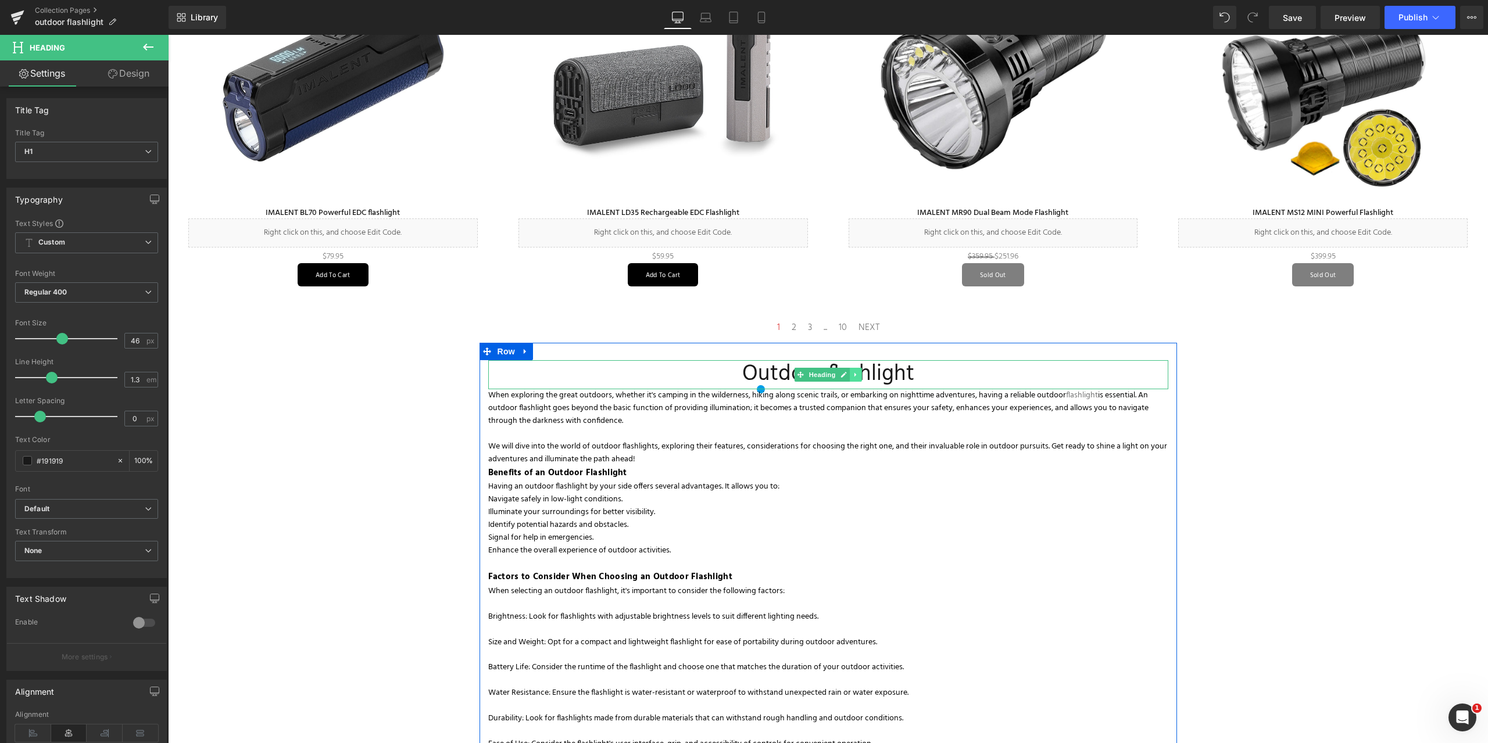
click at [856, 375] on icon at bounding box center [856, 374] width 6 height 7
click at [860, 374] on icon at bounding box center [862, 374] width 6 height 6
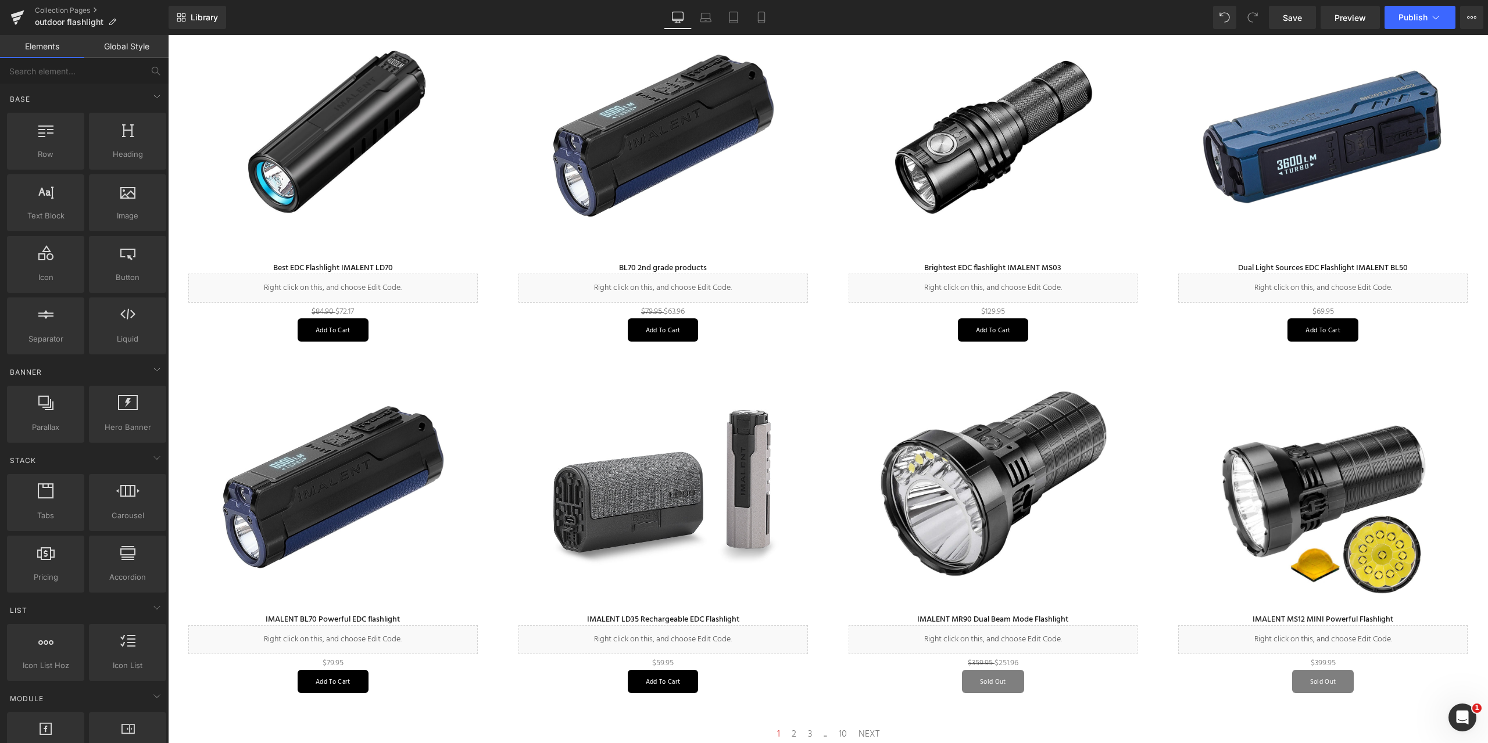
scroll to position [0, 0]
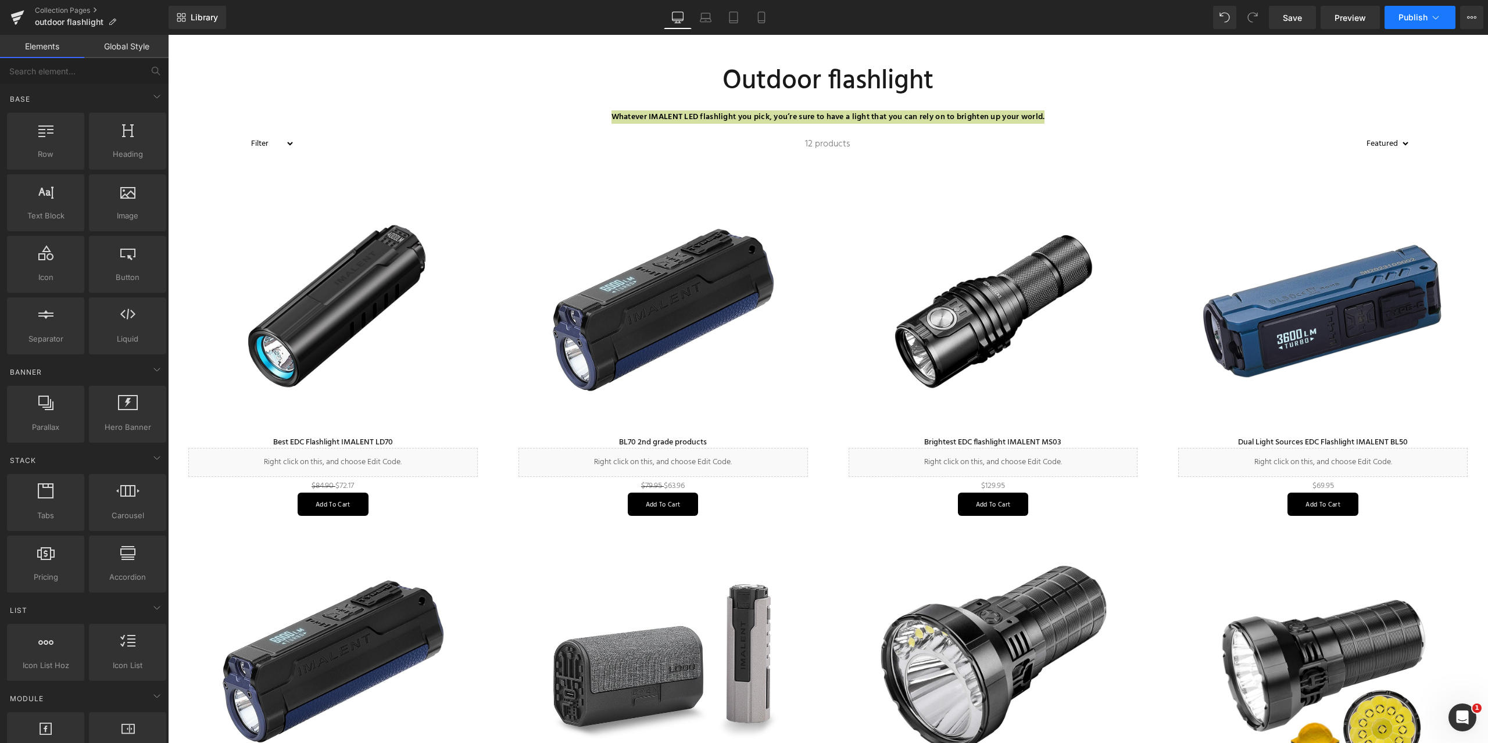
click at [1439, 15] on icon at bounding box center [1436, 18] width 12 height 12
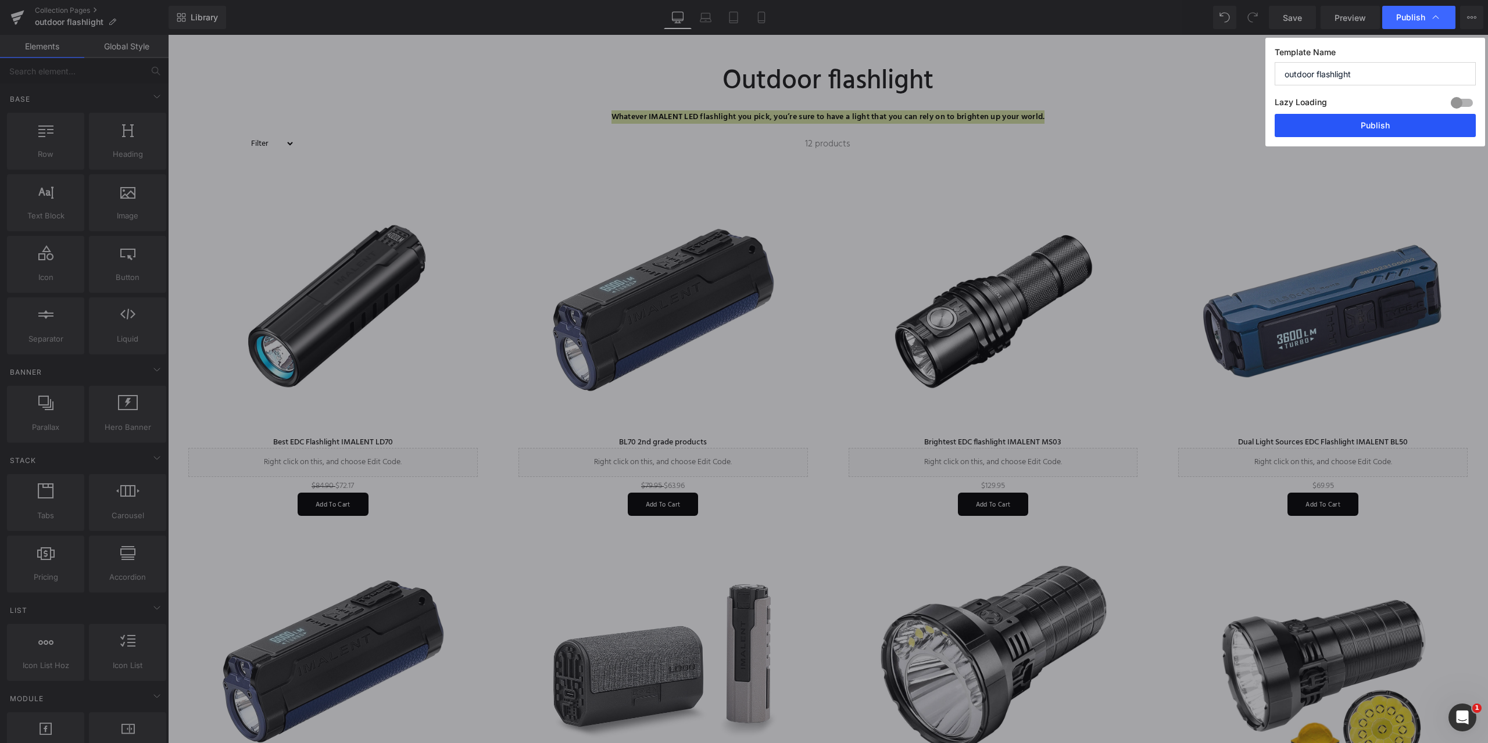
click at [1367, 123] on button "Publish" at bounding box center [1375, 125] width 201 height 23
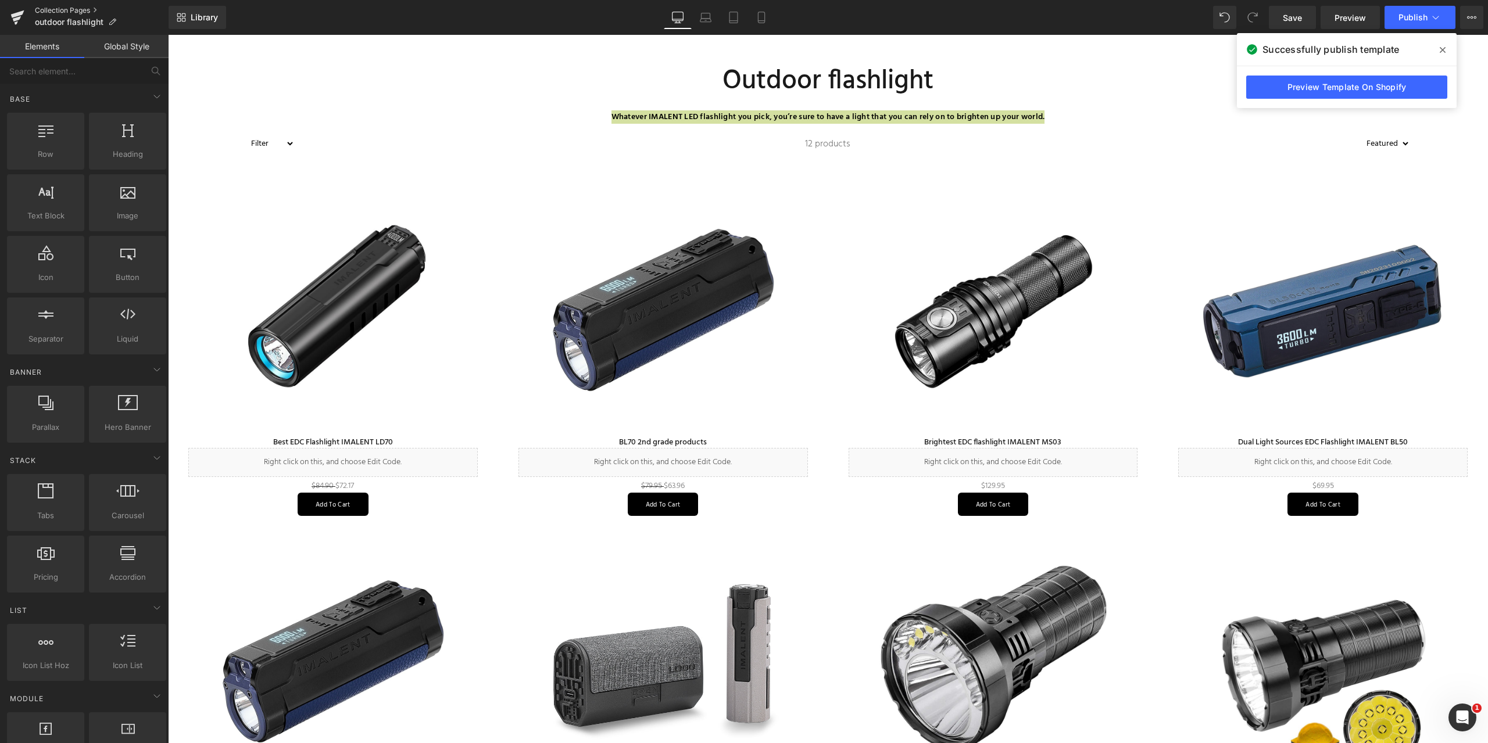
click at [59, 6] on link "Collection Pages" at bounding box center [102, 10] width 134 height 9
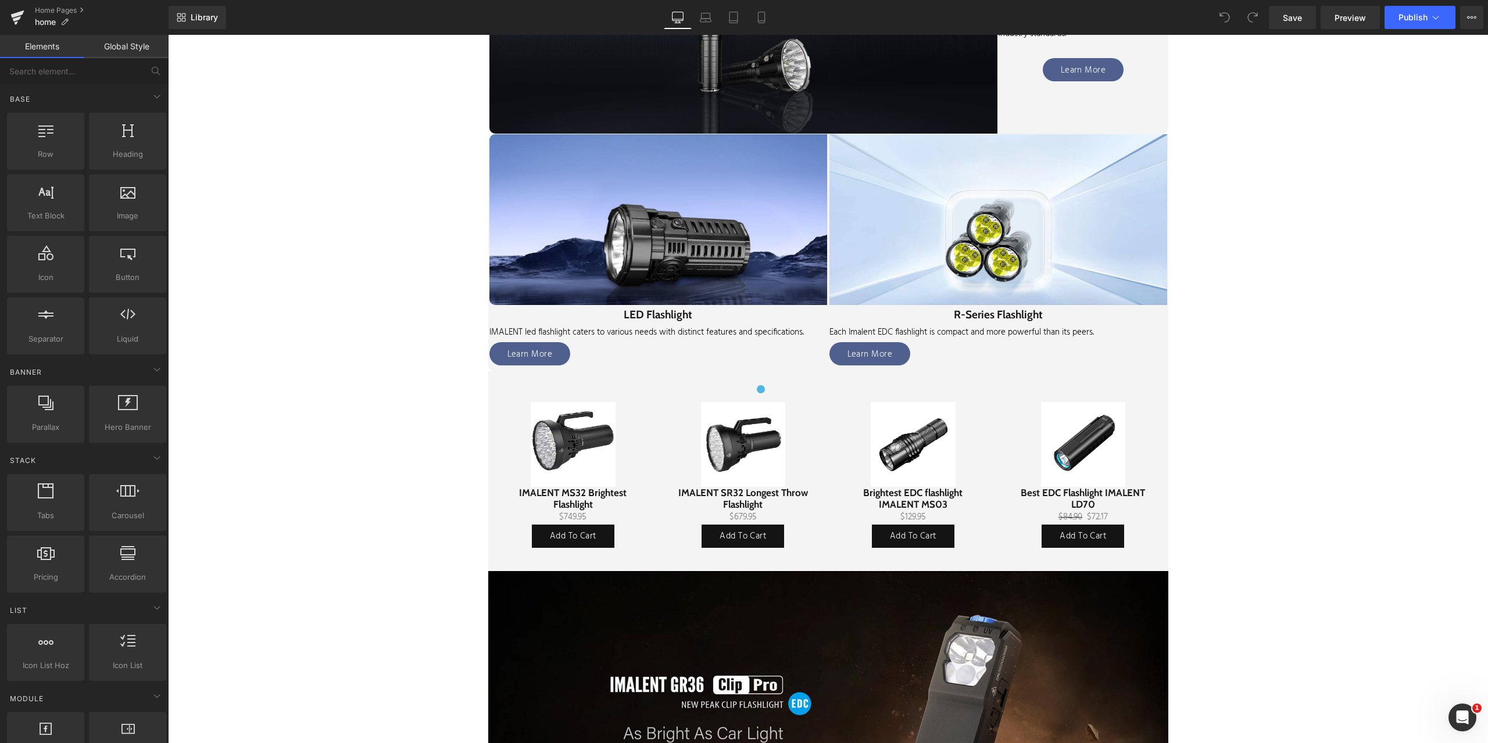
scroll to position [756, 0]
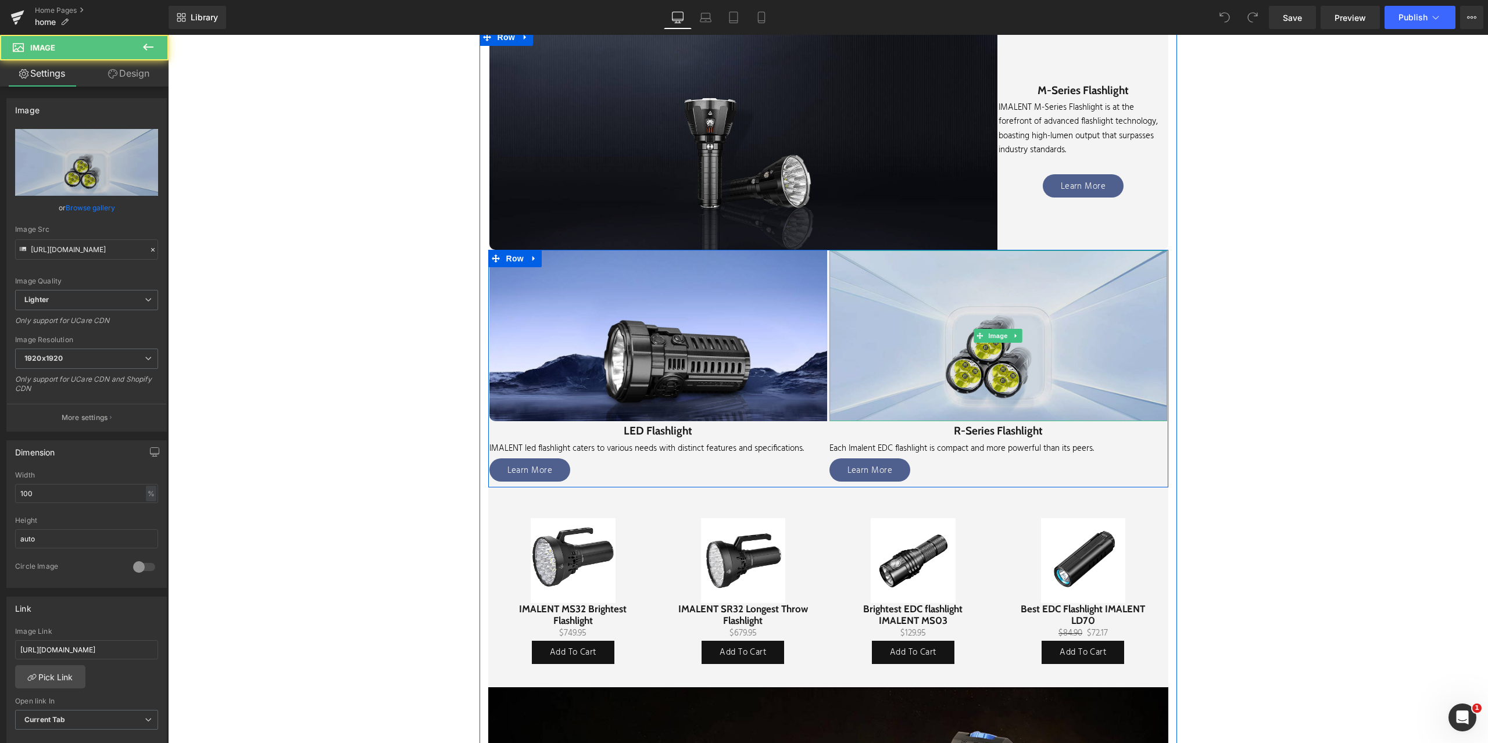
click at [924, 360] on img at bounding box center [998, 336] width 338 height 171
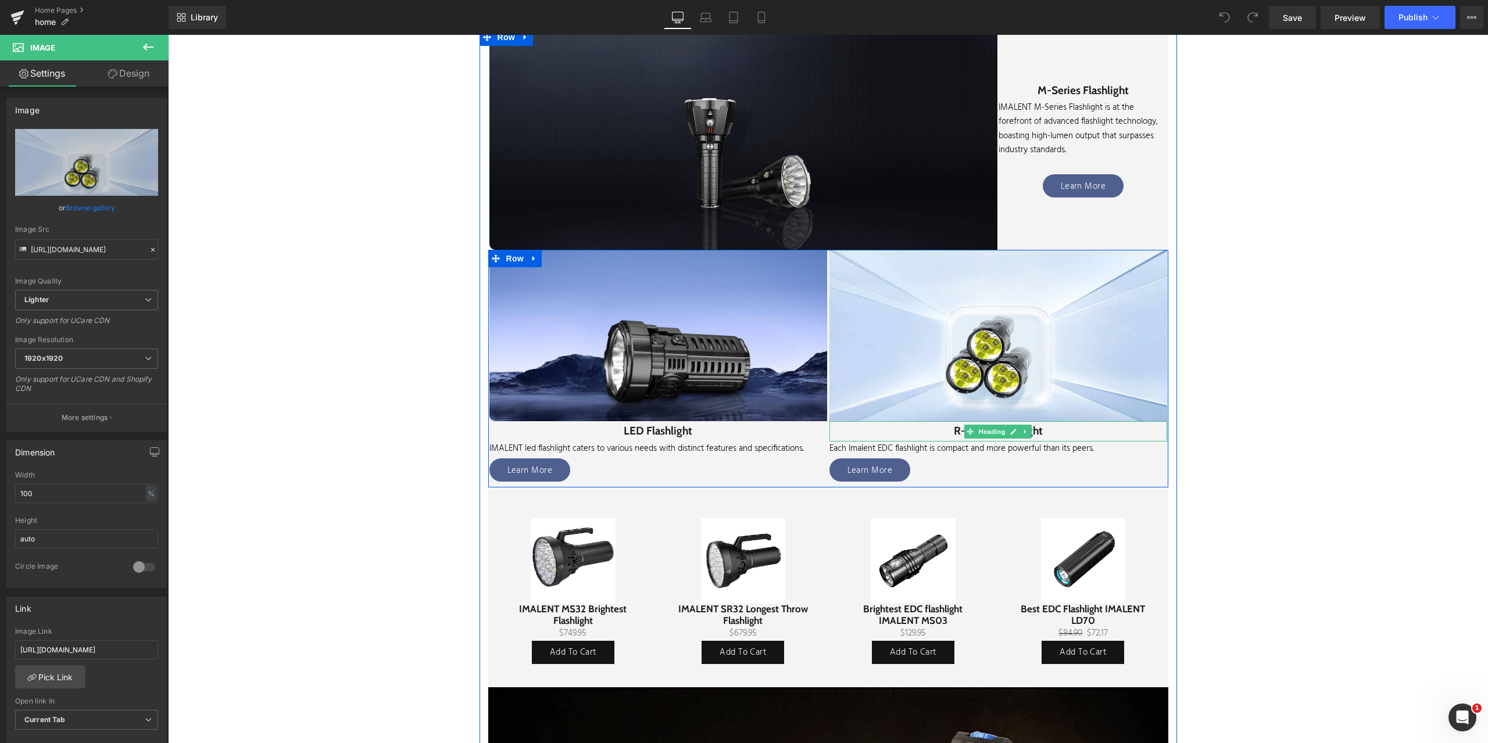
click at [946, 431] on h2 "R-Series Flashlight" at bounding box center [998, 431] width 338 height 20
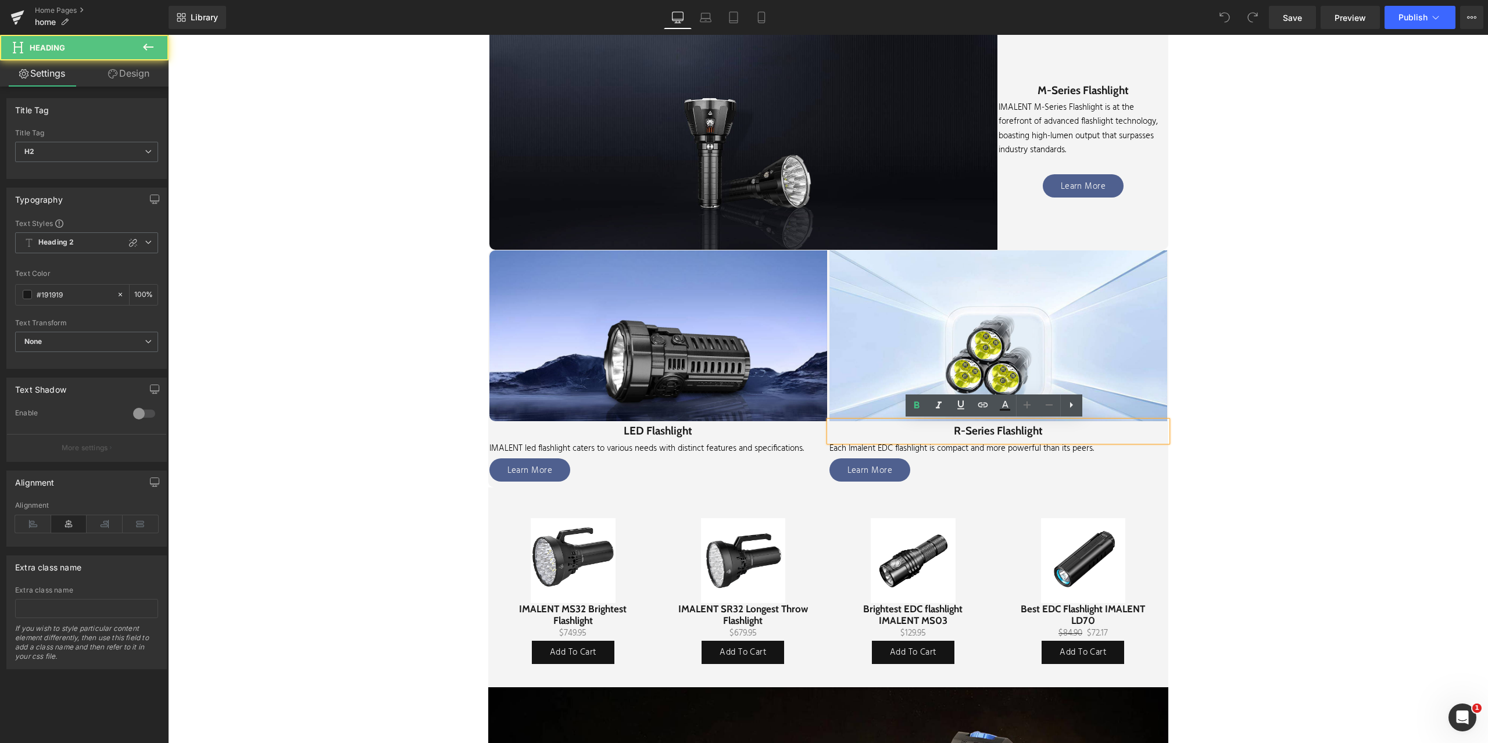
click at [949, 430] on h2 "R-Series Flashlight" at bounding box center [998, 431] width 338 height 20
drag, startPoint x: 950, startPoint y: 430, endPoint x: 988, endPoint y: 430, distance: 37.8
click at [988, 430] on h2 "R-Series Flashlight" at bounding box center [998, 431] width 338 height 20
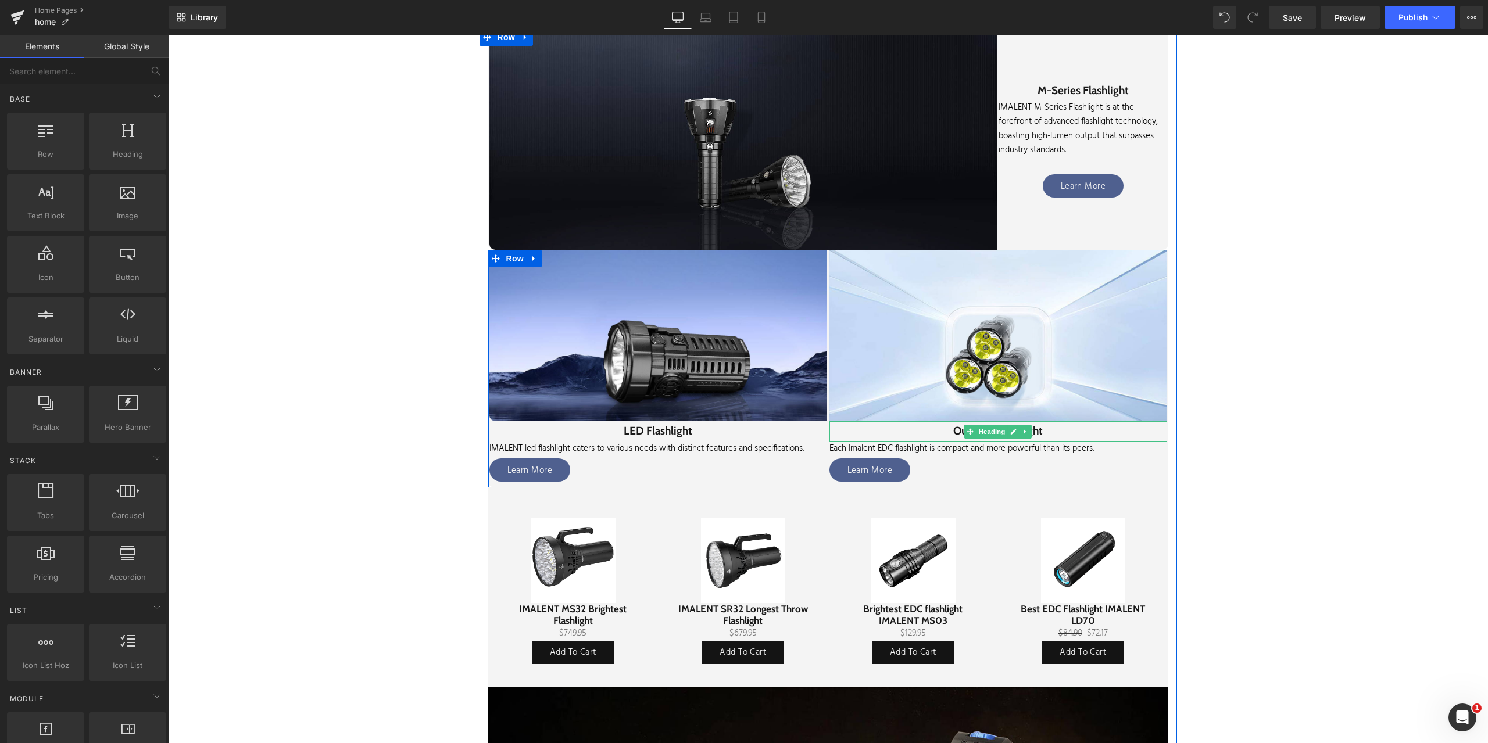
click at [947, 434] on h2 "Outdoor Flashlight" at bounding box center [998, 431] width 338 height 20
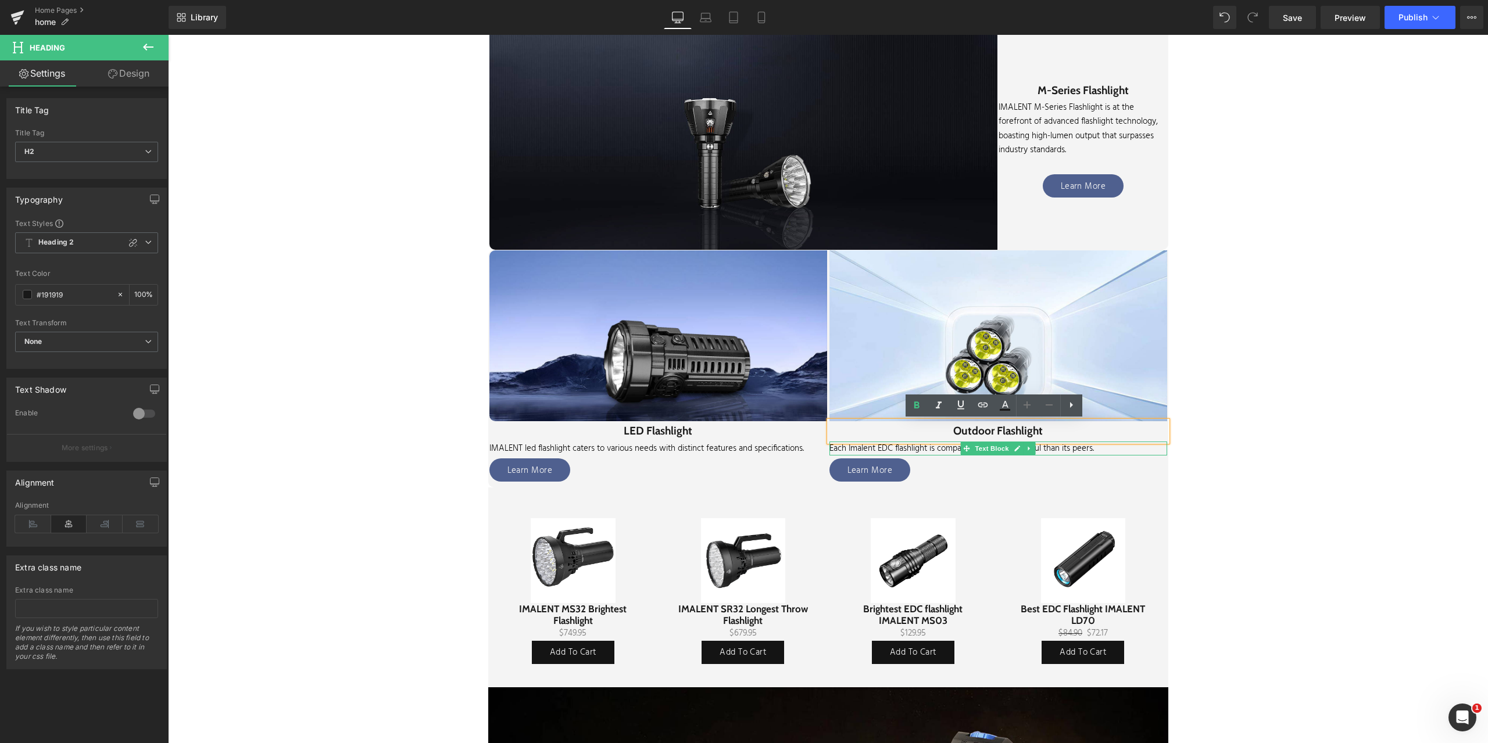
click at [952, 452] on p "Each Imalent EDC flashlight is compact and more powerful than its peers." at bounding box center [998, 449] width 338 height 14
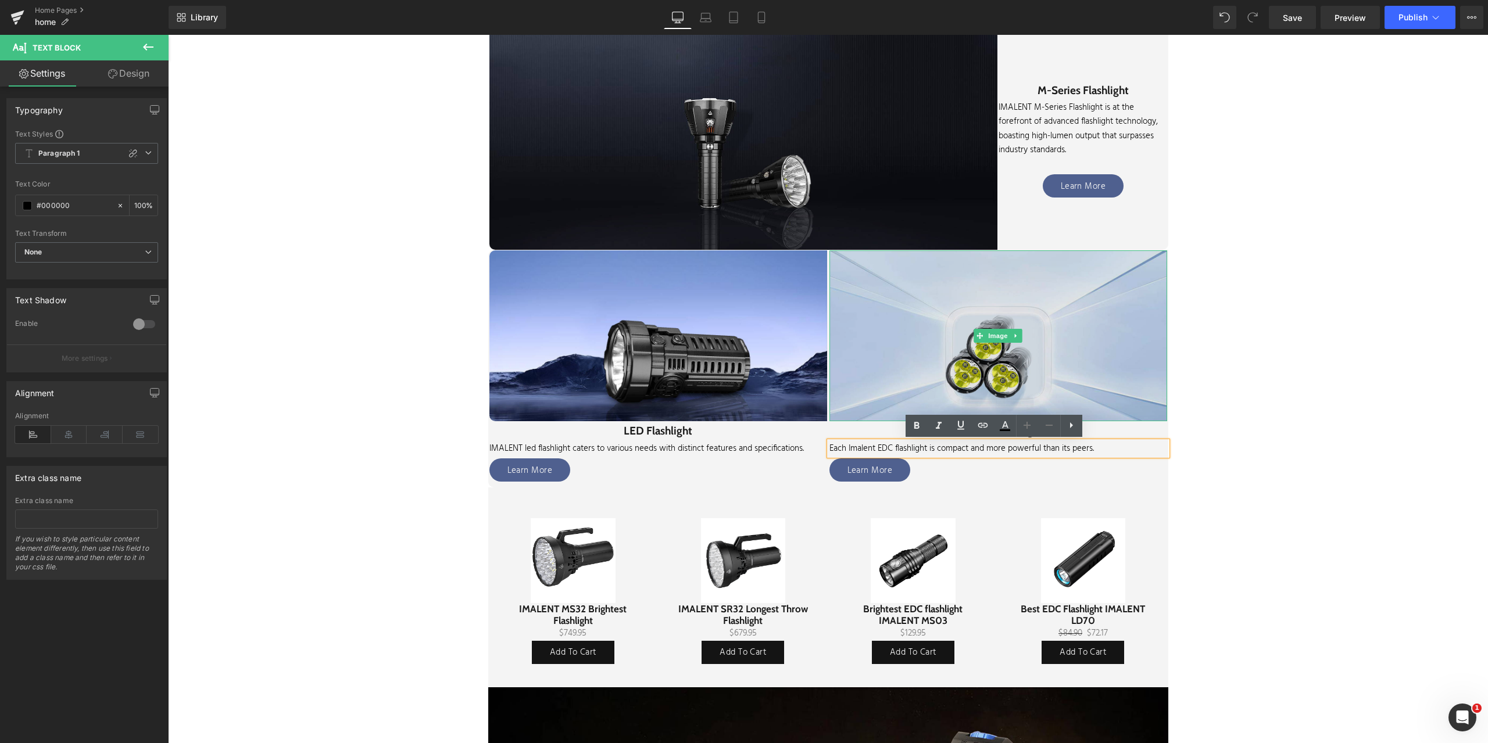
click at [967, 358] on img at bounding box center [998, 336] width 338 height 171
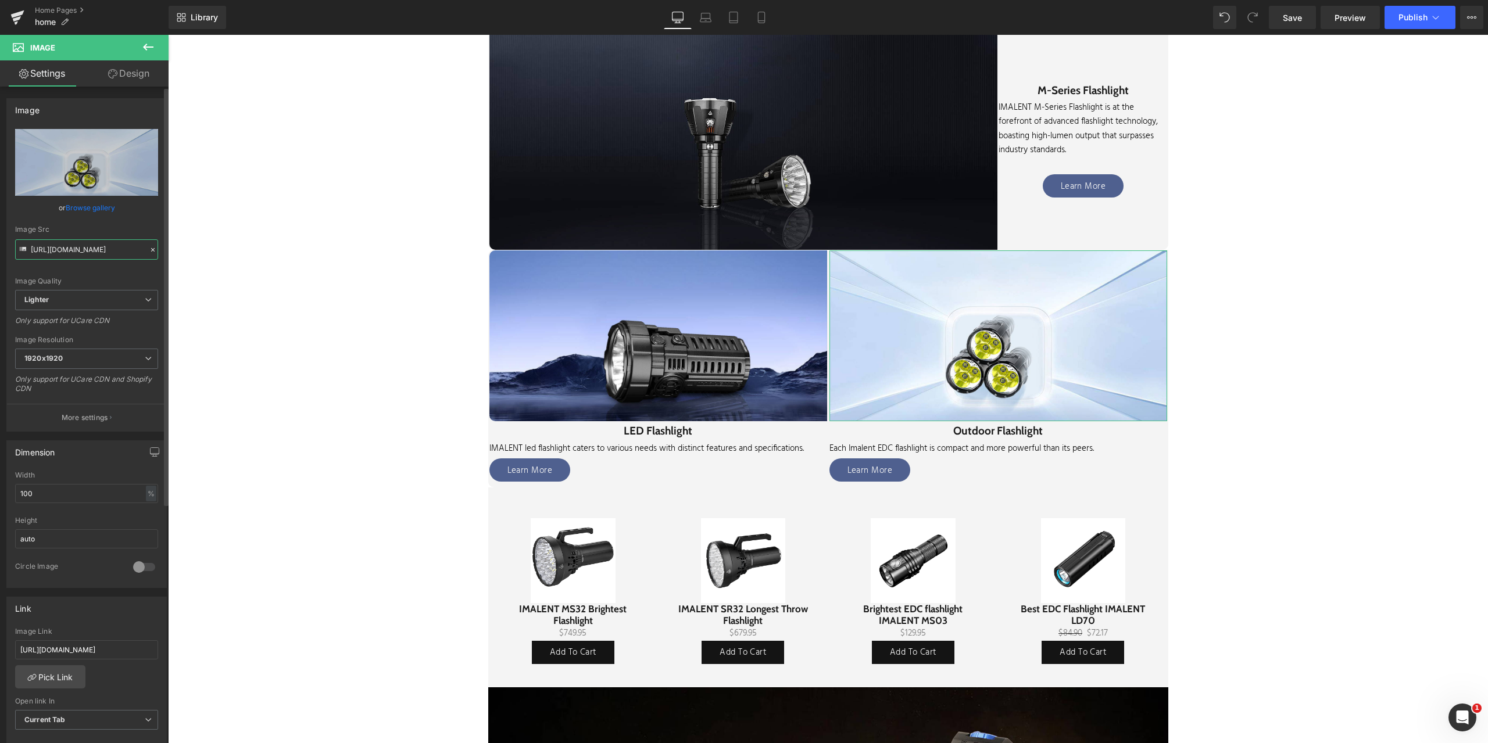
click at [42, 252] on input "[URL][DOMAIN_NAME]" at bounding box center [86, 249] width 143 height 20
drag, startPoint x: 59, startPoint y: 251, endPoint x: 150, endPoint y: 253, distance: 91.3
click at [150, 253] on div "Image Src https://ucarecdn.com/11160618-18d9-4754-b315-fdcc2dc60a36/-/format/au…" at bounding box center [86, 243] width 143 height 34
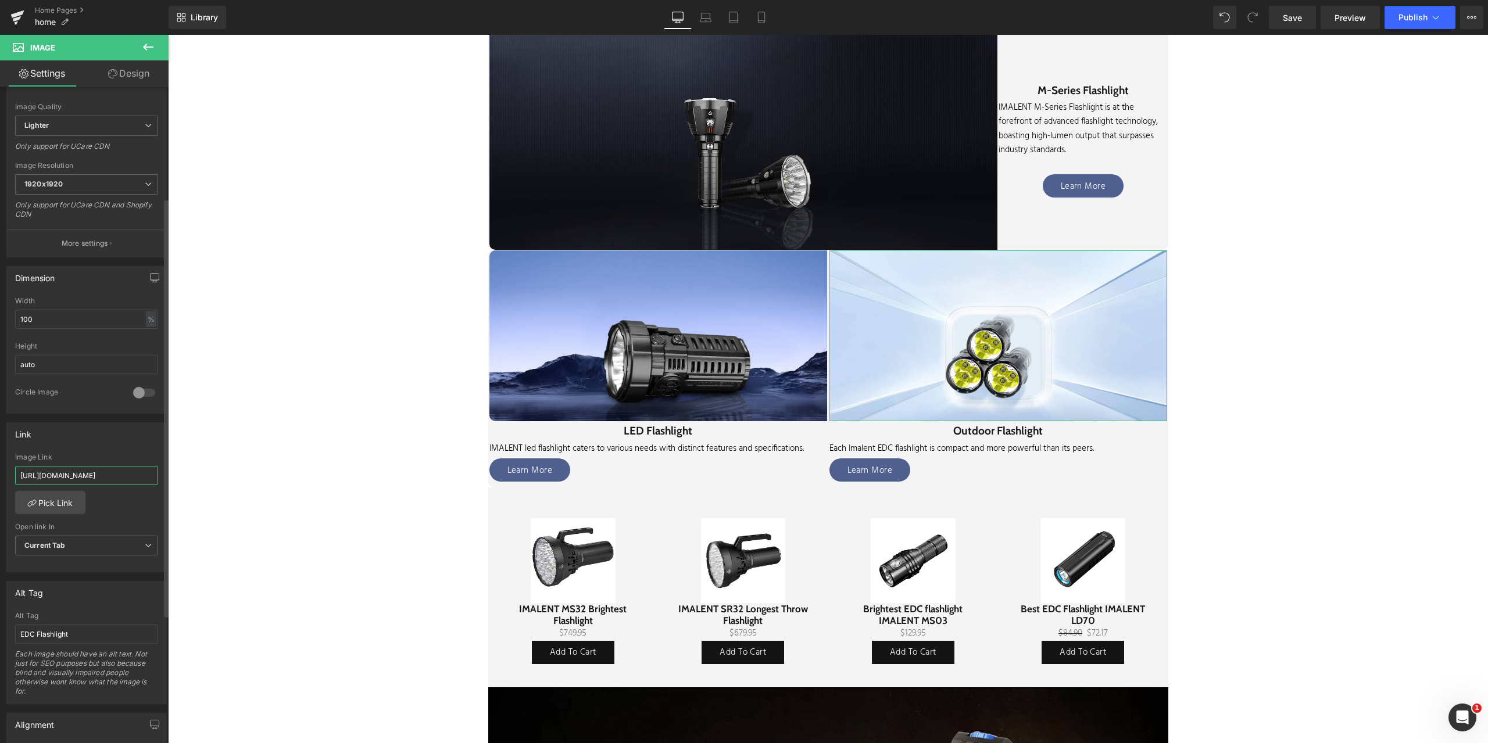
scroll to position [0, 0]
click at [50, 474] on input "[URL][DOMAIN_NAME]" at bounding box center [86, 475] width 143 height 19
drag, startPoint x: 66, startPoint y: 477, endPoint x: 152, endPoint y: 476, distance: 85.4
click at [152, 476] on input "[URL][DOMAIN_NAME]" at bounding box center [86, 475] width 143 height 19
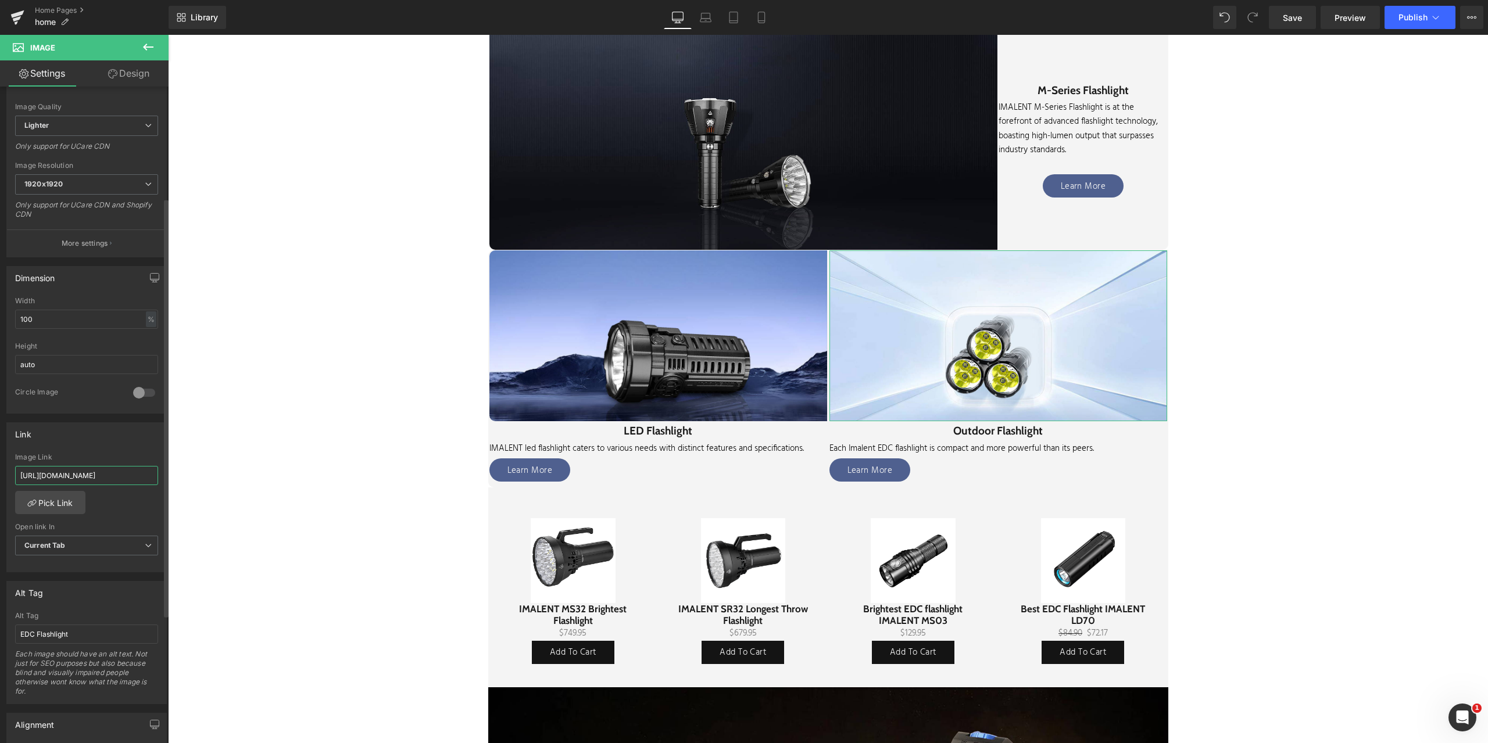
click at [103, 481] on input "[URL][DOMAIN_NAME]" at bounding box center [86, 475] width 143 height 19
drag, startPoint x: 103, startPoint y: 479, endPoint x: 114, endPoint y: 477, distance: 10.7
click at [114, 477] on input "[URL][DOMAIN_NAME]" at bounding box center [86, 475] width 143 height 19
click at [121, 477] on input "[URL][DOMAIN_NAME]" at bounding box center [86, 475] width 143 height 19
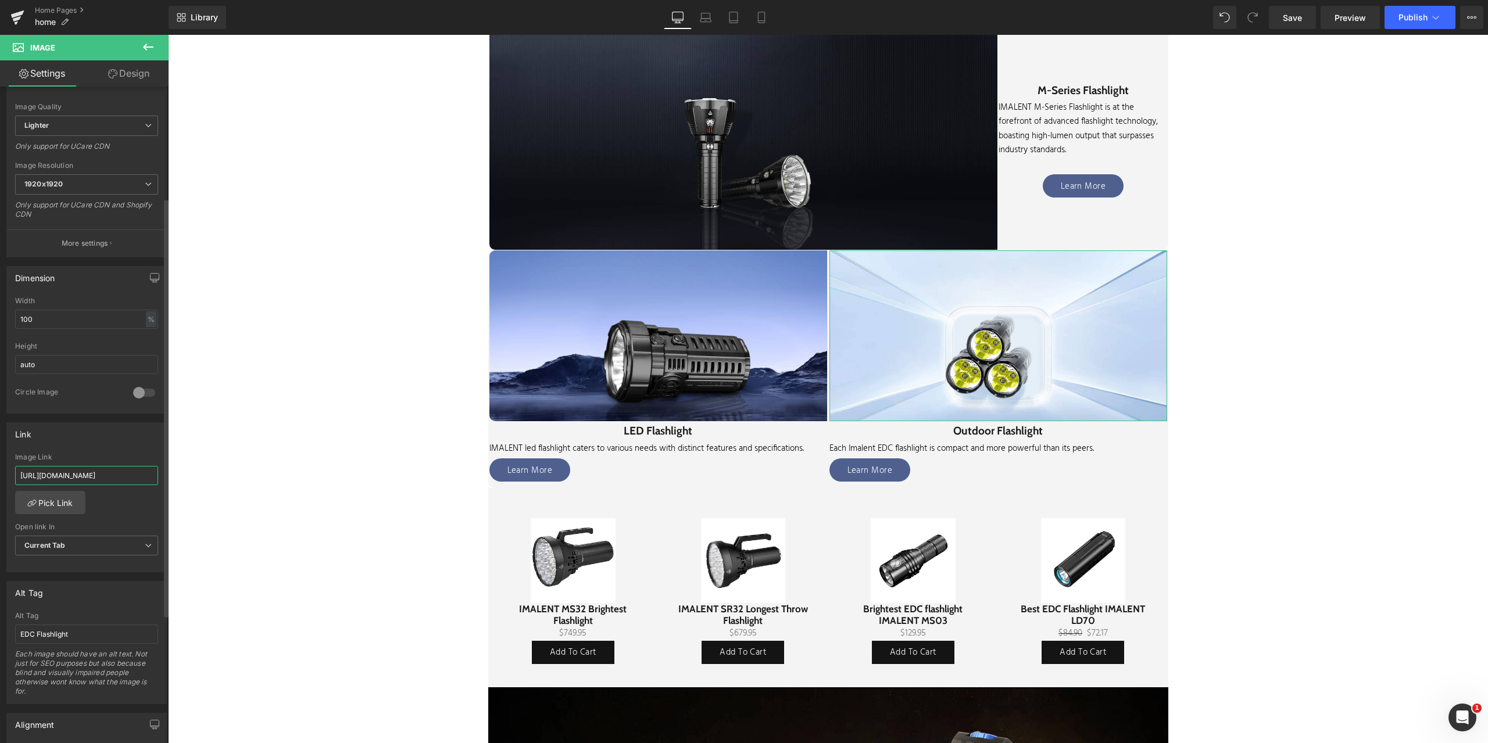
scroll to position [0, 58]
drag, startPoint x: 121, startPoint y: 477, endPoint x: 144, endPoint y: 477, distance: 22.7
click at [144, 477] on input "[URL][DOMAIN_NAME]" at bounding box center [86, 475] width 143 height 19
click at [123, 476] on input "[URL][DOMAIN_NAME]" at bounding box center [86, 475] width 143 height 19
drag, startPoint x: 115, startPoint y: 477, endPoint x: 103, endPoint y: 478, distance: 11.7
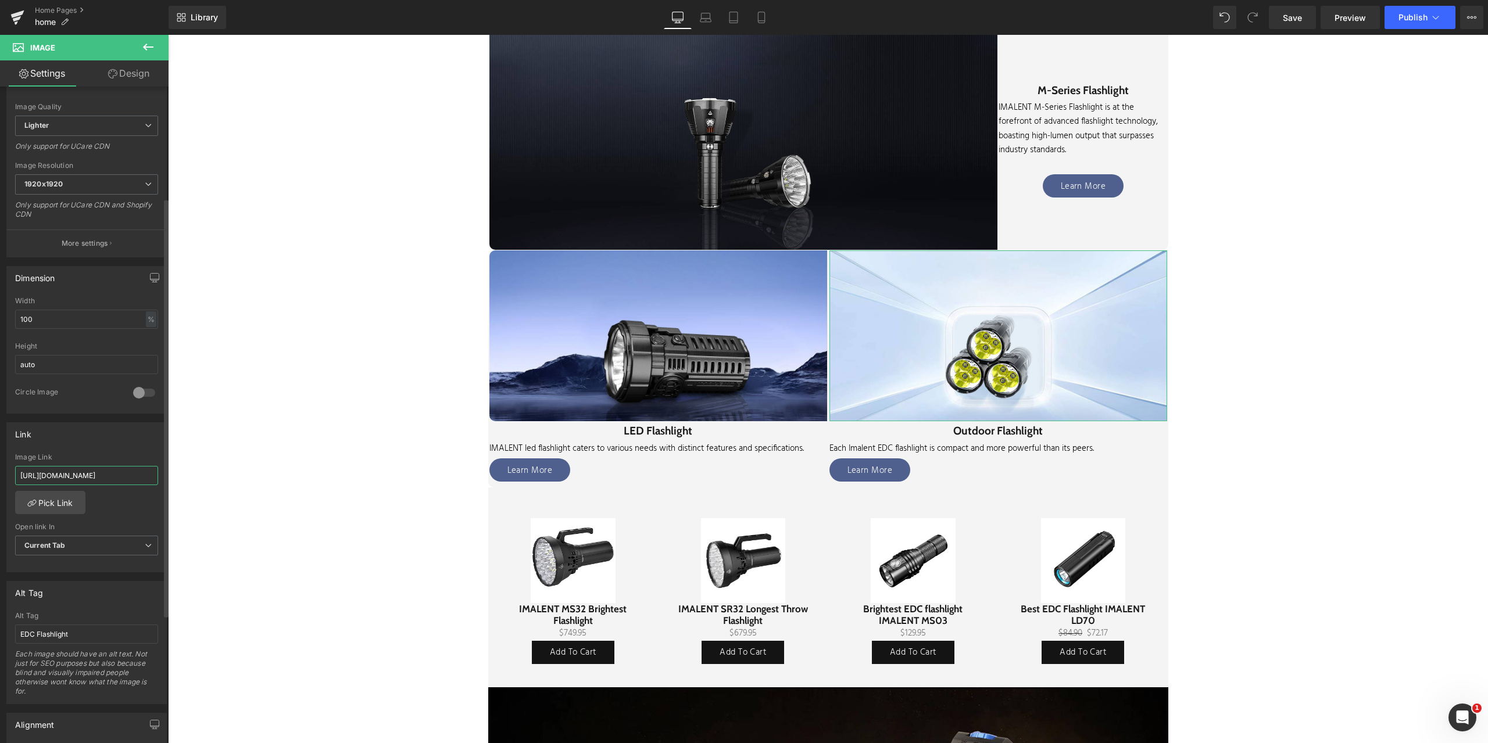
click at [103, 478] on input "[URL][DOMAIN_NAME]" at bounding box center [86, 475] width 143 height 19
click at [1297, 22] on span "Save" at bounding box center [1292, 18] width 19 height 12
click at [53, 8] on link "Home Pages" at bounding box center [102, 10] width 134 height 9
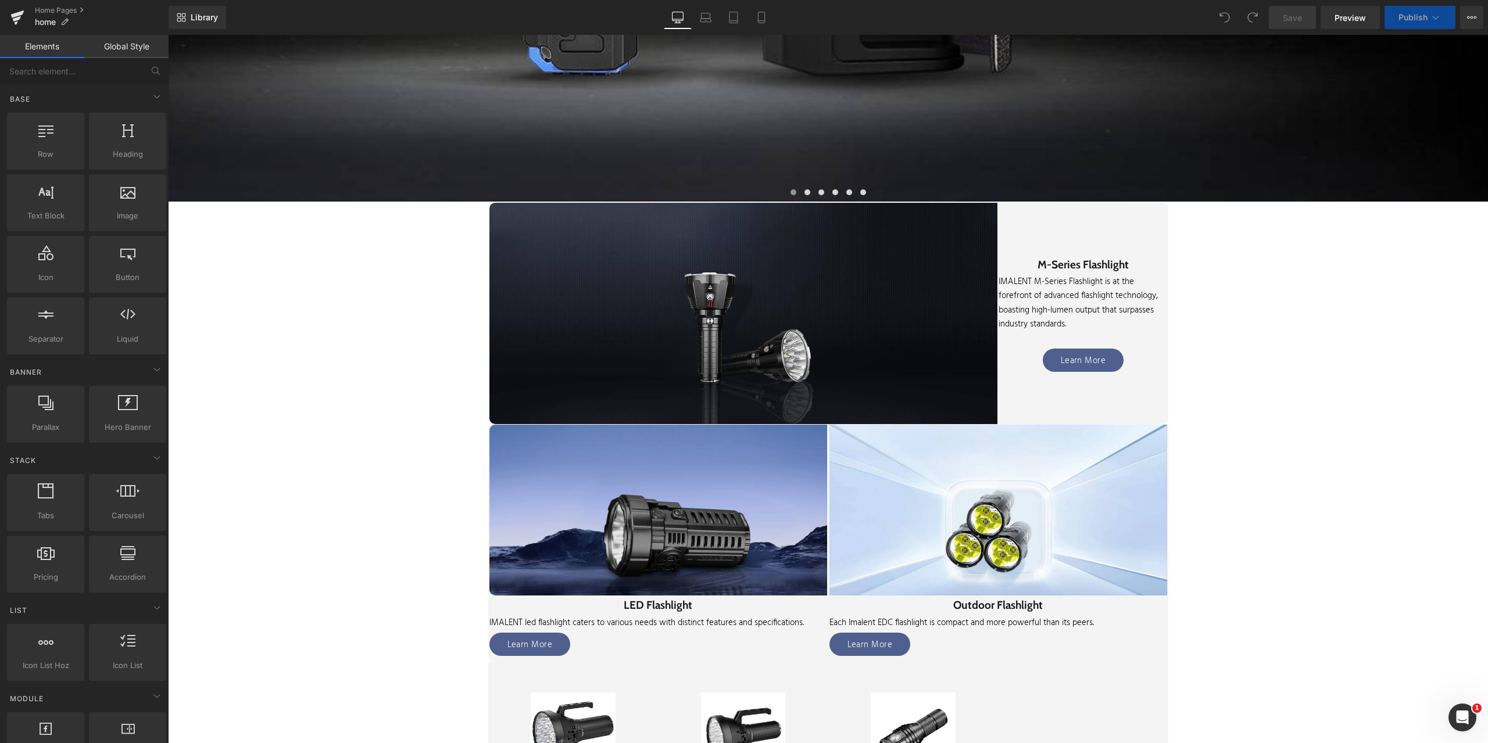
scroll to position [814, 0]
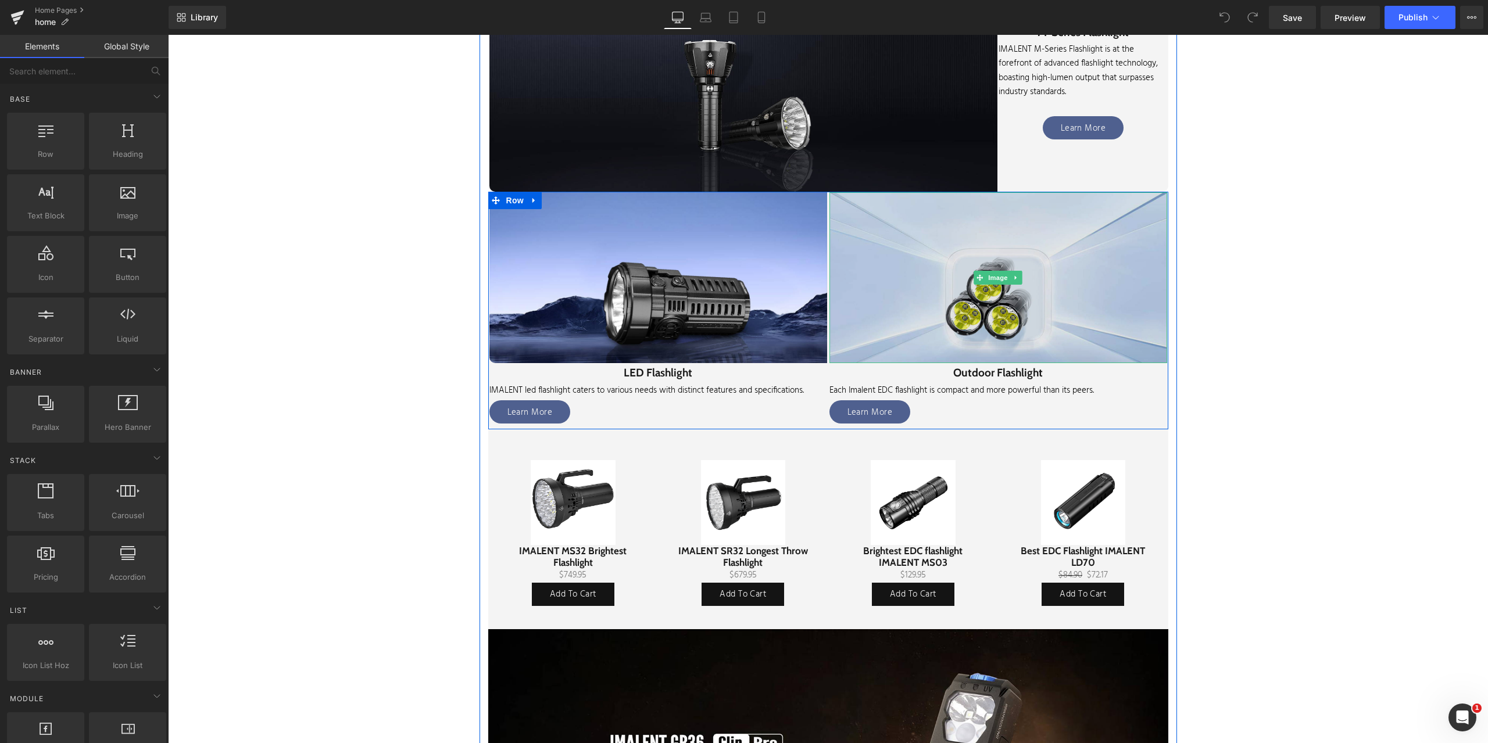
click at [910, 304] on img at bounding box center [998, 277] width 338 height 171
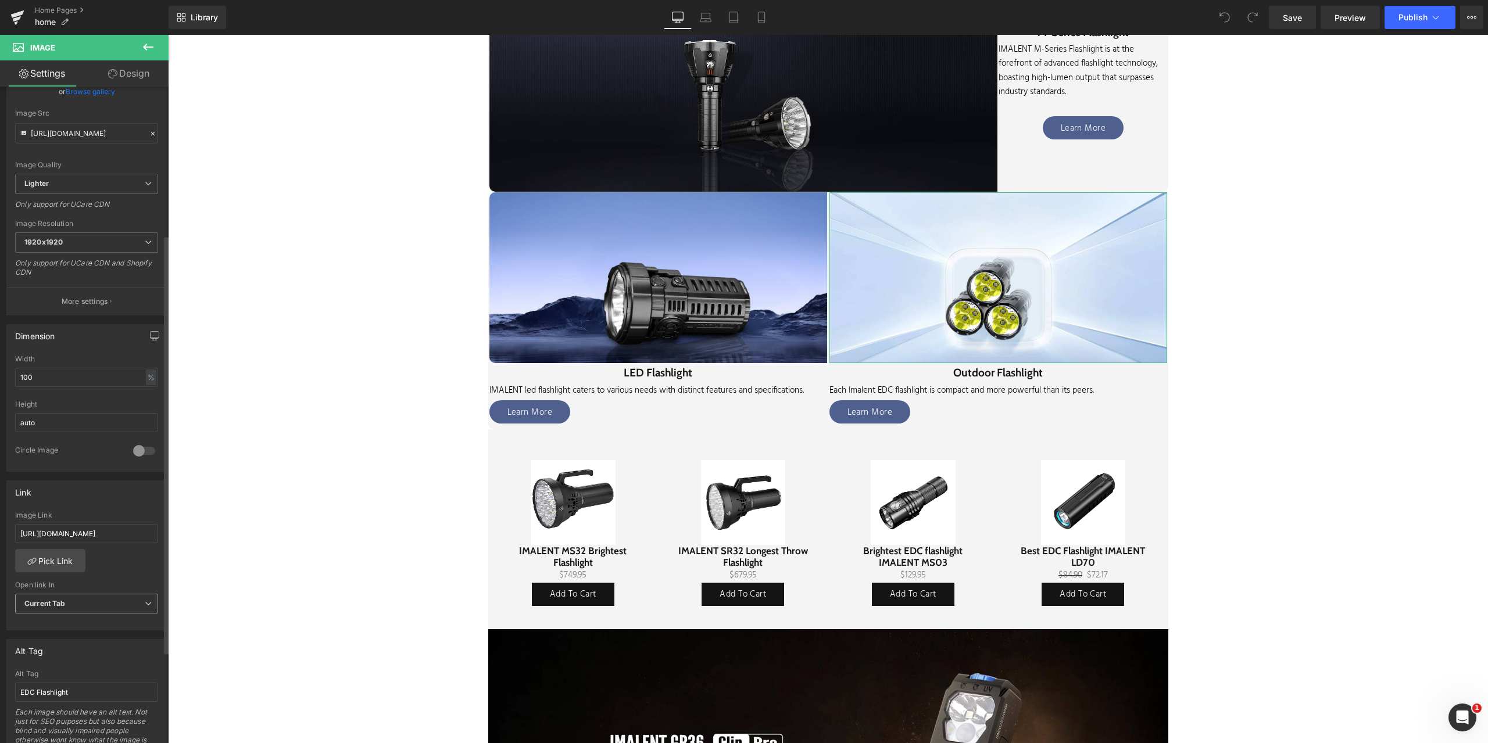
scroll to position [291, 0]
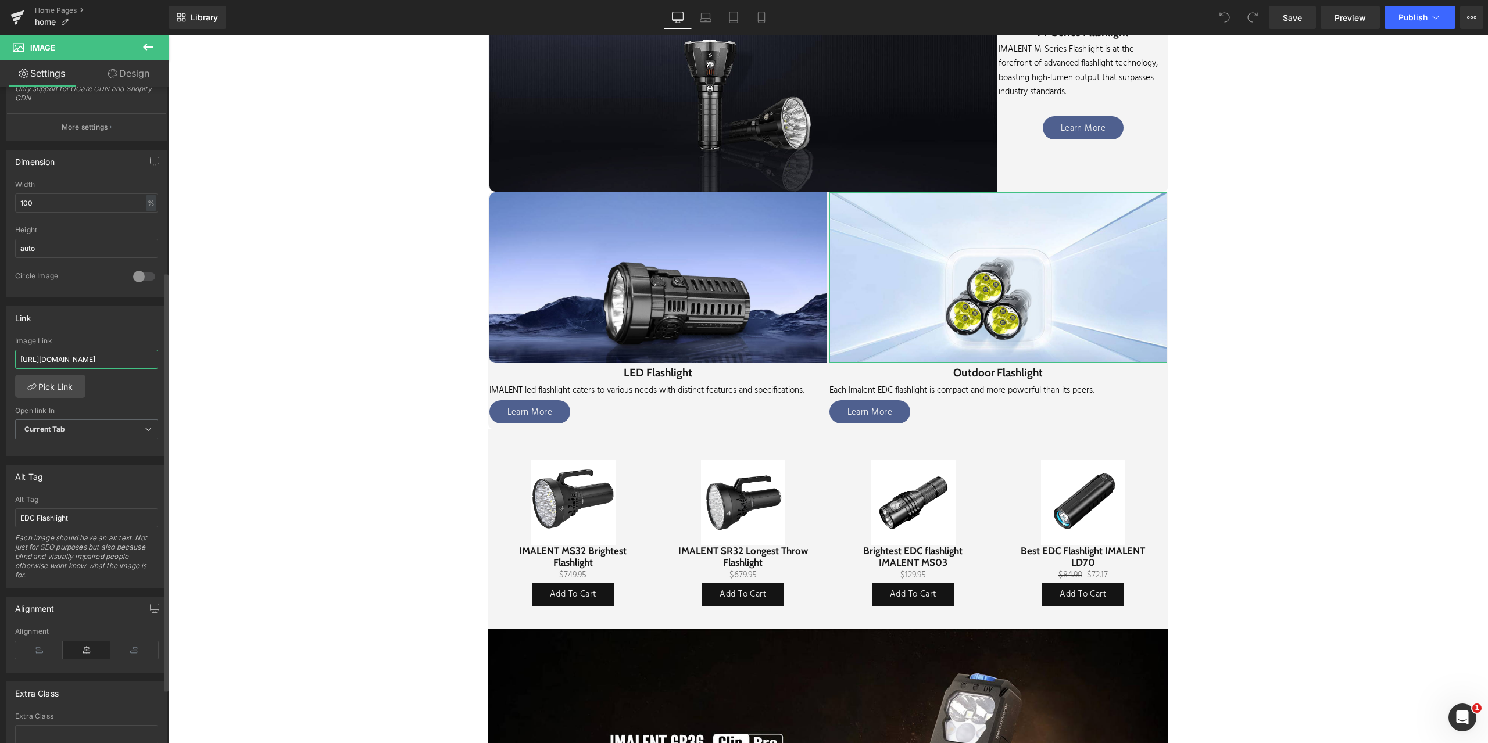
click at [19, 360] on input "[URL][DOMAIN_NAME]" at bounding box center [86, 359] width 143 height 19
drag, startPoint x: 187, startPoint y: 395, endPoint x: 212, endPoint y: 371, distance: 34.6
click at [38, 361] on input "text" at bounding box center [86, 359] width 143 height 19
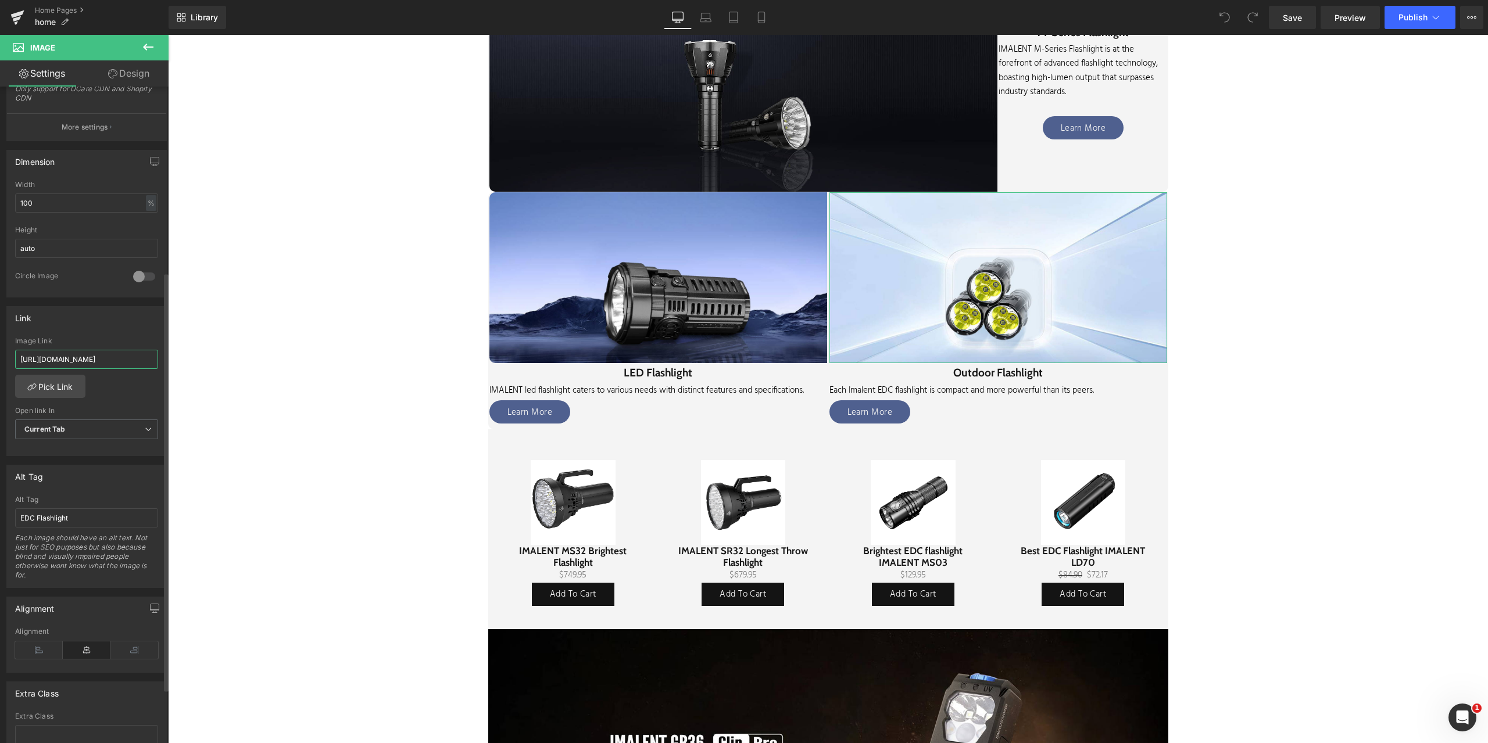
scroll to position [0, 71]
click at [59, 362] on input "[URL][DOMAIN_NAME]" at bounding box center [86, 359] width 143 height 19
drag, startPoint x: 17, startPoint y: 363, endPoint x: 0, endPoint y: 363, distance: 16.9
click at [0, 363] on div "Link [URL][DOMAIN_NAME] Image Link [URL][DOMAIN_NAME] Pick Link Current Tab New…" at bounding box center [87, 377] width 174 height 159
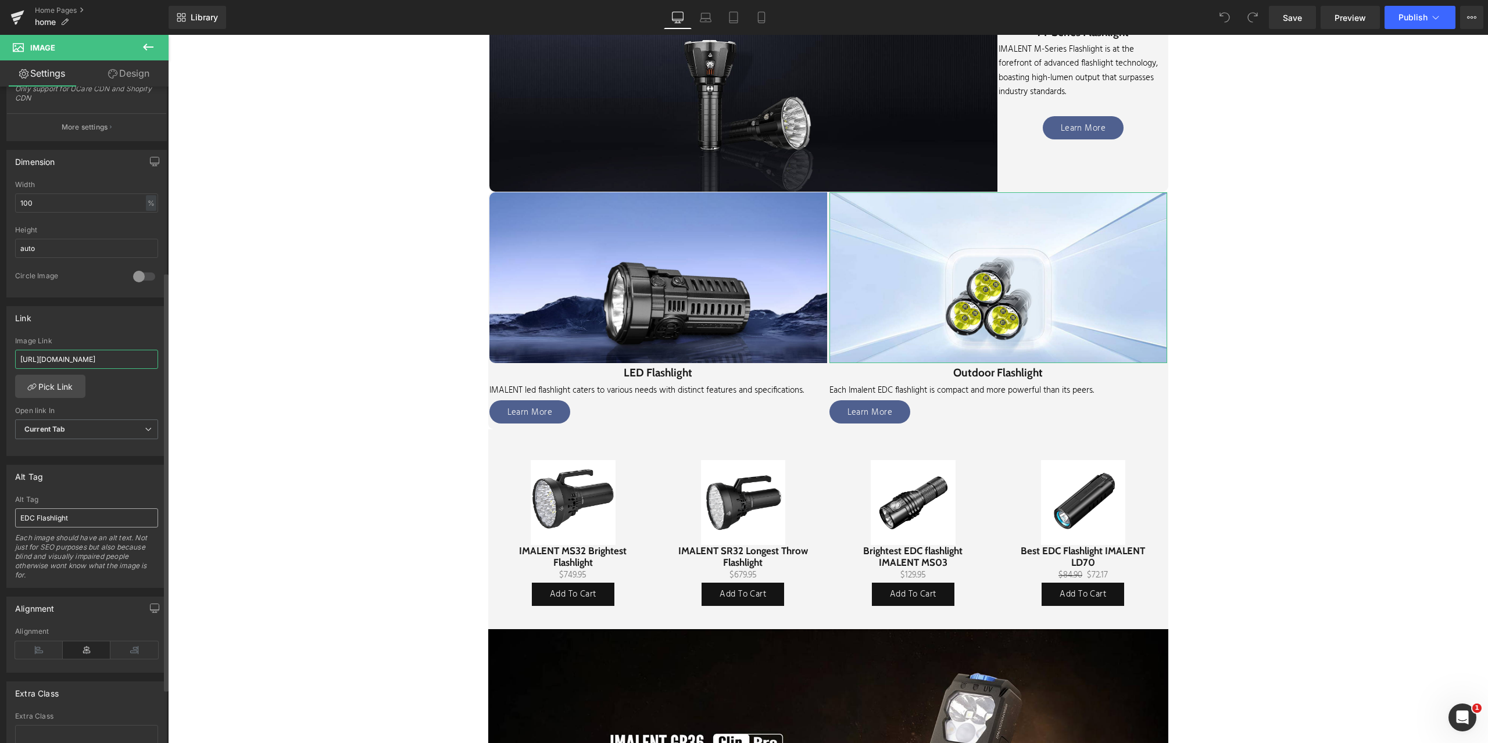
type input "[URL][DOMAIN_NAME]"
click at [34, 521] on input "EDC Flashlight" at bounding box center [86, 518] width 143 height 19
drag, startPoint x: 34, startPoint y: 521, endPoint x: 0, endPoint y: 518, distance: 33.8
click at [0, 518] on div "Alt Tag EDC Flashlight Alt Tag EDC Flashlight Each image should have an alt tex…" at bounding box center [87, 522] width 174 height 132
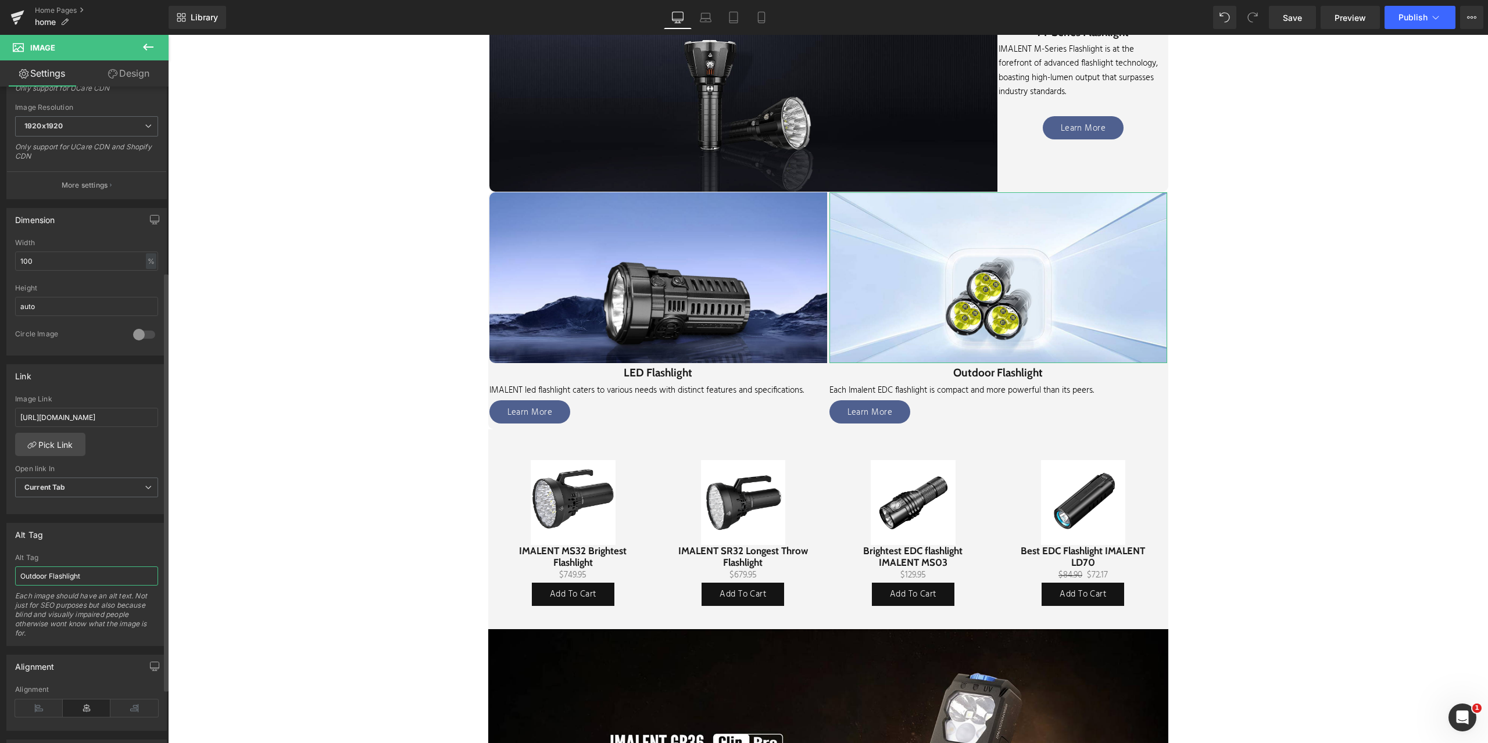
scroll to position [375, 0]
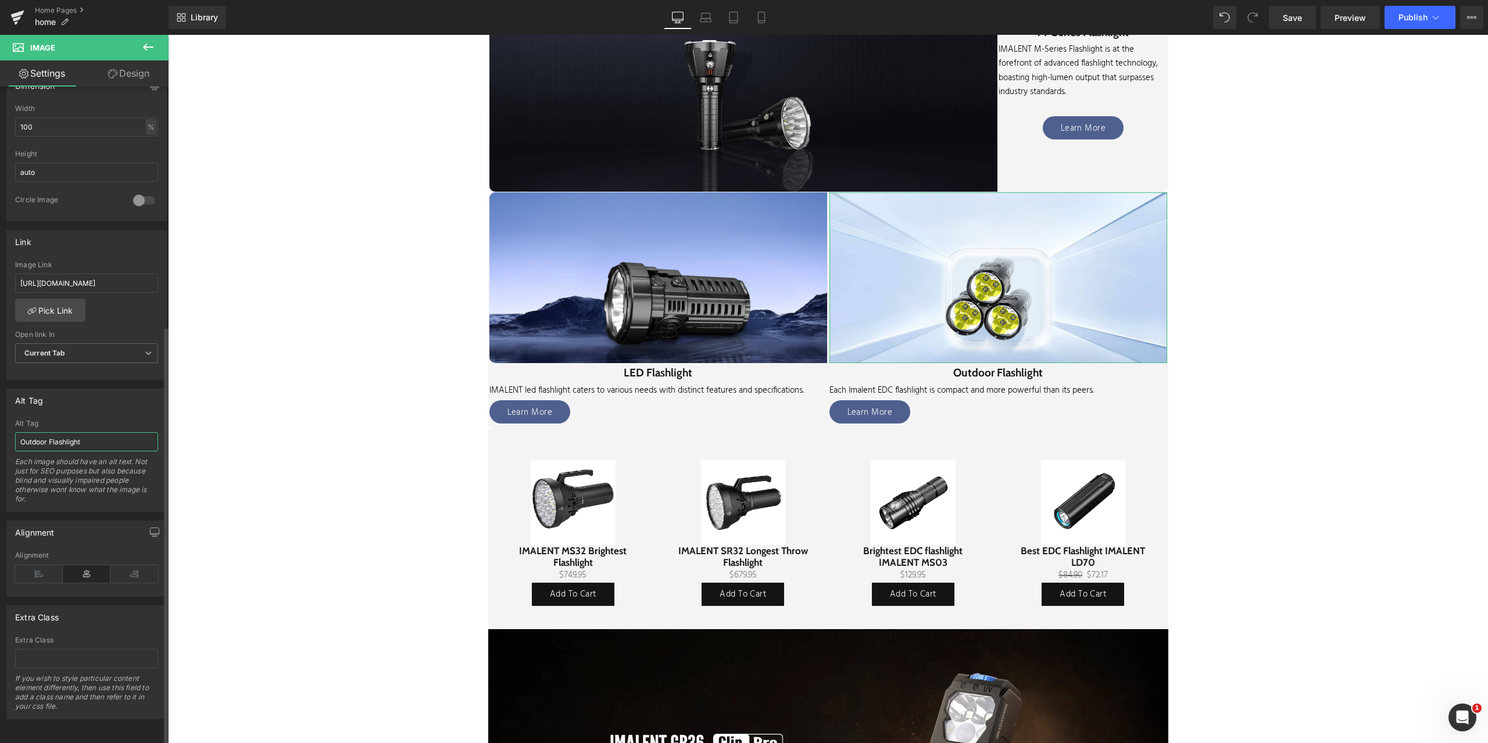
type input "Outdoor Flashlight"
click at [99, 395] on div "Alt Tag" at bounding box center [86, 400] width 159 height 22
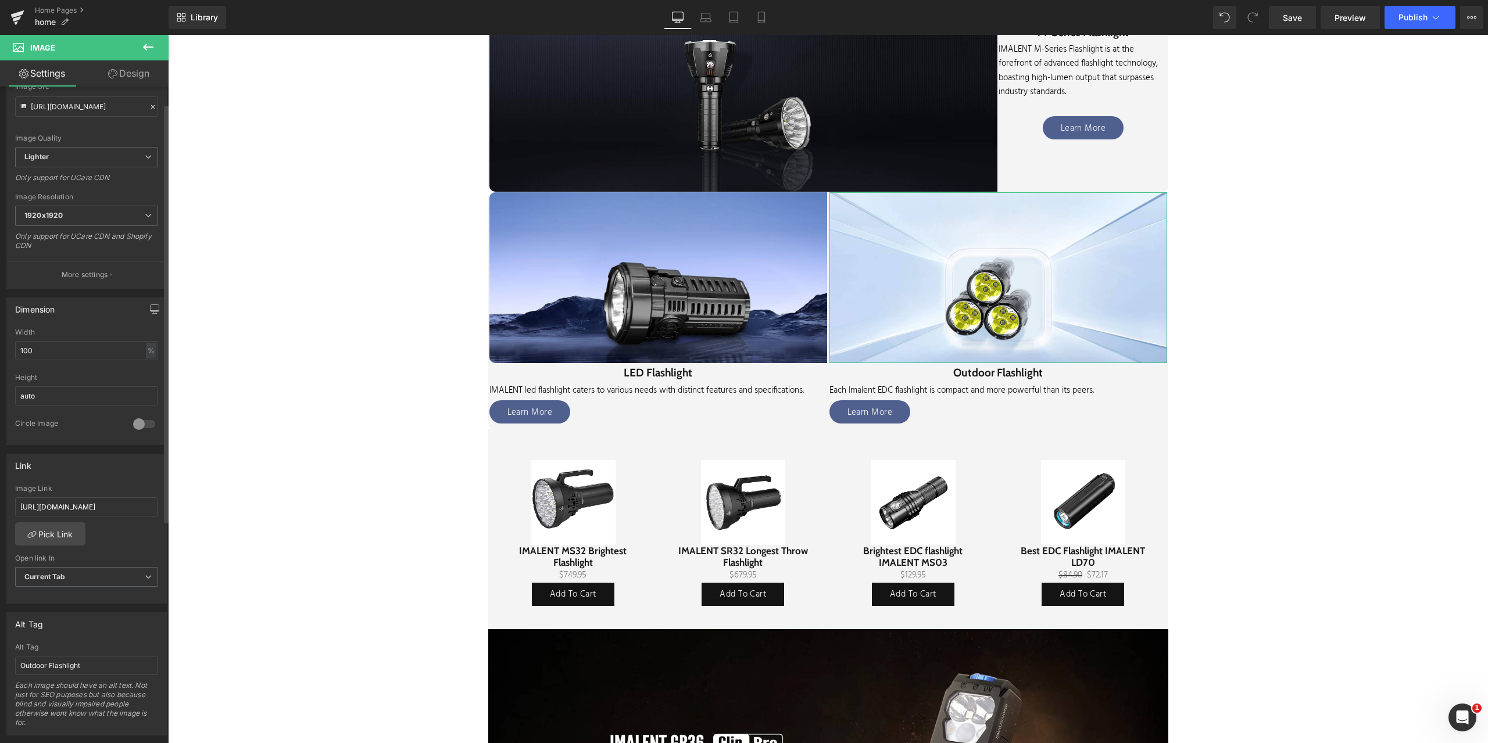
scroll to position [0, 0]
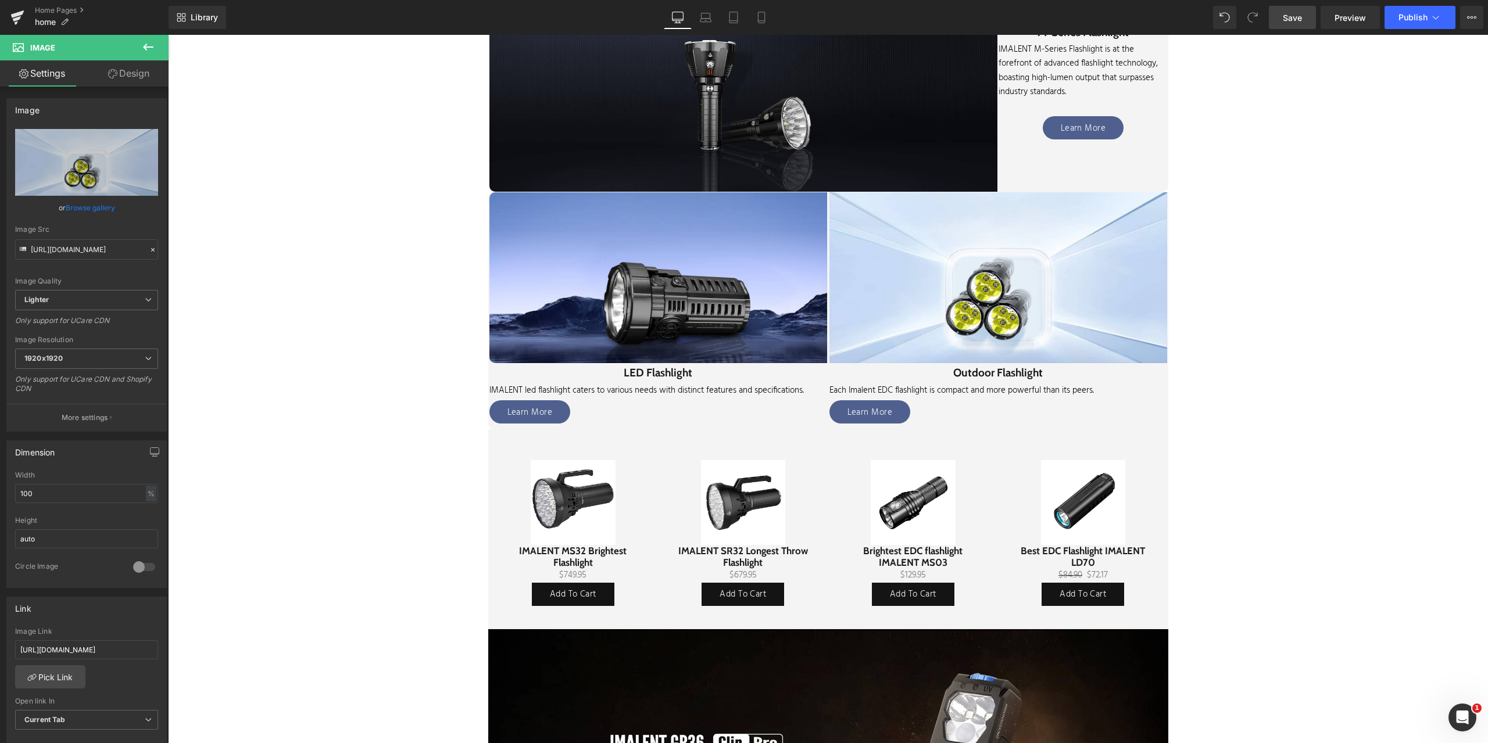
click at [1298, 16] on span "Save" at bounding box center [1292, 18] width 19 height 12
click at [1429, 11] on button "Publish" at bounding box center [1420, 17] width 71 height 23
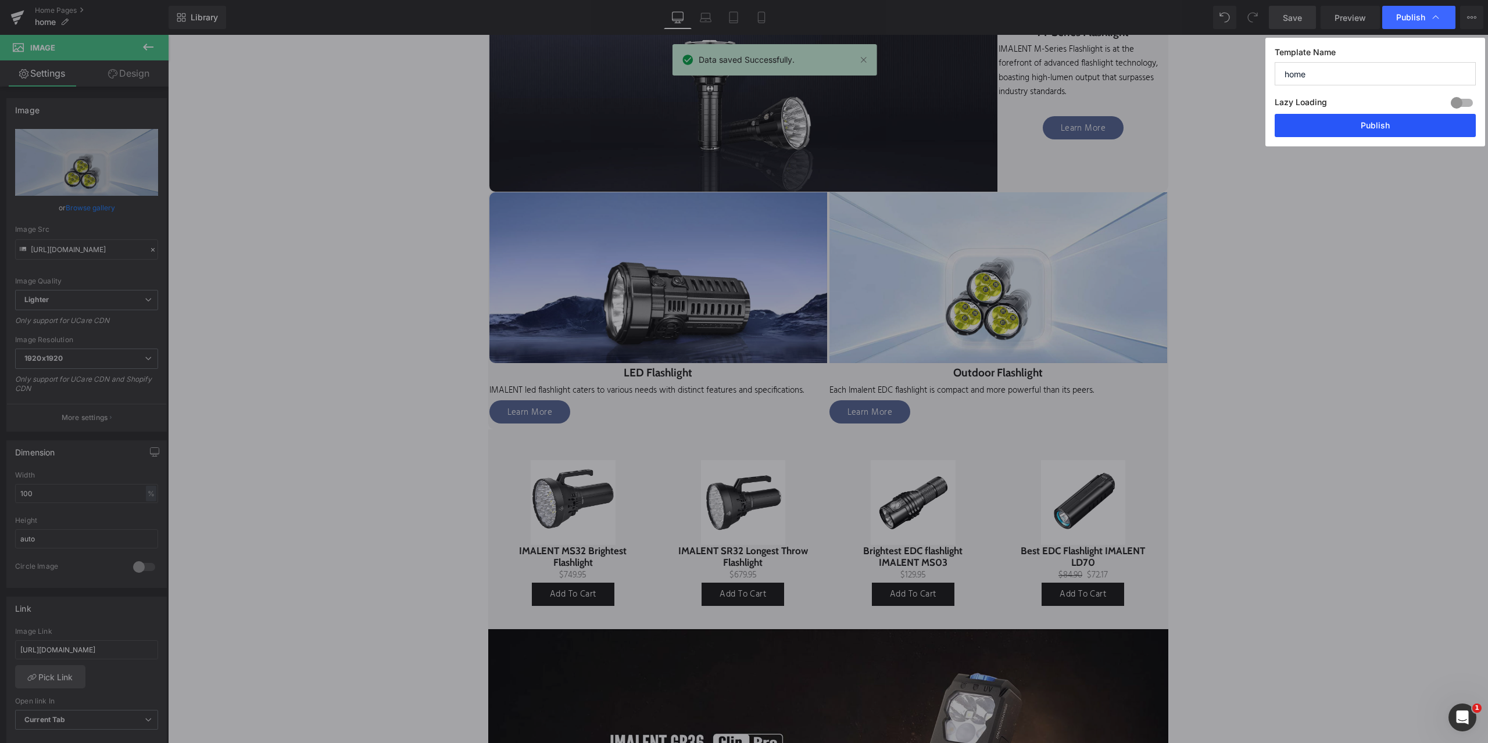
click at [1376, 121] on button "Publish" at bounding box center [1375, 125] width 201 height 23
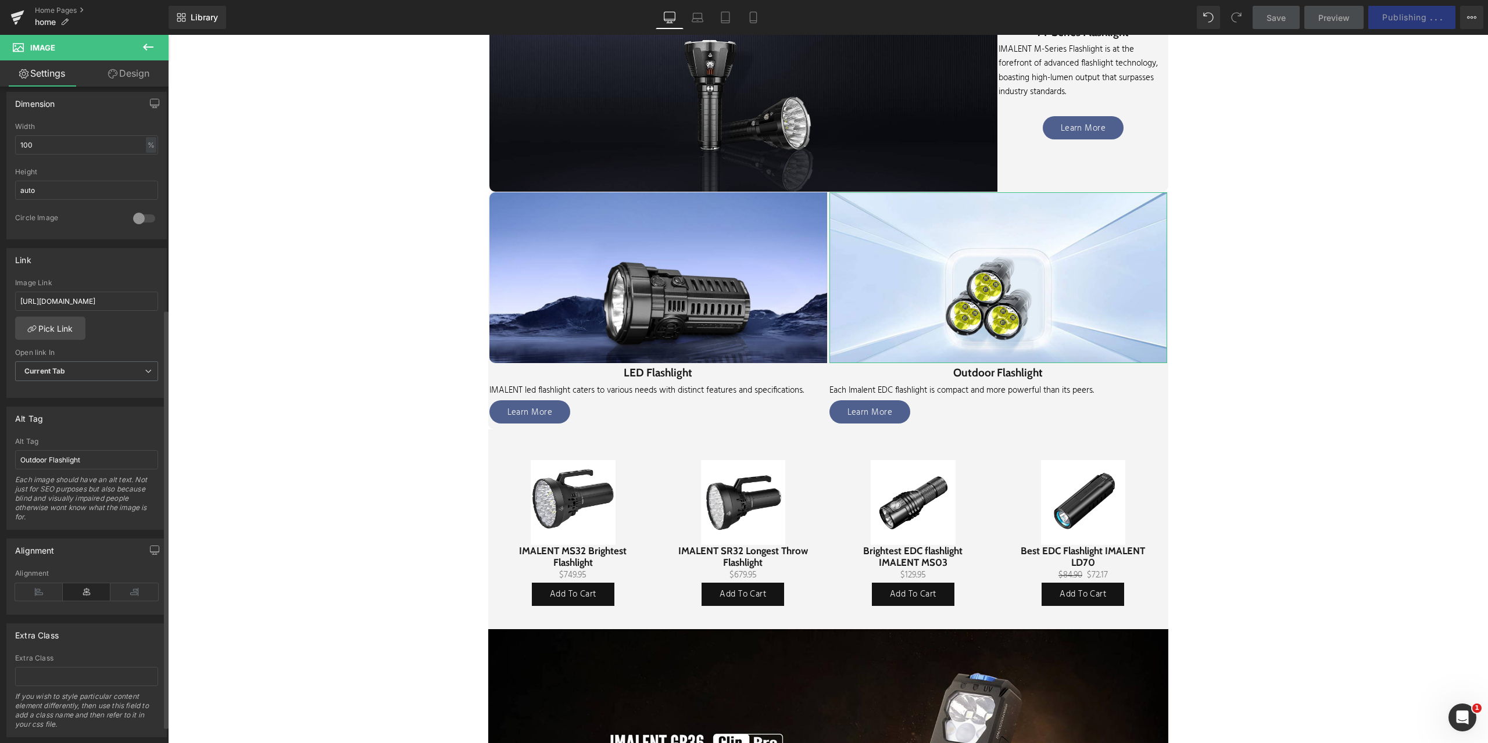
scroll to position [375, 0]
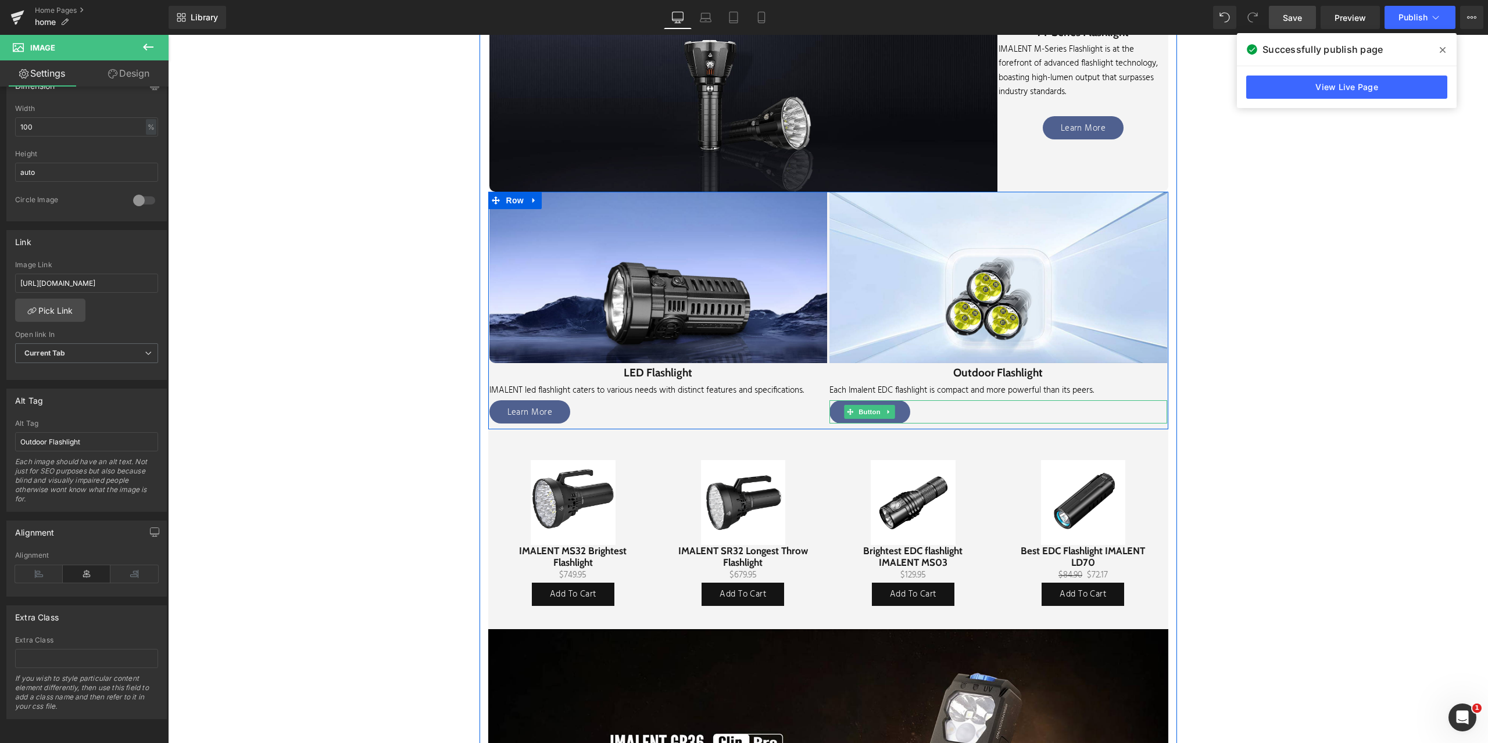
click at [896, 410] on link "Learn More" at bounding box center [869, 411] width 81 height 23
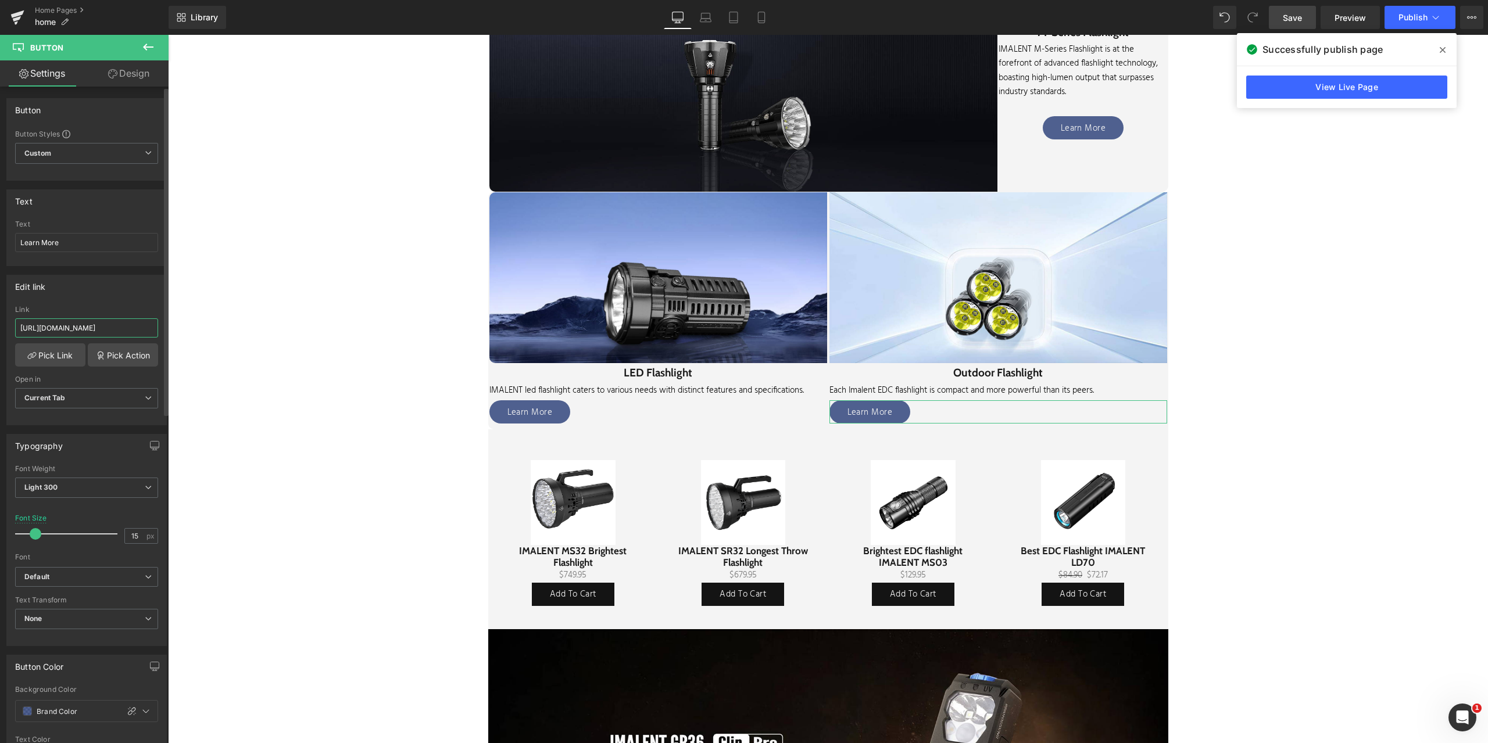
click at [63, 334] on input "[URL][DOMAIN_NAME]" at bounding box center [86, 328] width 143 height 19
drag, startPoint x: 185, startPoint y: 364, endPoint x: 251, endPoint y: 337, distance: 70.9
paste input "[URL][DOMAIN_NAME]"
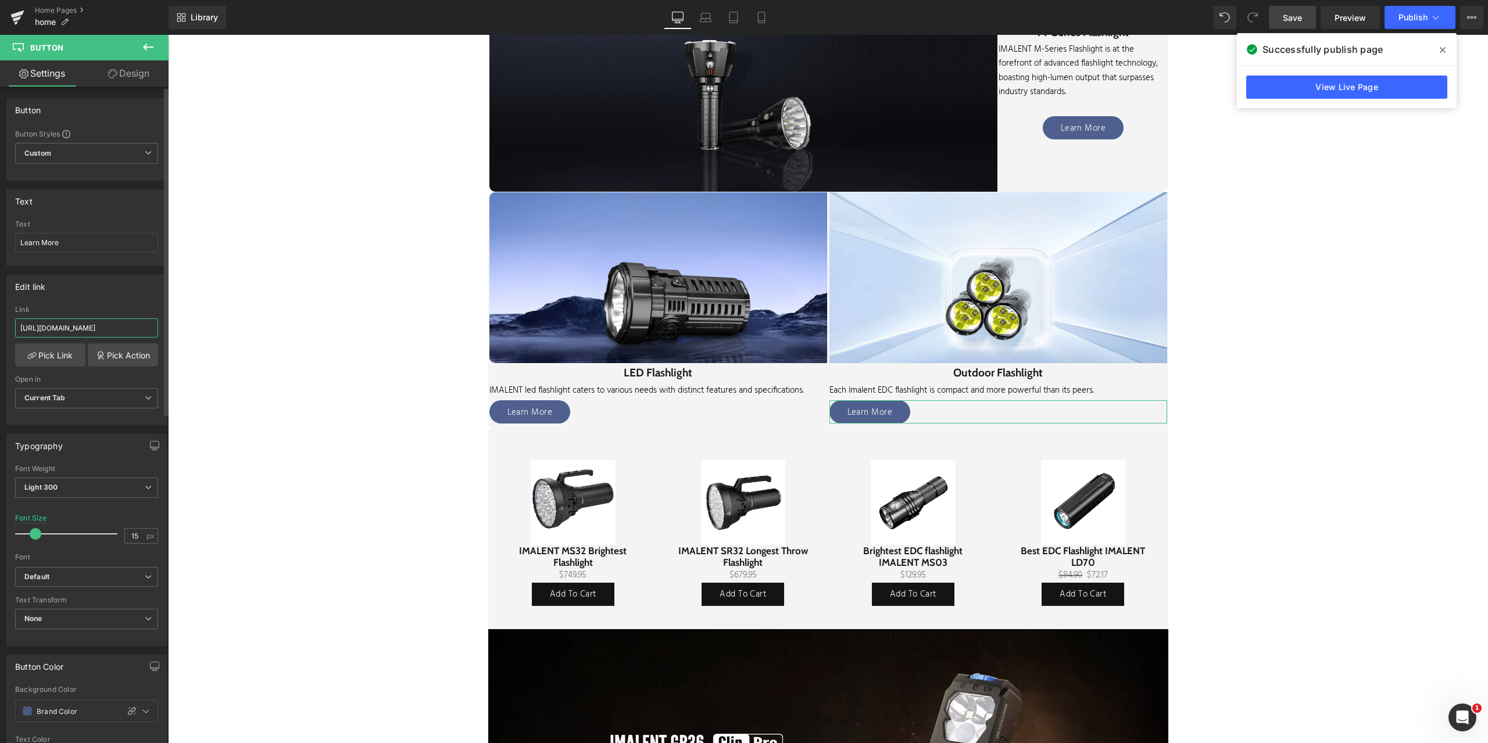
scroll to position [0, 71]
type input "[URL][DOMAIN_NAME]"
click at [96, 300] on div "Edit link [URL][DOMAIN_NAME] Link [URL][DOMAIN_NAME] Pick Link Pick Action Curr…" at bounding box center [86, 350] width 160 height 151
drag, startPoint x: 76, startPoint y: 334, endPoint x: 0, endPoint y: 331, distance: 76.2
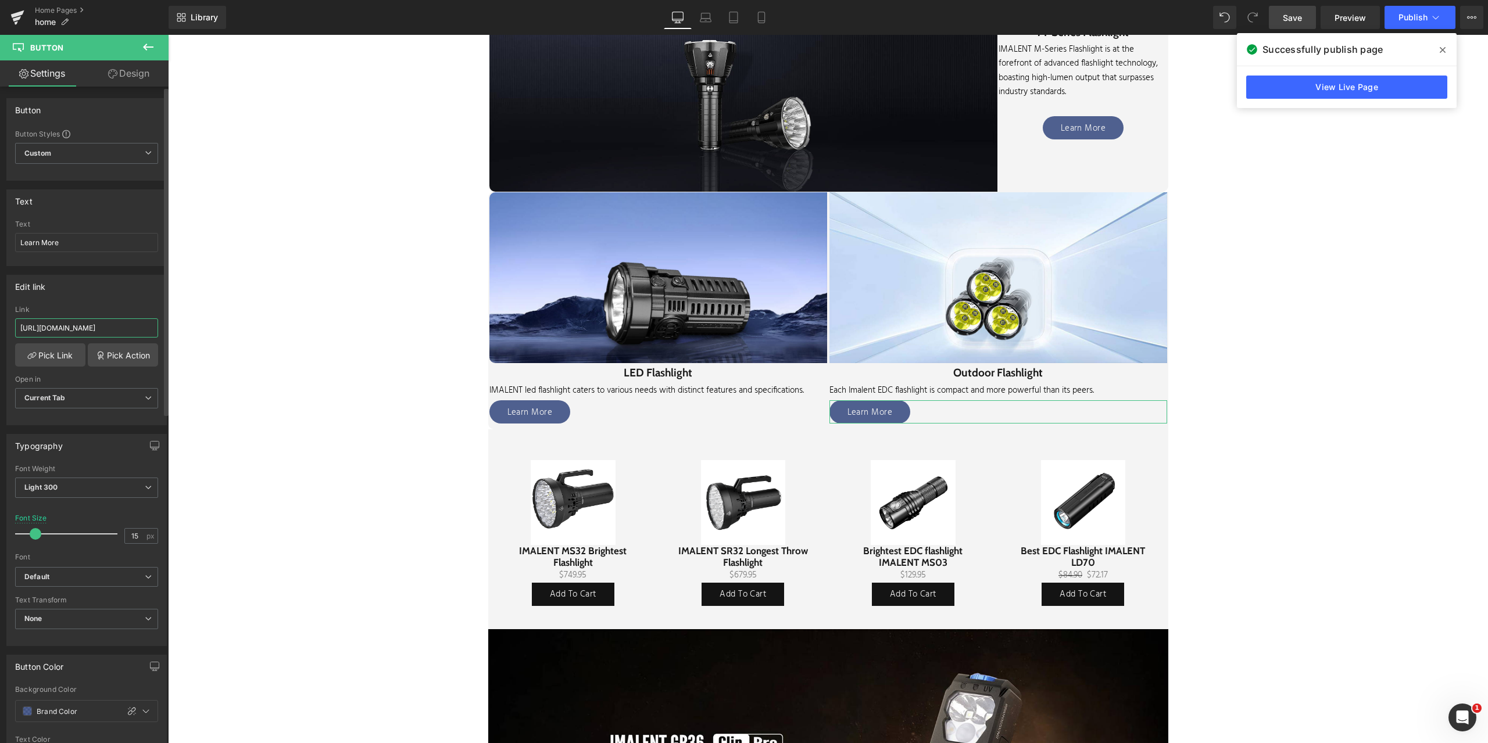
click at [0, 331] on div "Edit link [URL][DOMAIN_NAME] Link [URL][DOMAIN_NAME] Pick Link Pick Action Curr…" at bounding box center [87, 345] width 174 height 159
click at [103, 328] on input "[URL][DOMAIN_NAME]" at bounding box center [86, 328] width 143 height 19
drag, startPoint x: 286, startPoint y: 363, endPoint x: 197, endPoint y: 330, distance: 94.7
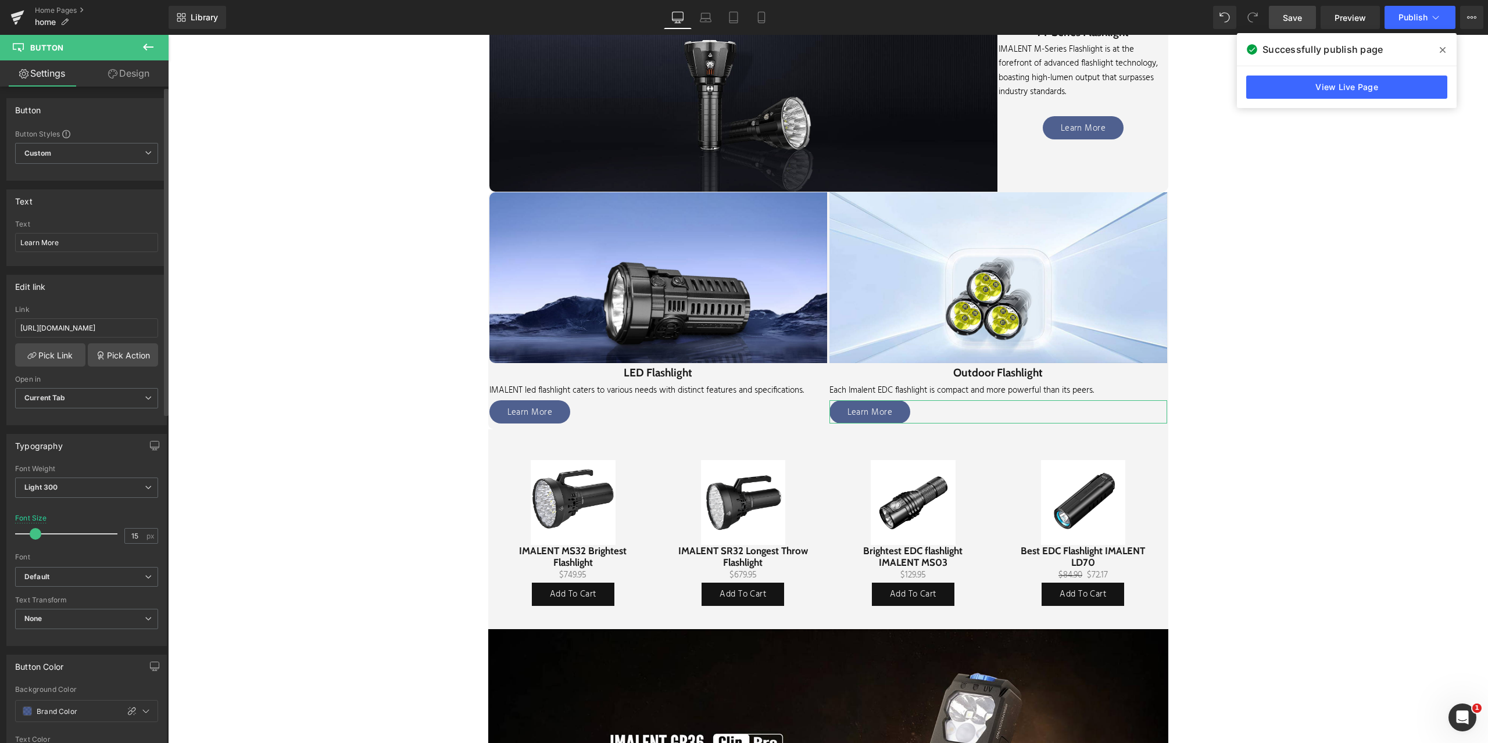
click at [140, 298] on div "Edit link [URL][DOMAIN_NAME] Link [URL][DOMAIN_NAME] Pick Link Pick Action Curr…" at bounding box center [86, 350] width 160 height 151
click at [1297, 17] on span "Save" at bounding box center [1292, 18] width 19 height 12
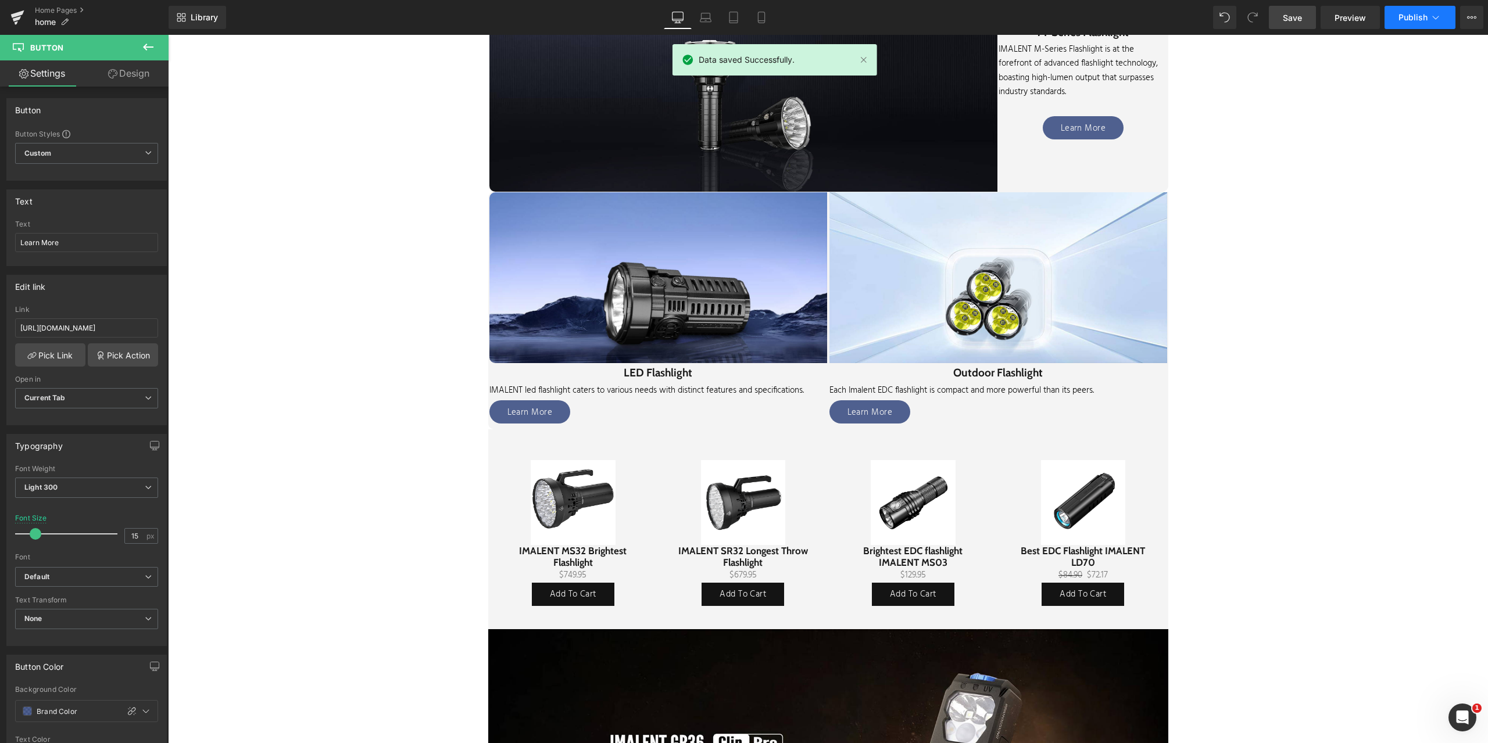
click at [1435, 13] on icon at bounding box center [1436, 18] width 12 height 12
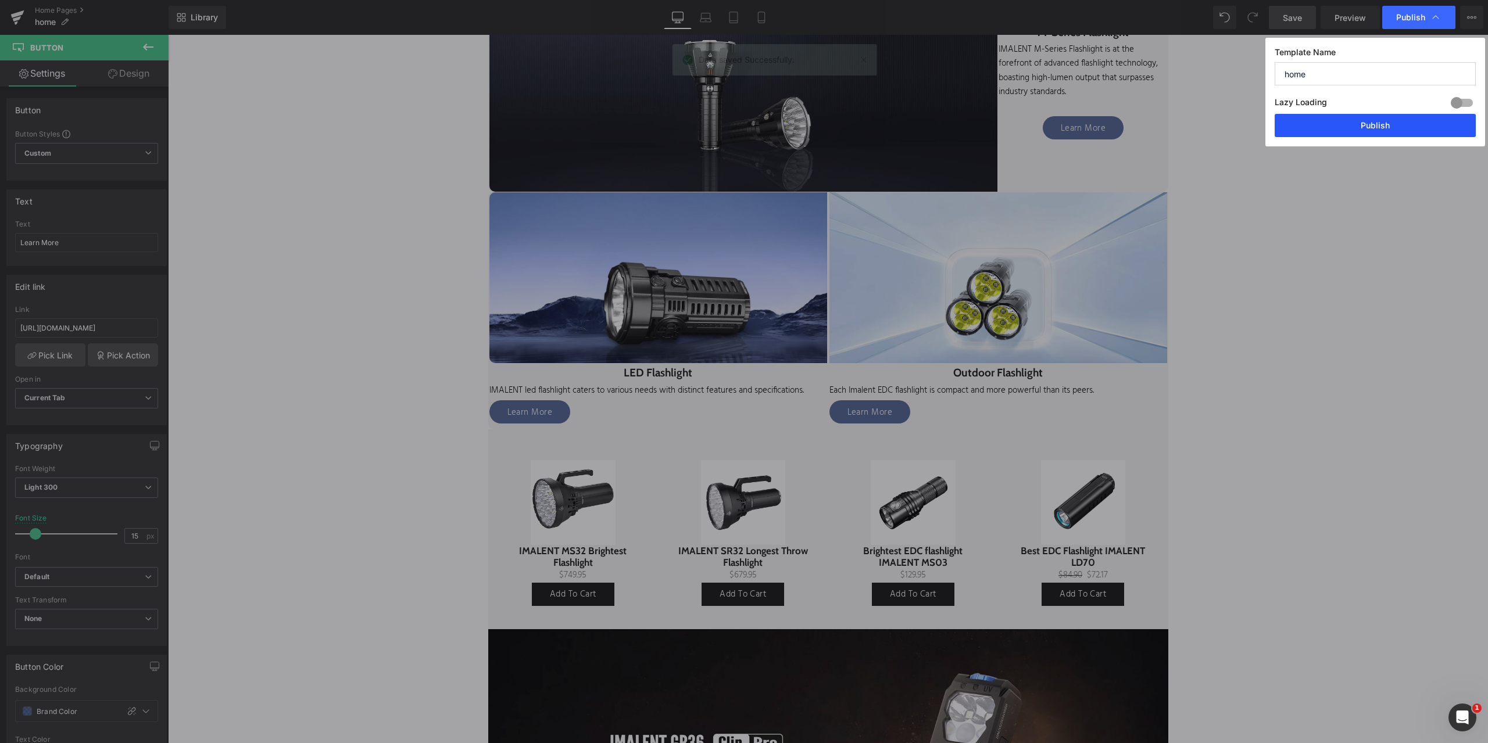
drag, startPoint x: 1366, startPoint y: 121, endPoint x: 1043, endPoint y: 149, distance: 323.8
click at [1366, 121] on button "Publish" at bounding box center [1375, 125] width 201 height 23
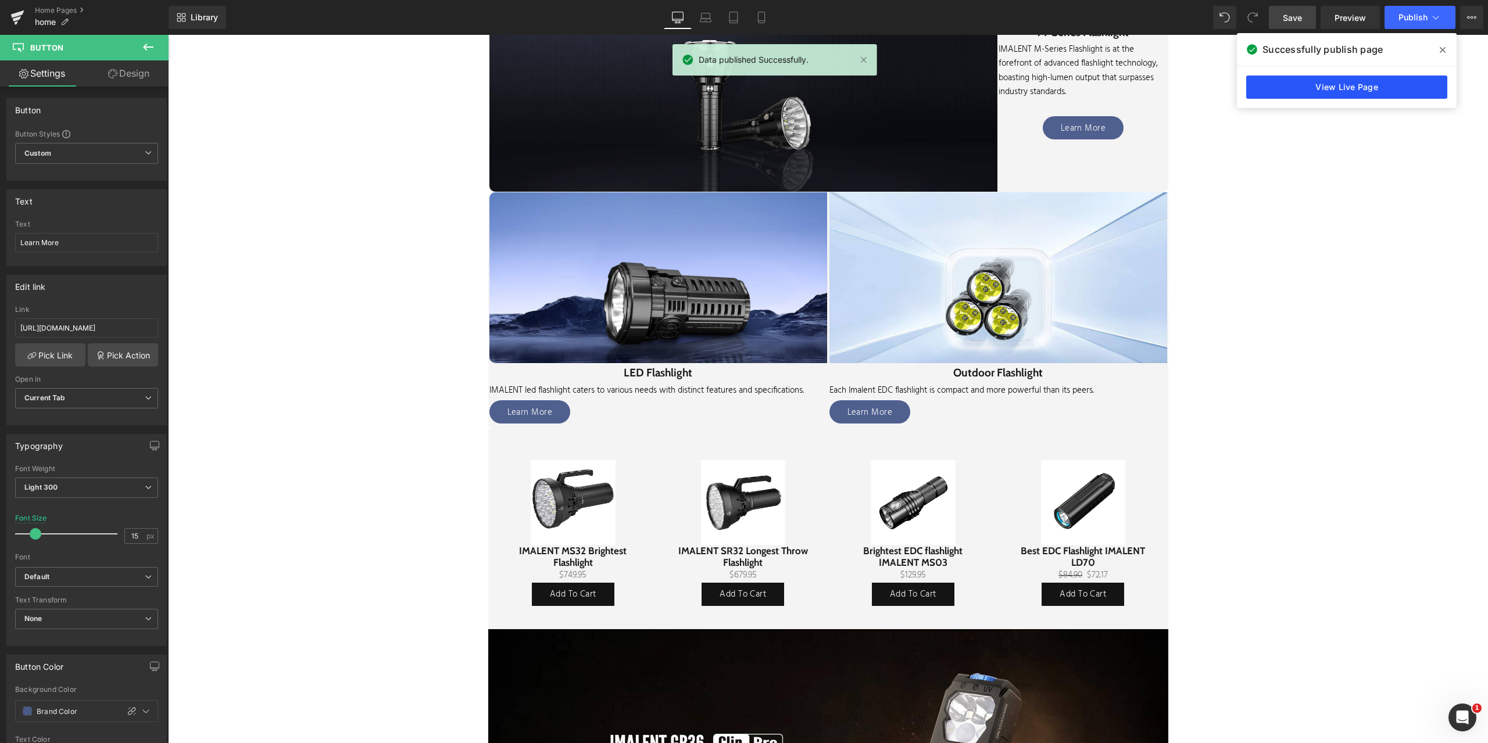
click at [1354, 88] on link "View Live Page" at bounding box center [1346, 87] width 201 height 23
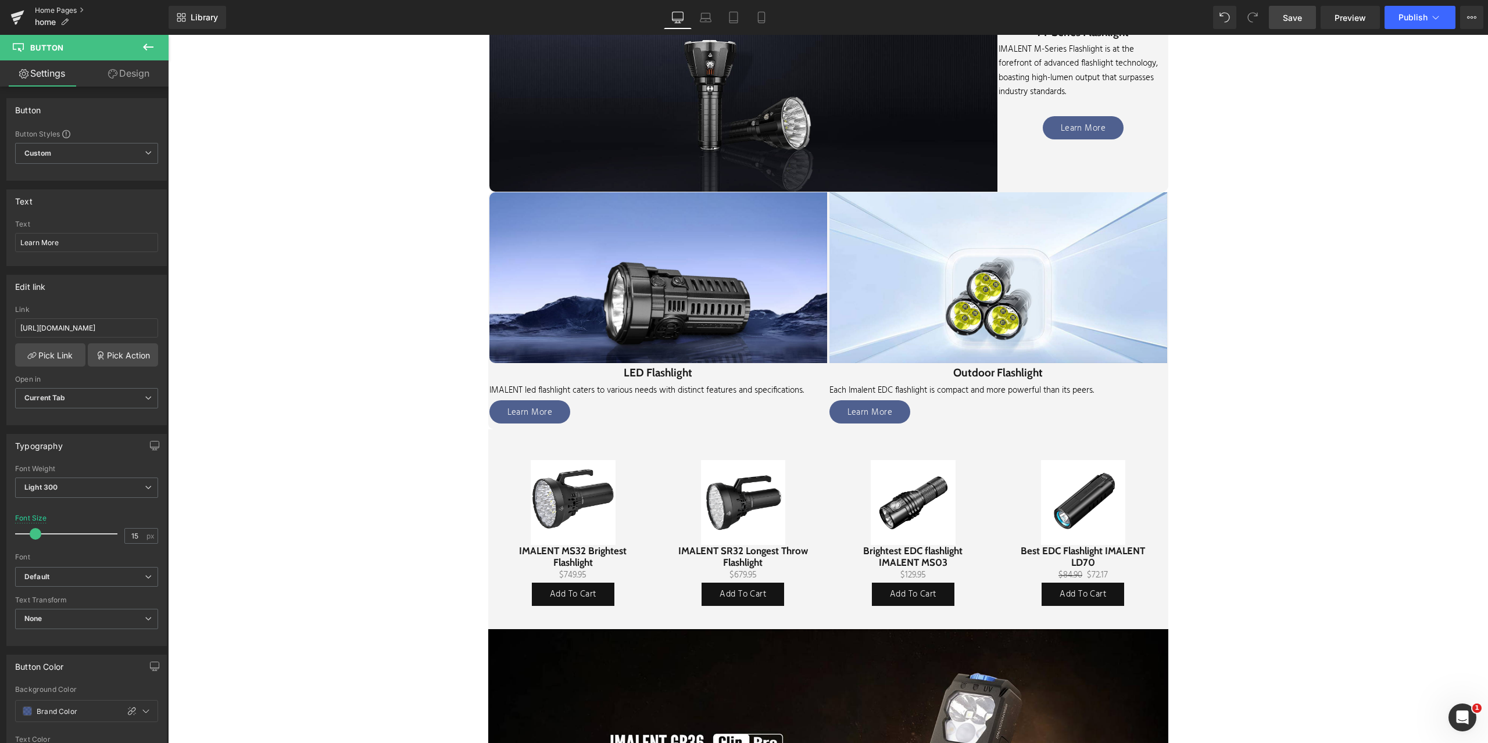
click at [58, 9] on link "Home Pages" at bounding box center [102, 10] width 134 height 9
